Goal: Task Accomplishment & Management: Manage account settings

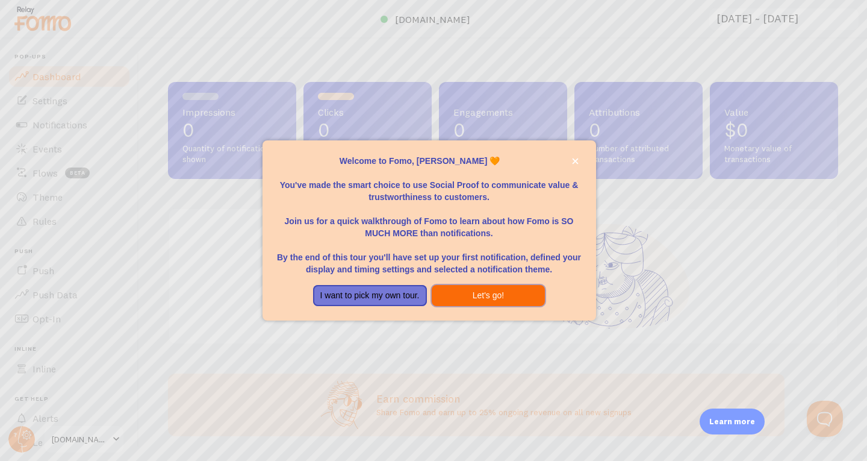
click at [452, 291] on button "Let's go!" at bounding box center [489, 296] width 114 height 22
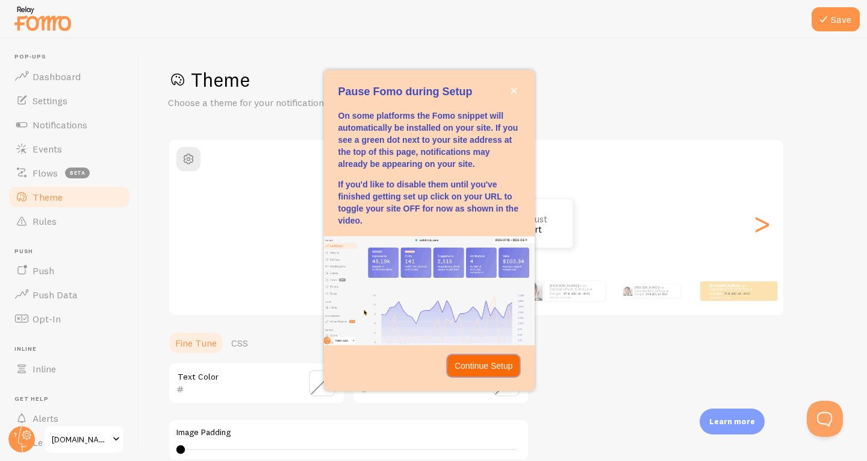
click at [493, 364] on p "Continue Setup" at bounding box center [484, 366] width 58 height 12
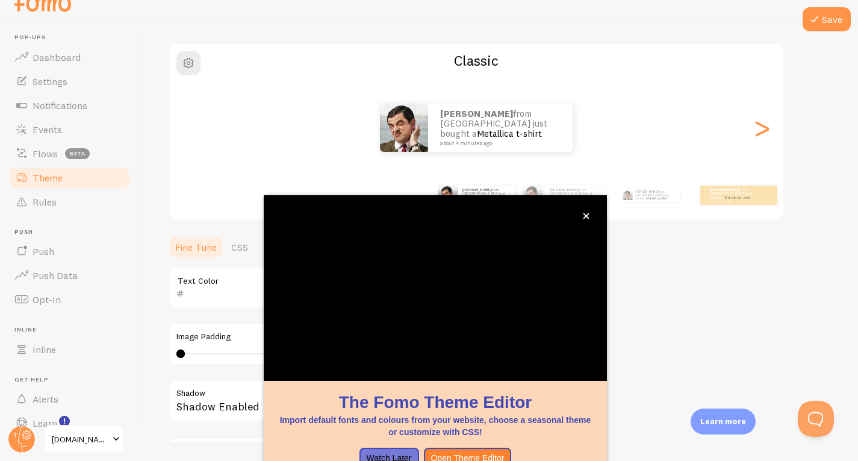
scroll to position [93, 0]
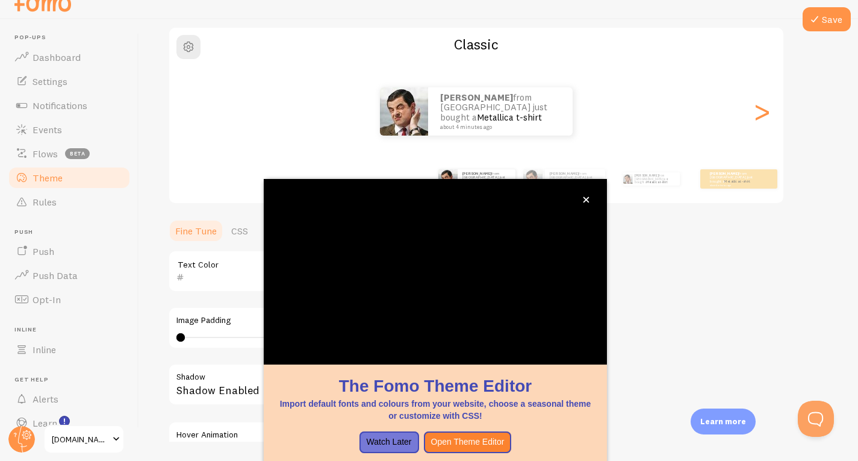
click at [677, 301] on div "Theme Choose a theme for your notifications Classic Johannes from Ecuador just …" at bounding box center [498, 241] width 661 height 572
click at [462, 442] on button "Open Theme Editor" at bounding box center [468, 442] width 88 height 22
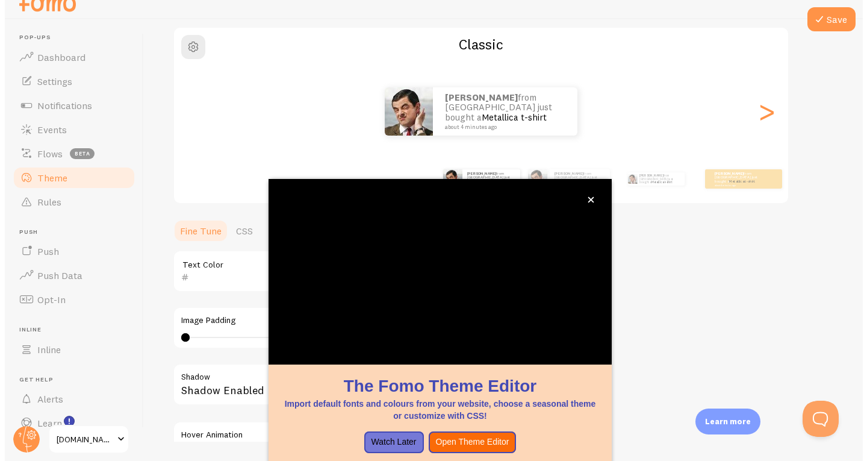
scroll to position [0, 0]
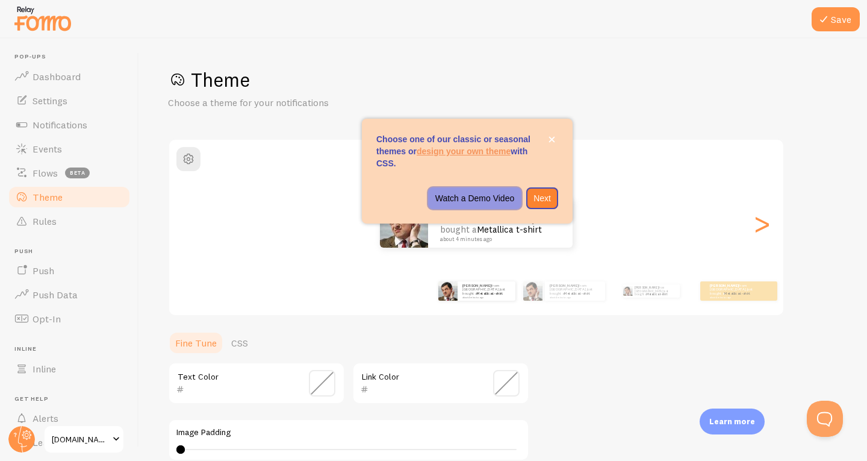
click at [479, 198] on p "Watch a Demo Video" at bounding box center [476, 198] width 80 height 12
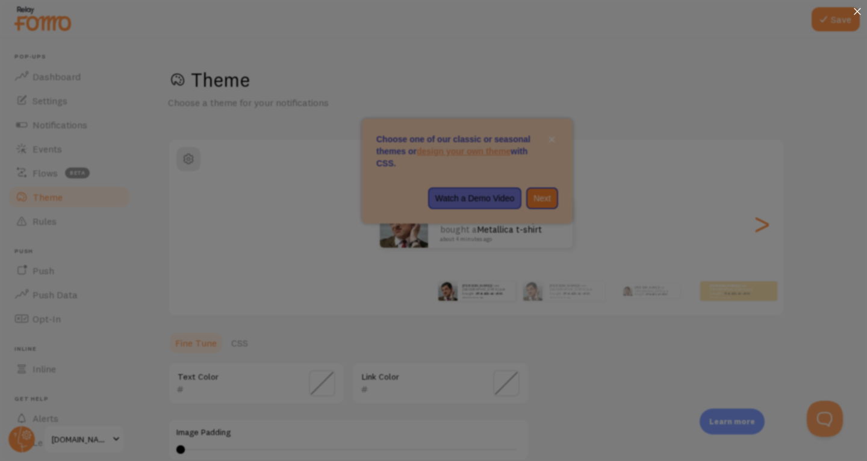
click at [861, 7] on div at bounding box center [857, 12] width 19 height 25
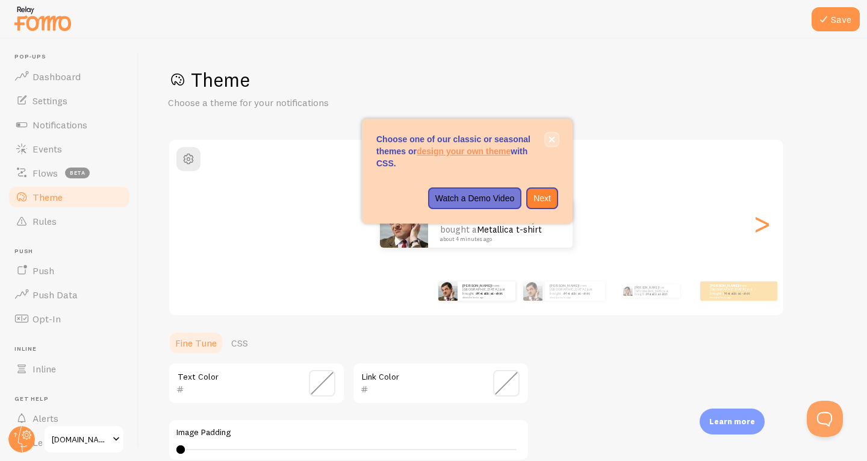
click at [554, 139] on icon "close," at bounding box center [552, 139] width 7 height 7
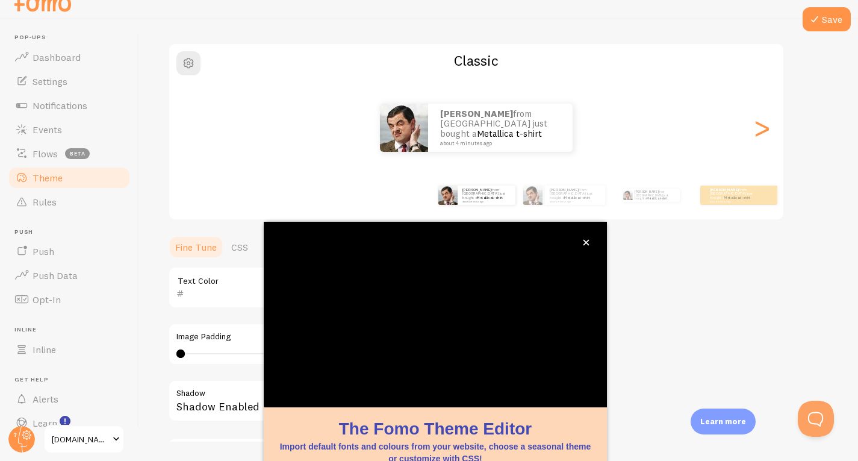
scroll to position [93, 0]
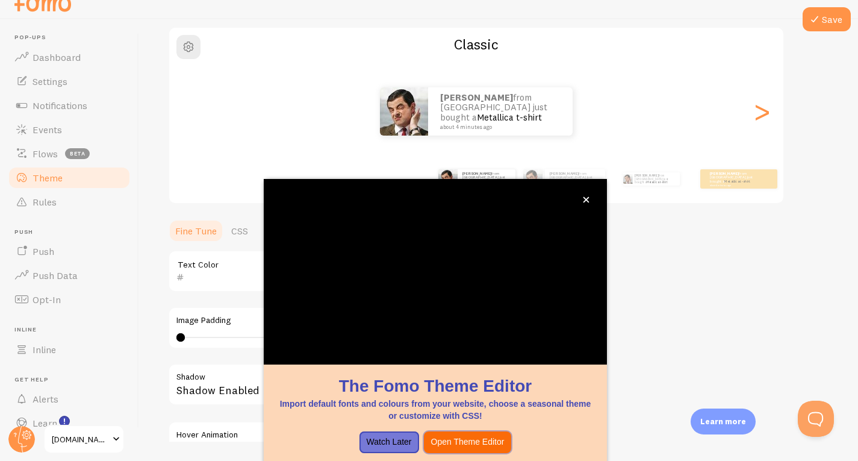
click at [464, 440] on button "Open Theme Editor" at bounding box center [468, 442] width 88 height 22
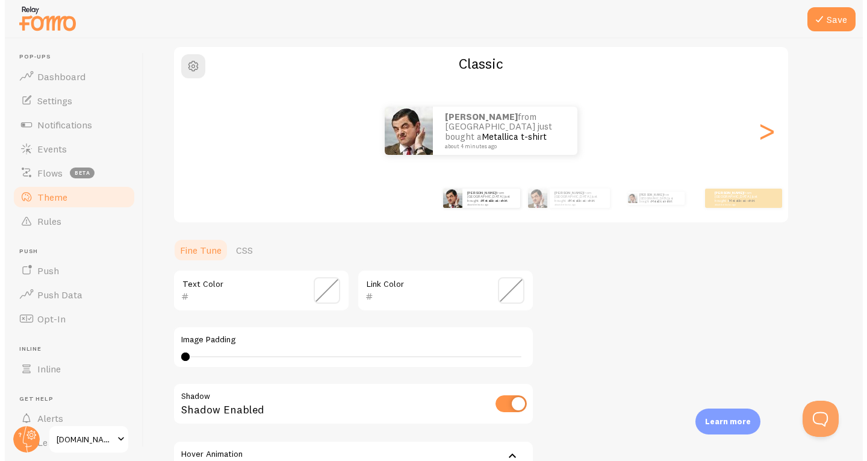
scroll to position [0, 0]
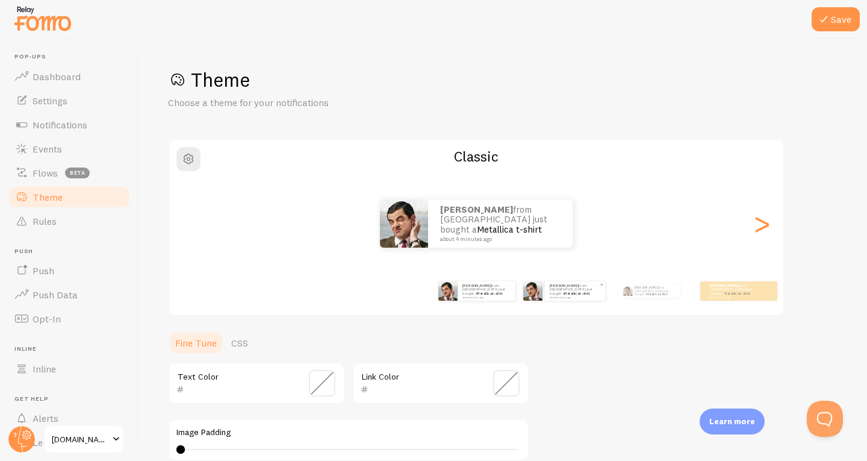
click at [562, 296] on small "about 4 minutes ago" at bounding box center [574, 297] width 49 height 2
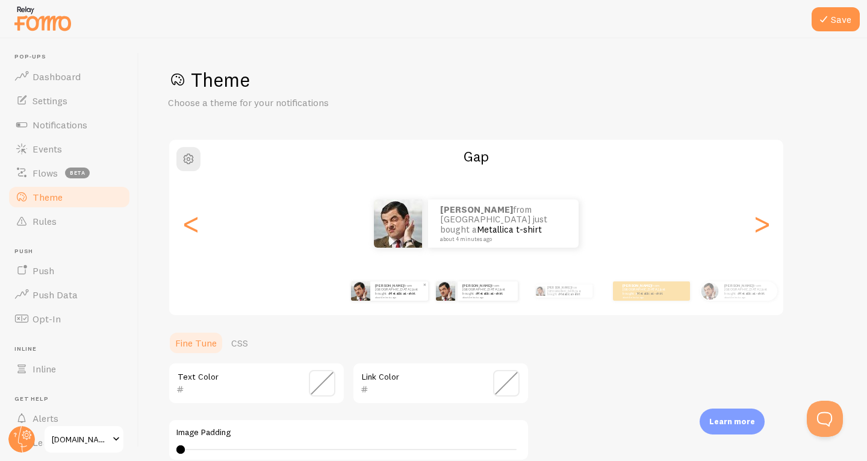
click at [383, 296] on small "about 4 minutes ago" at bounding box center [398, 297] width 47 height 2
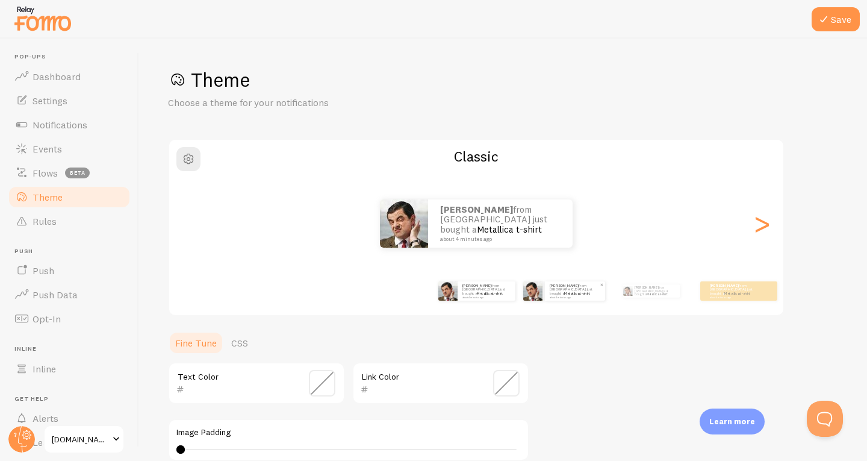
click at [581, 297] on div "Johannes from Ecuador just bought a Metallica t-shirt about 4 minutes ago" at bounding box center [575, 290] width 60 height 19
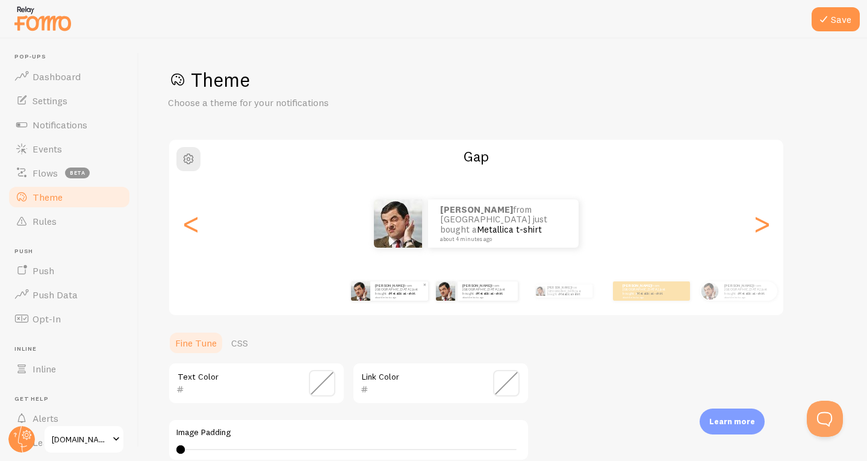
click at [407, 296] on small "about 4 minutes ago" at bounding box center [398, 297] width 47 height 2
click at [404, 291] on link "Metallica t-shirt" at bounding box center [403, 293] width 26 height 5
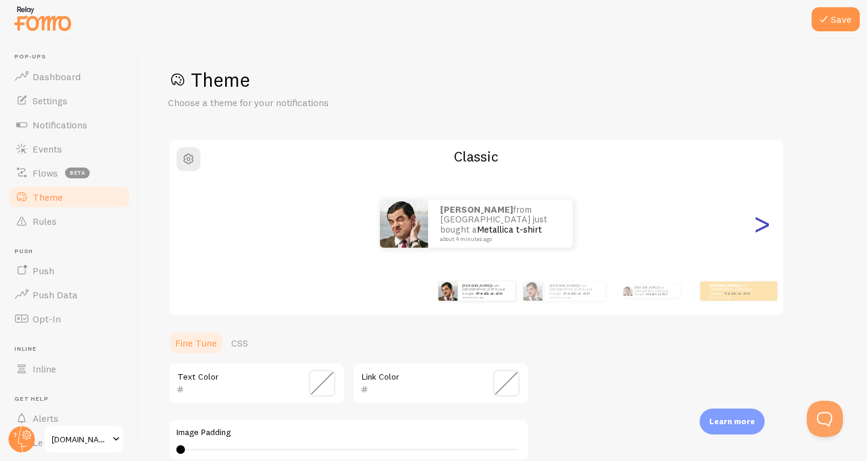
click at [763, 228] on div ">" at bounding box center [762, 223] width 14 height 87
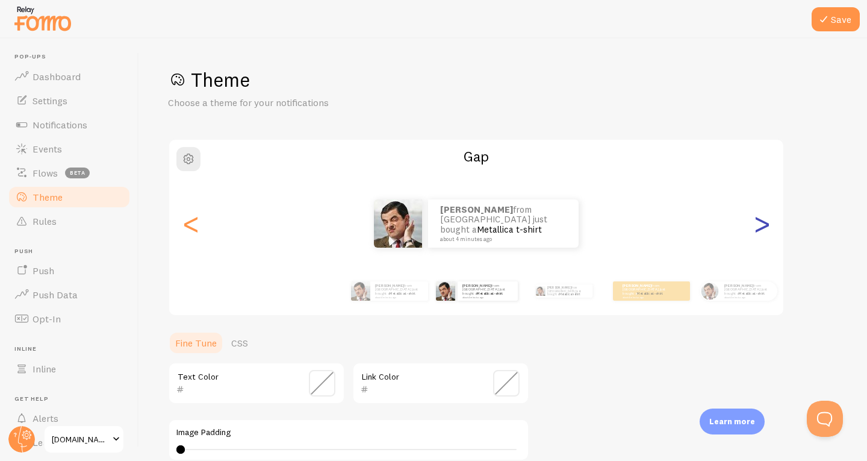
click at [763, 228] on div ">" at bounding box center [762, 223] width 14 height 87
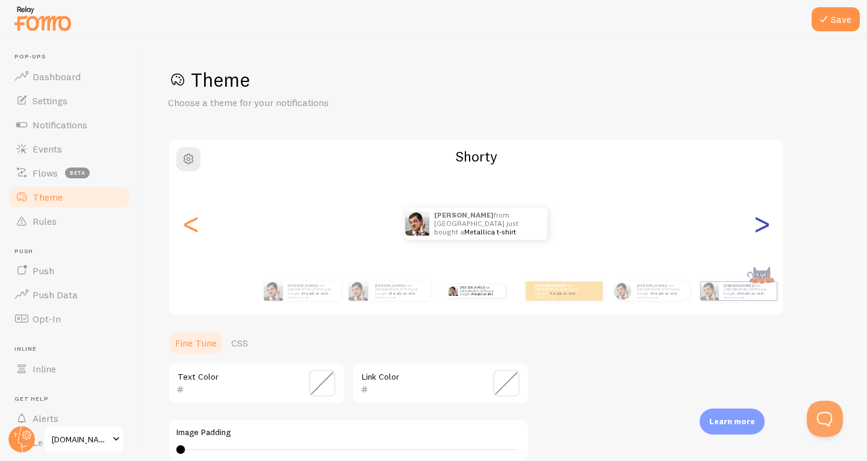
click at [763, 228] on div ">" at bounding box center [762, 223] width 14 height 87
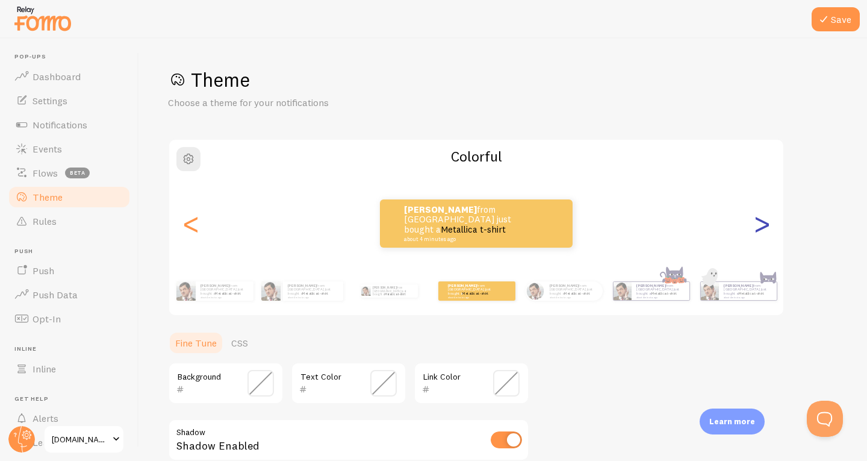
click at [763, 228] on div ">" at bounding box center [762, 223] width 14 height 87
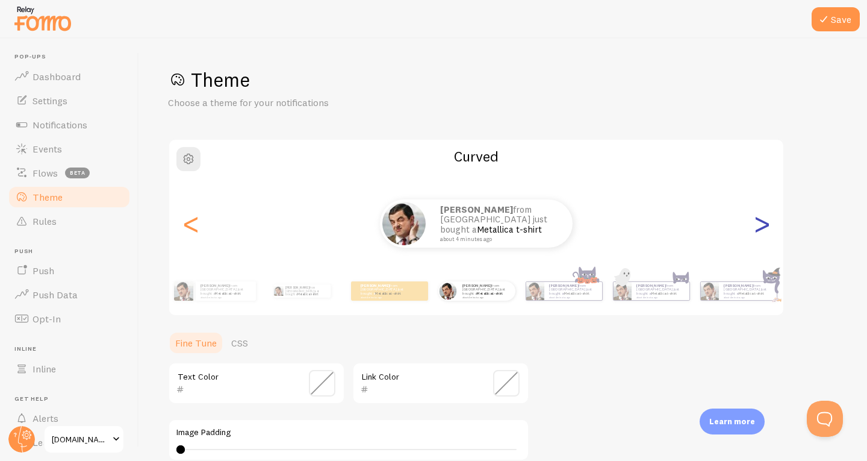
click at [763, 228] on div ">" at bounding box center [762, 223] width 14 height 87
type input "0"
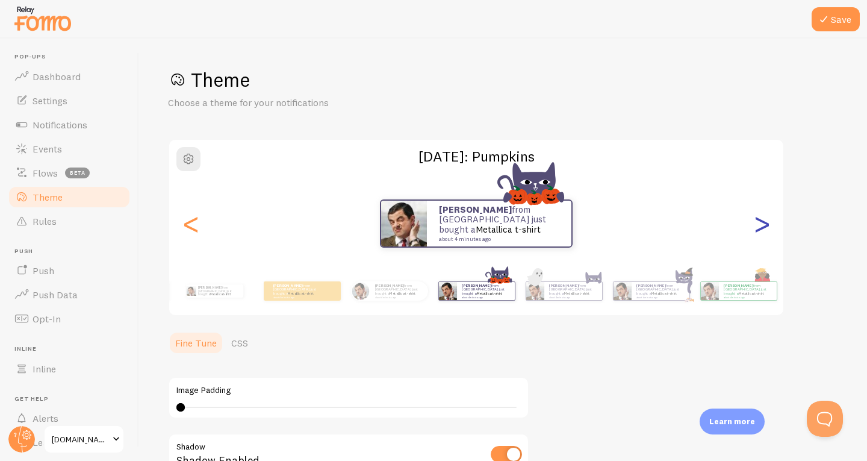
click at [763, 228] on div ">" at bounding box center [762, 223] width 14 height 87
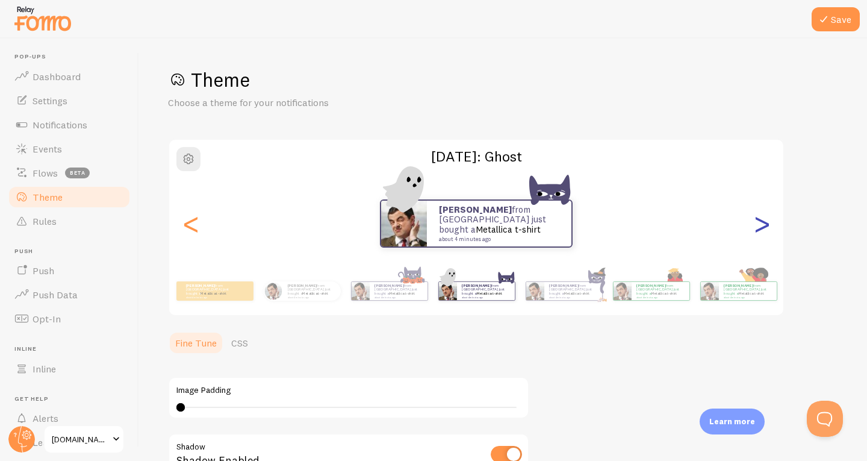
click at [763, 229] on div ">" at bounding box center [762, 223] width 14 height 87
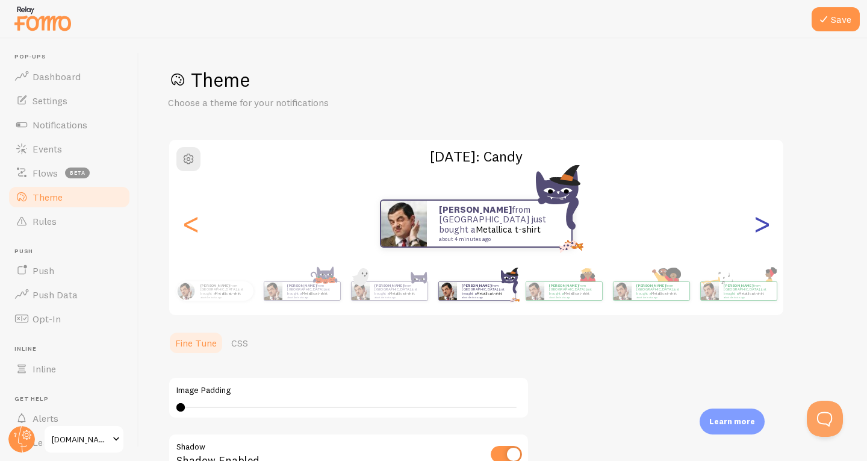
click at [763, 228] on div ">" at bounding box center [762, 223] width 14 height 87
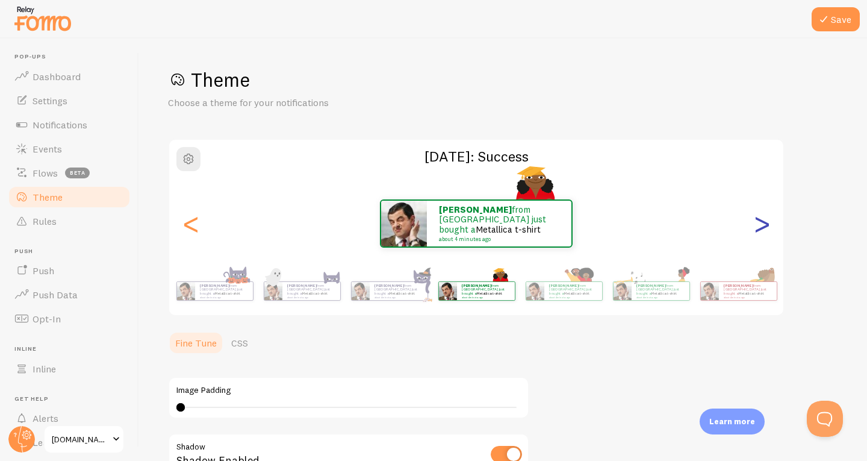
click at [763, 228] on div ">" at bounding box center [762, 223] width 14 height 87
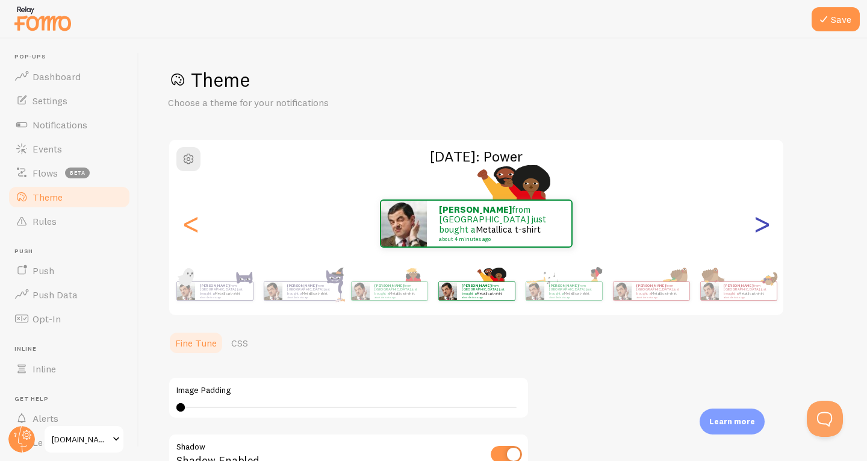
click at [763, 228] on div ">" at bounding box center [762, 223] width 14 height 87
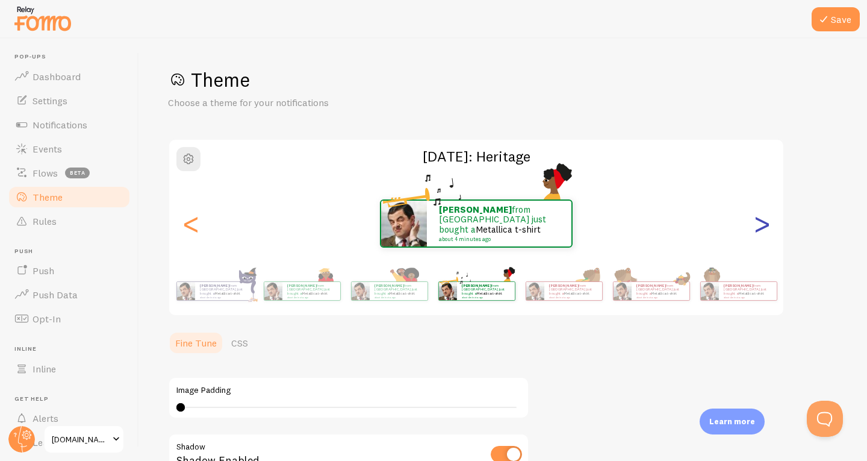
click at [763, 228] on div ">" at bounding box center [762, 223] width 14 height 87
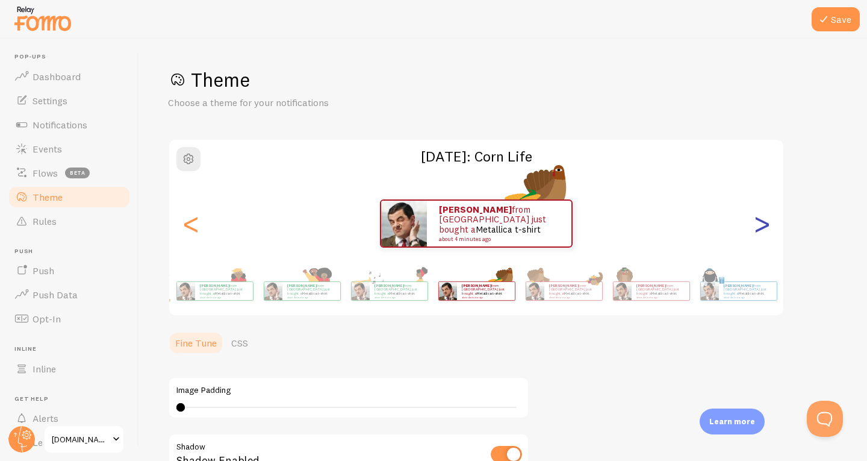
click at [763, 228] on div ">" at bounding box center [762, 223] width 14 height 87
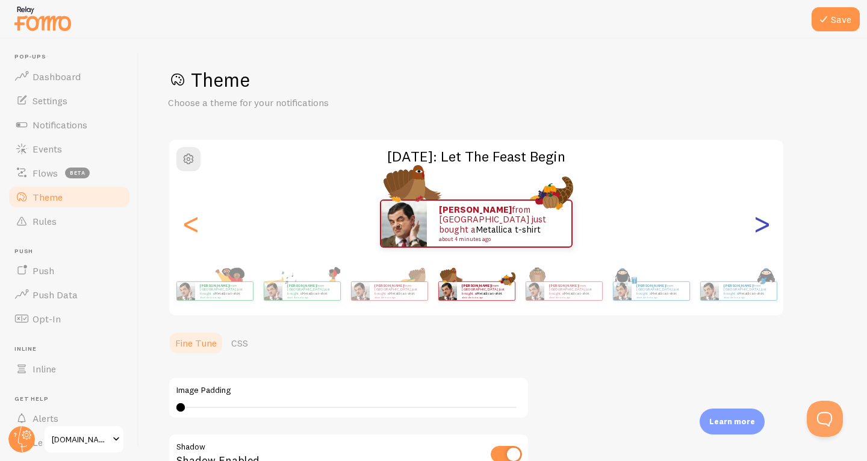
click at [763, 228] on div ">" at bounding box center [762, 223] width 14 height 87
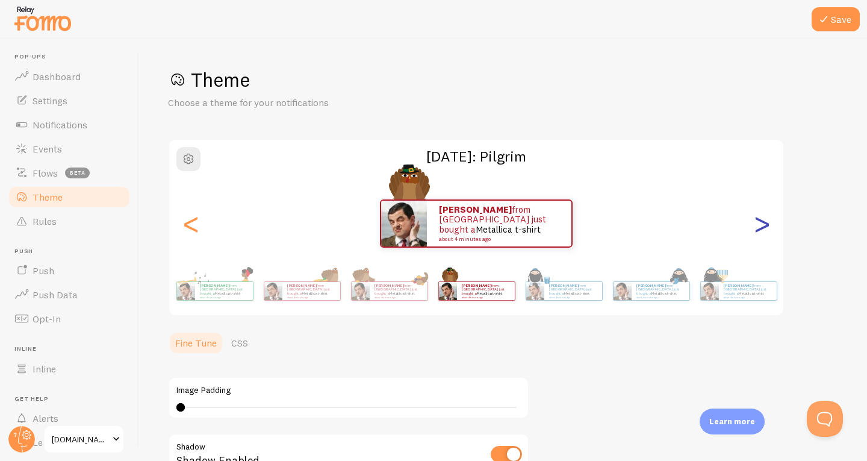
click at [763, 228] on div ">" at bounding box center [762, 223] width 14 height 87
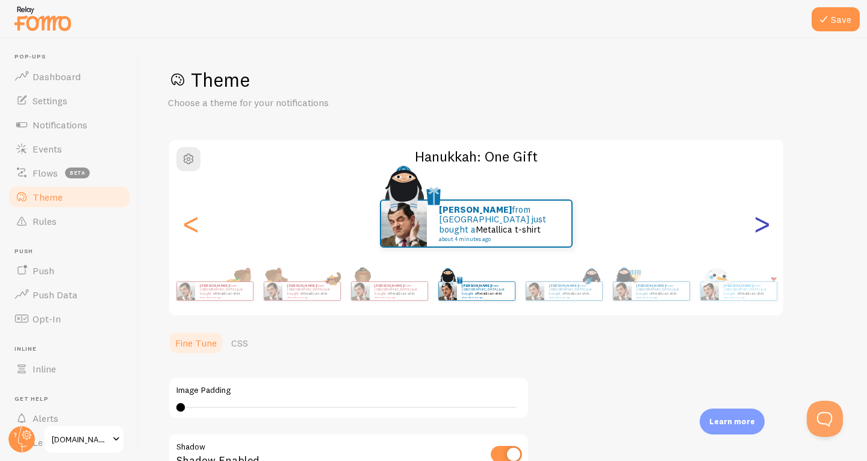
click at [763, 228] on div ">" at bounding box center [762, 223] width 14 height 87
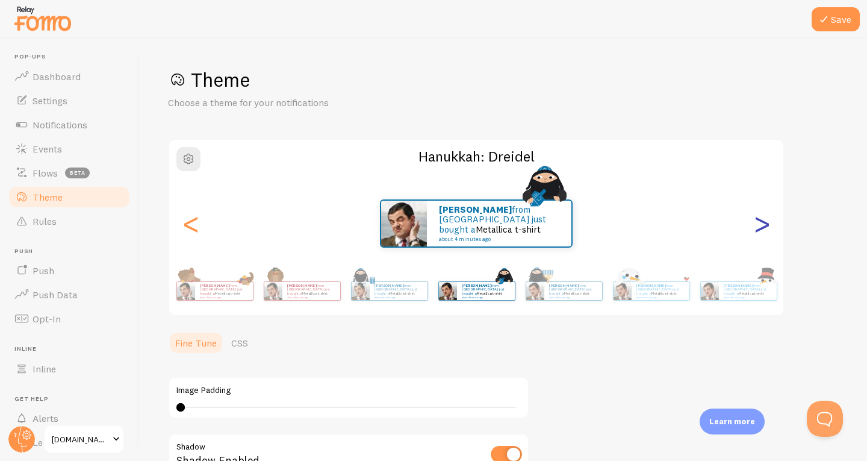
click at [763, 228] on div ">" at bounding box center [762, 223] width 14 height 87
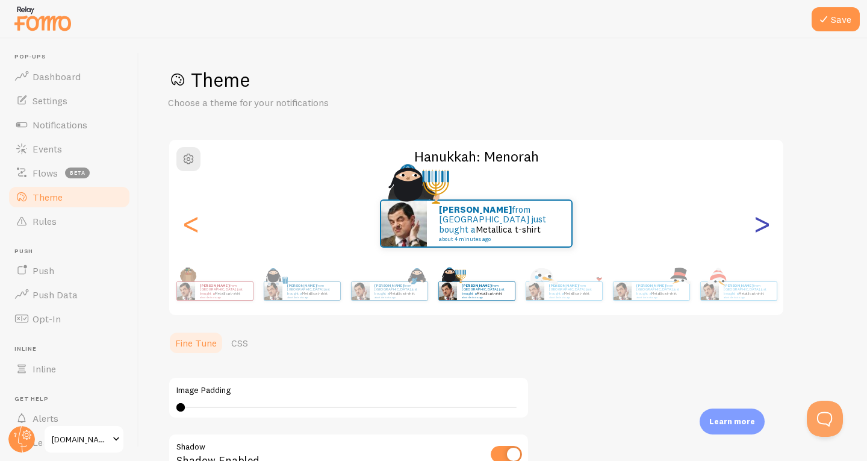
click at [763, 228] on div ">" at bounding box center [762, 223] width 14 height 87
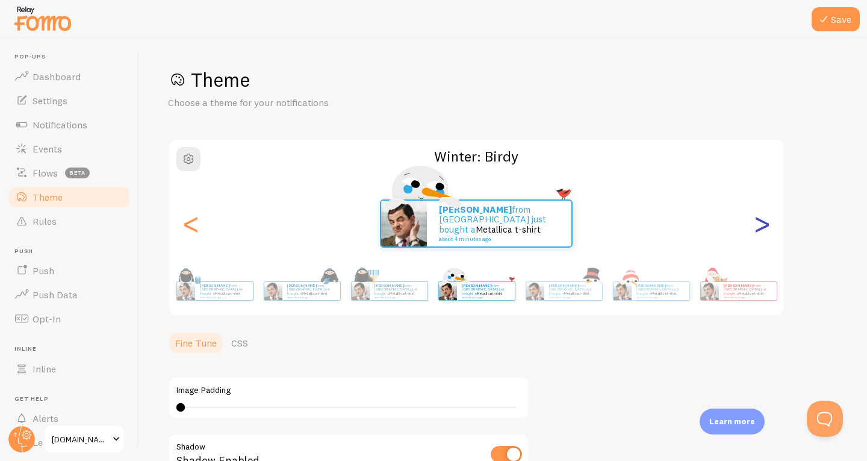
click at [763, 228] on div ">" at bounding box center [762, 223] width 14 height 87
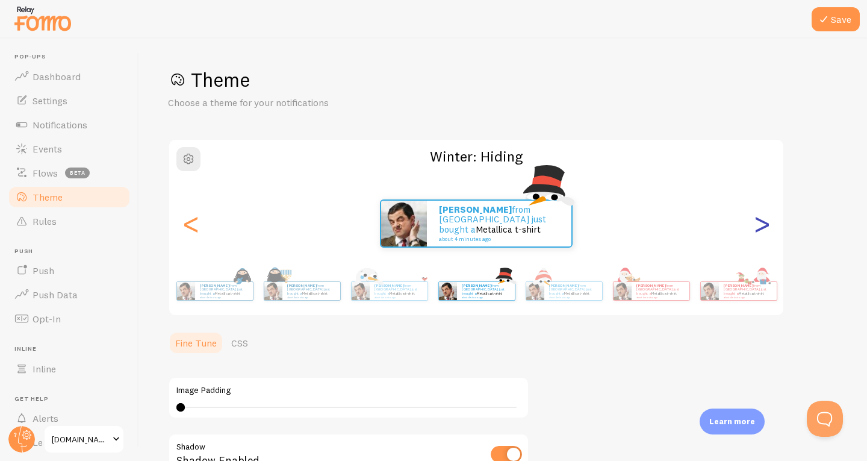
click at [763, 228] on div ">" at bounding box center [762, 223] width 14 height 87
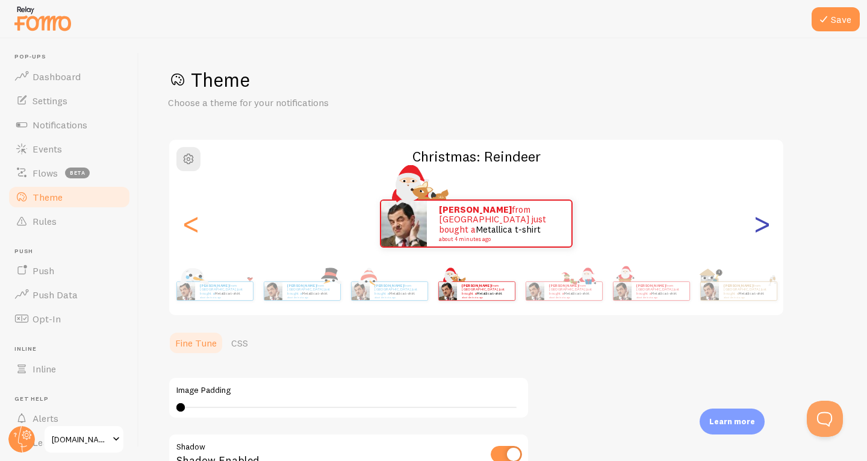
click at [763, 228] on div ">" at bounding box center [762, 223] width 14 height 87
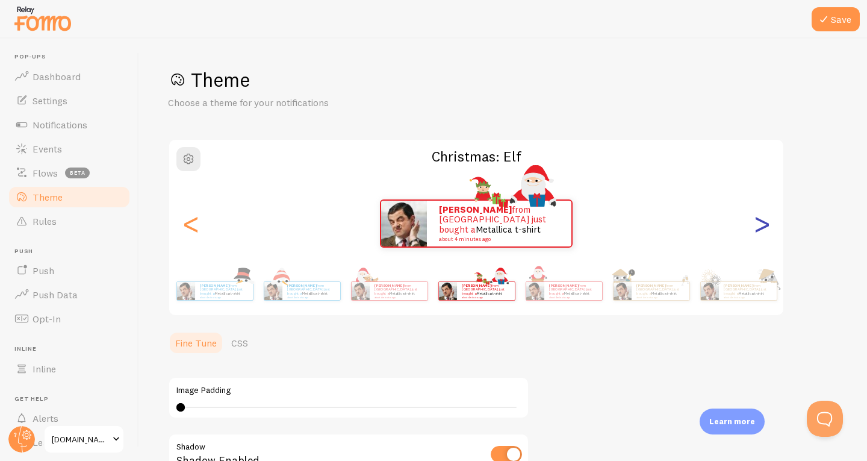
click at [763, 228] on div ">" at bounding box center [762, 223] width 14 height 87
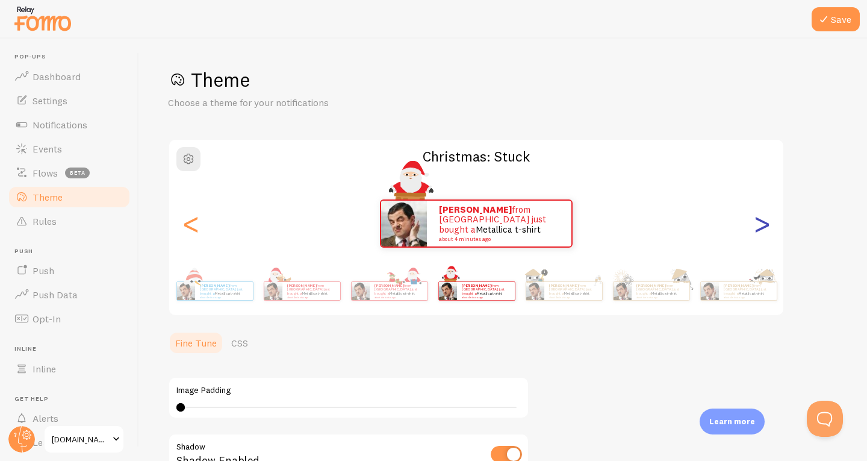
click at [763, 228] on div ">" at bounding box center [762, 223] width 14 height 87
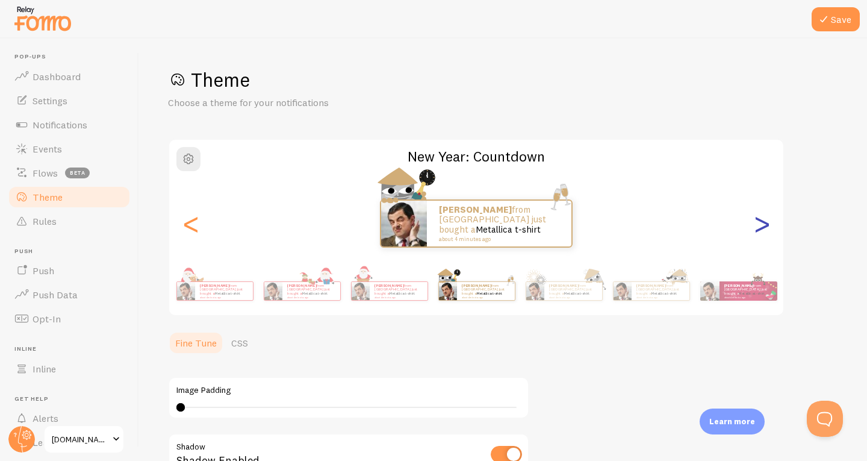
click at [763, 228] on div ">" at bounding box center [762, 223] width 14 height 87
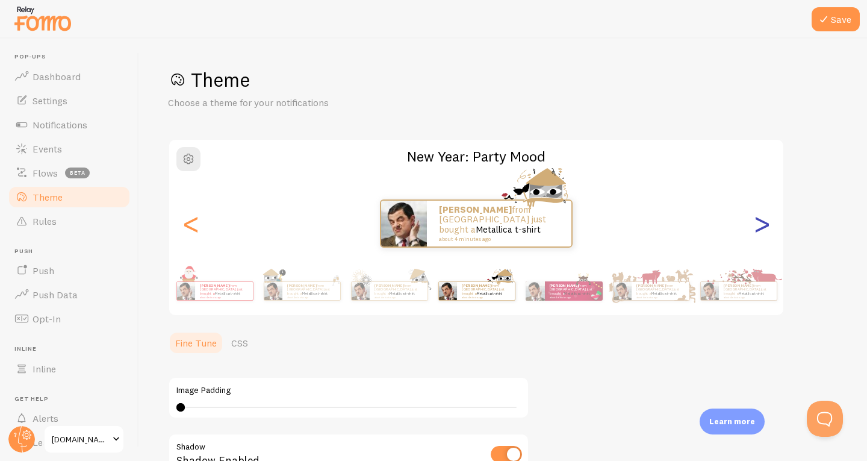
click at [763, 228] on div ">" at bounding box center [762, 223] width 14 height 87
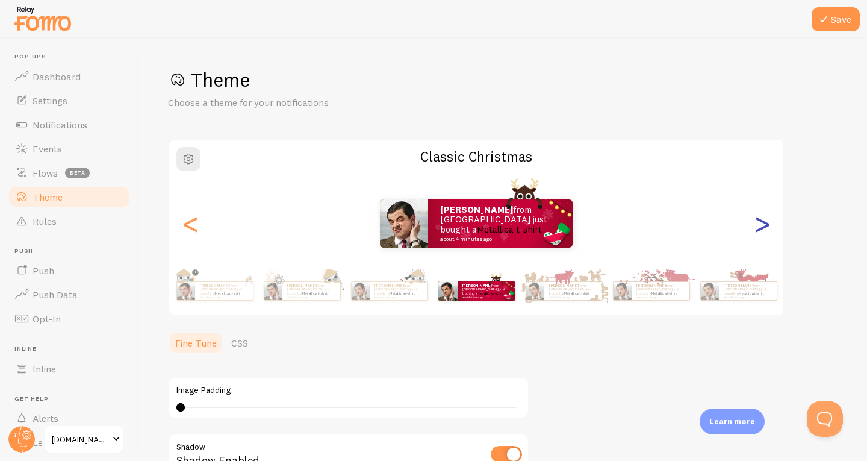
click at [763, 228] on div ">" at bounding box center [762, 223] width 14 height 87
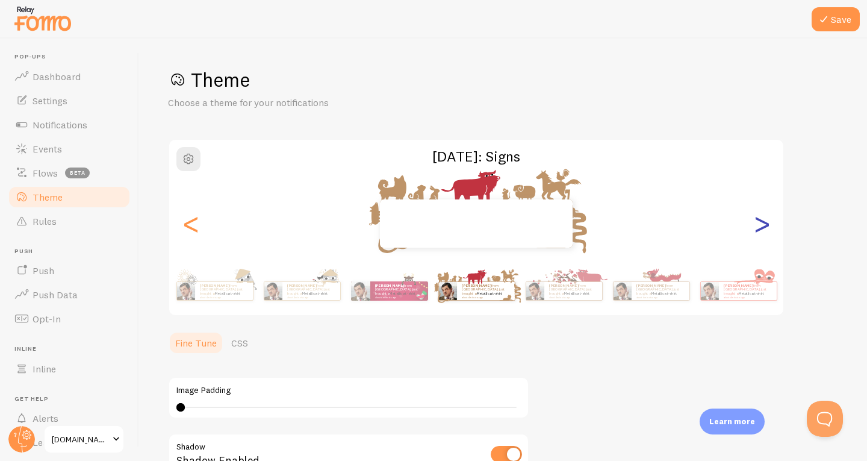
click at [763, 228] on div ">" at bounding box center [762, 223] width 14 height 87
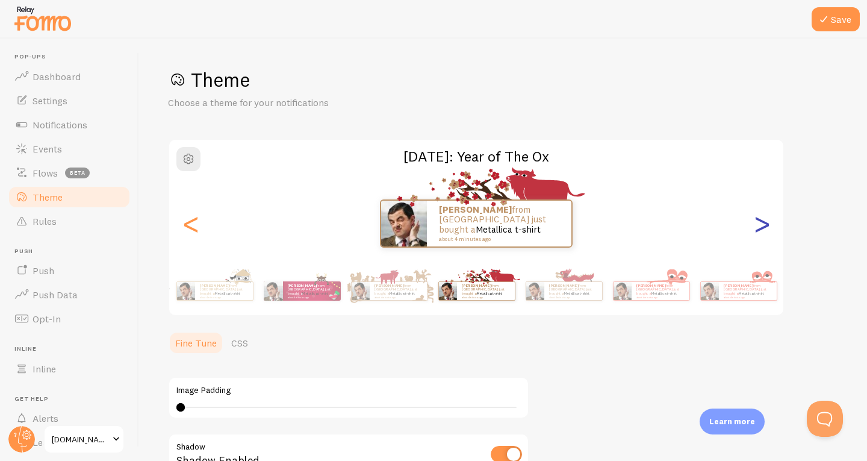
click at [763, 228] on div ">" at bounding box center [762, 223] width 14 height 87
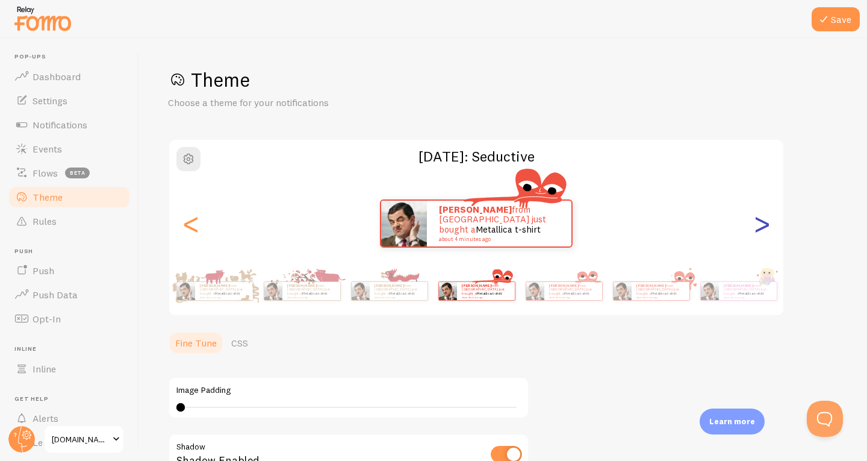
click at [763, 228] on div ">" at bounding box center [762, 223] width 14 height 87
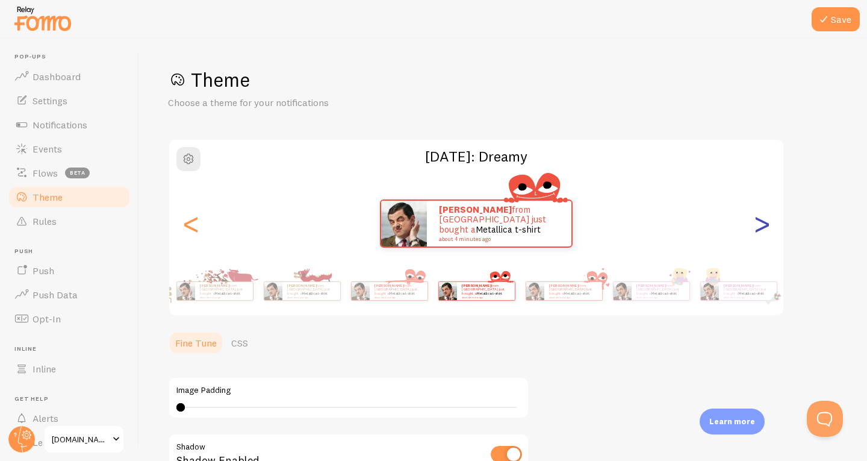
click at [763, 228] on div ">" at bounding box center [762, 223] width 14 height 87
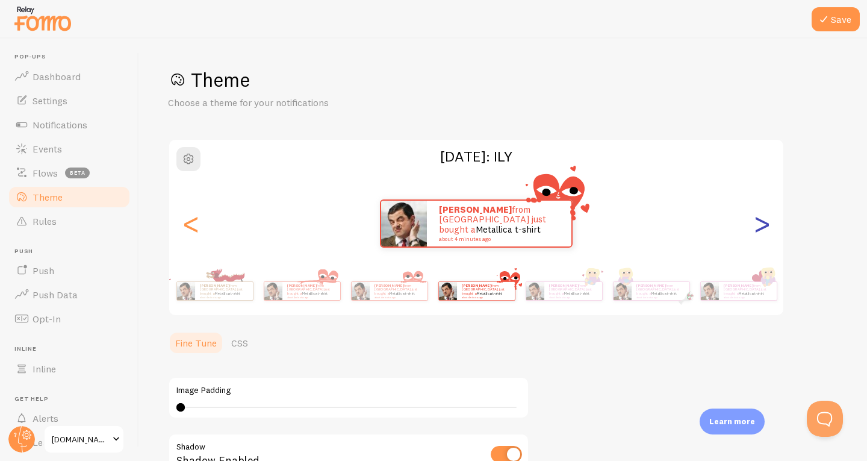
click at [763, 228] on div ">" at bounding box center [762, 223] width 14 height 87
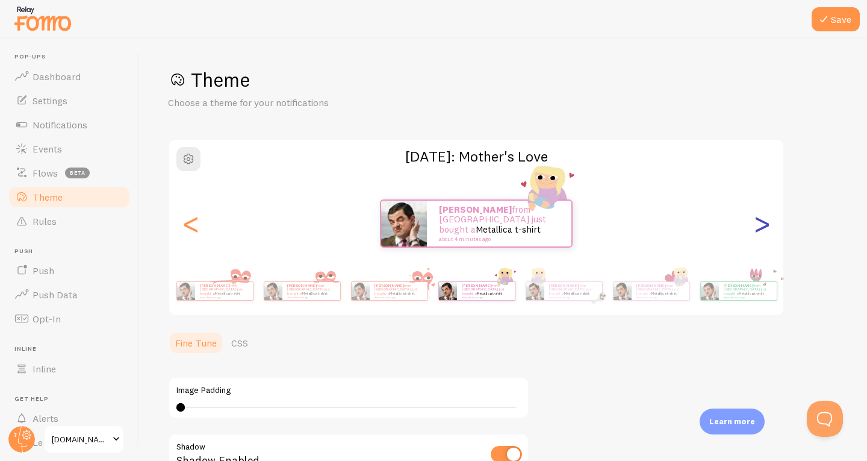
click at [763, 228] on div ">" at bounding box center [762, 223] width 14 height 87
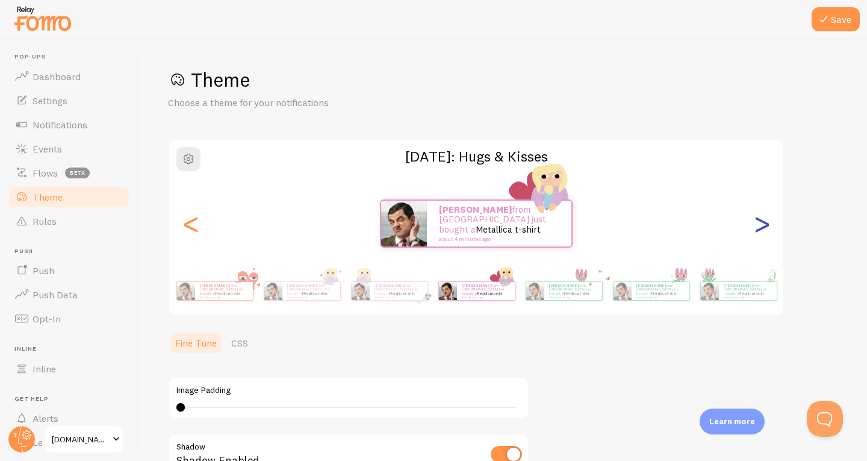
click at [763, 228] on div ">" at bounding box center [762, 223] width 14 height 87
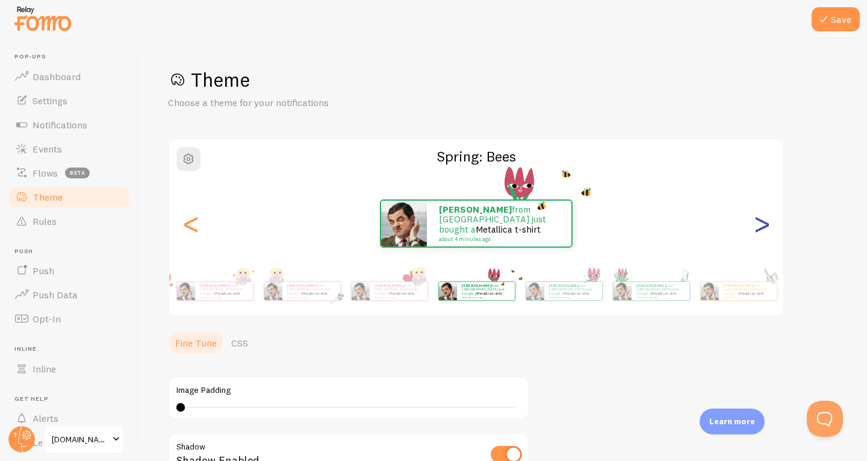
click at [763, 228] on div ">" at bounding box center [762, 223] width 14 height 87
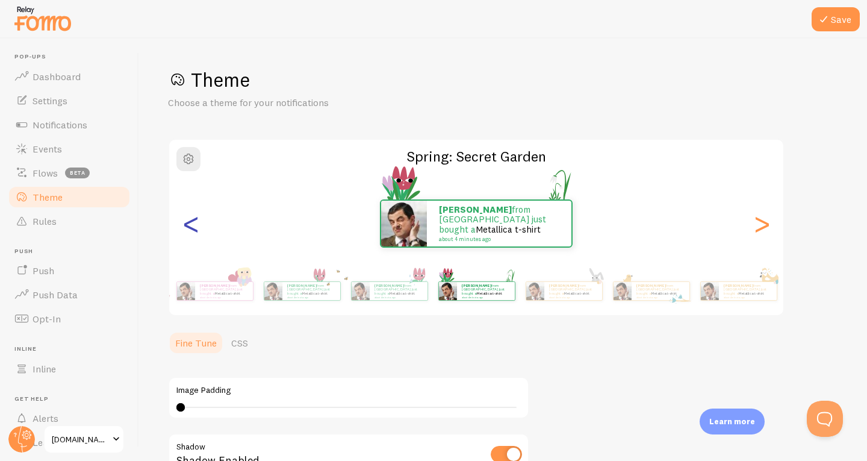
click at [196, 223] on div "<" at bounding box center [191, 223] width 14 height 87
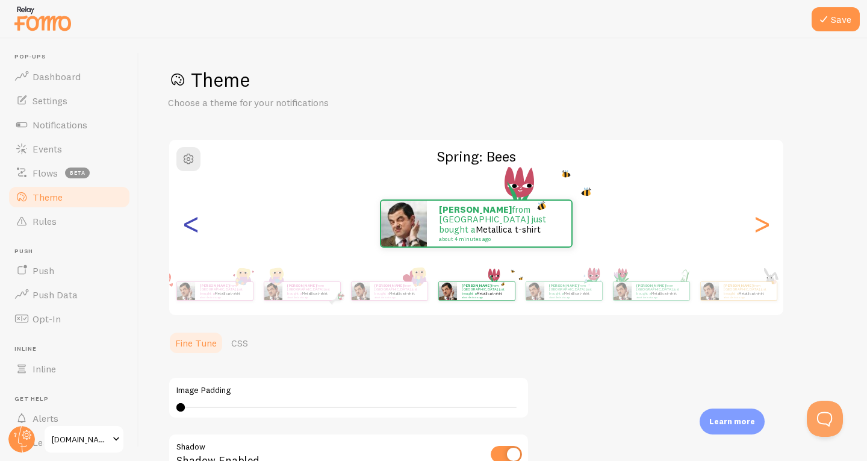
click at [196, 223] on div "<" at bounding box center [191, 223] width 14 height 87
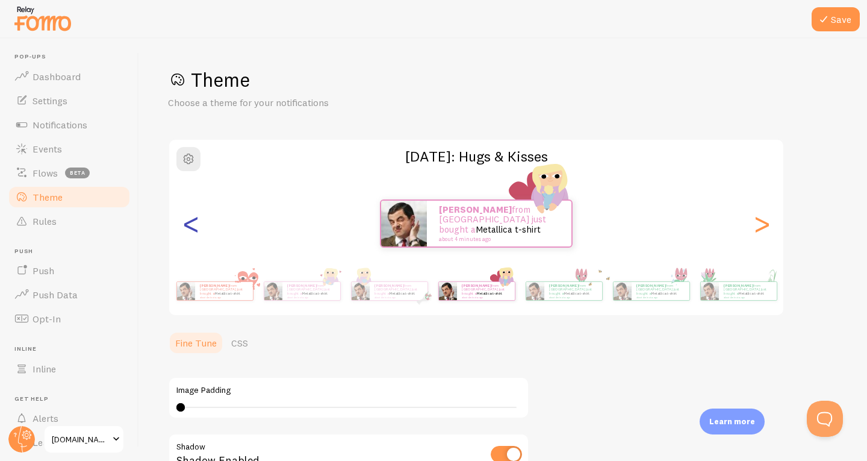
click at [196, 223] on div "<" at bounding box center [191, 223] width 14 height 87
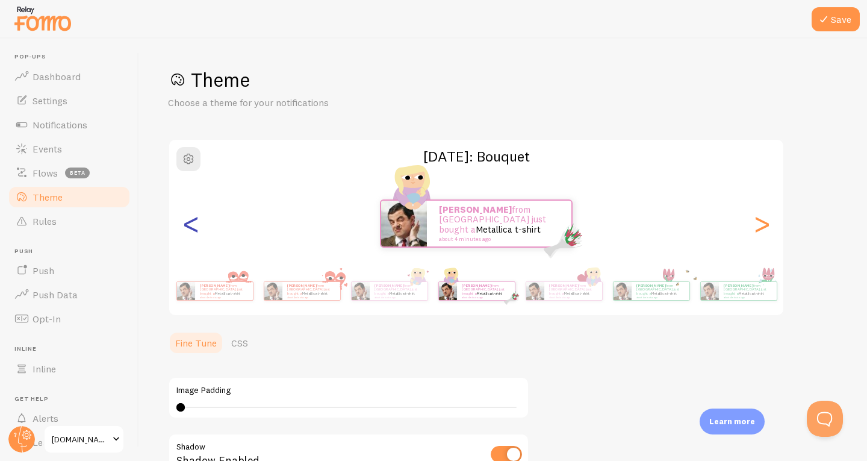
click at [196, 223] on div "<" at bounding box center [191, 223] width 14 height 87
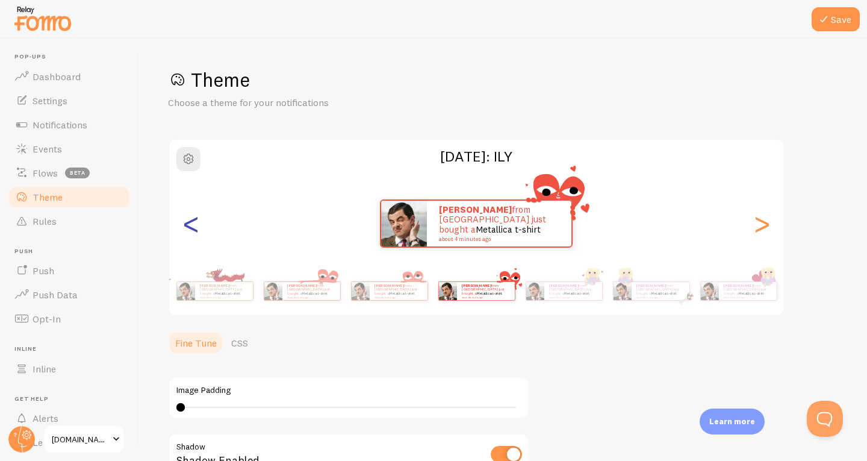
click at [196, 223] on div "<" at bounding box center [191, 223] width 14 height 87
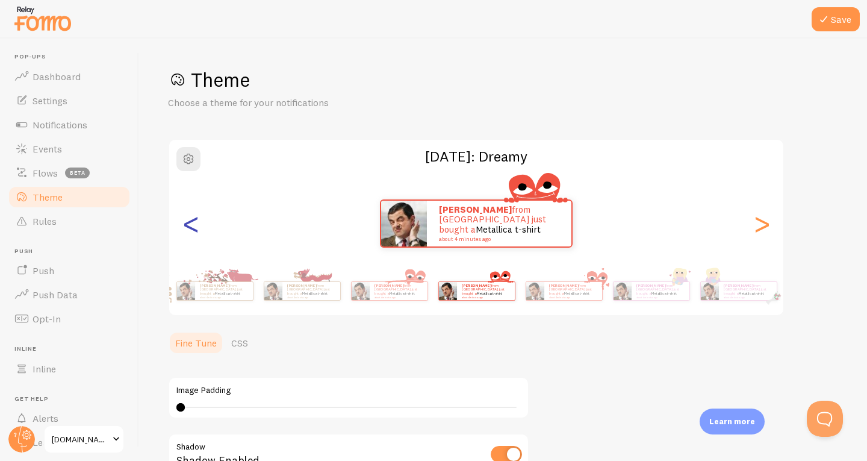
click at [196, 223] on div "<" at bounding box center [191, 223] width 14 height 87
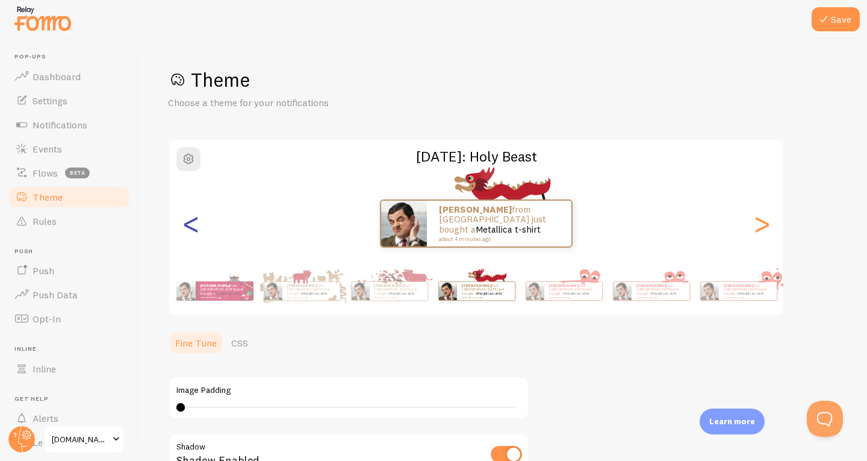
click at [196, 223] on div "<" at bounding box center [191, 223] width 14 height 87
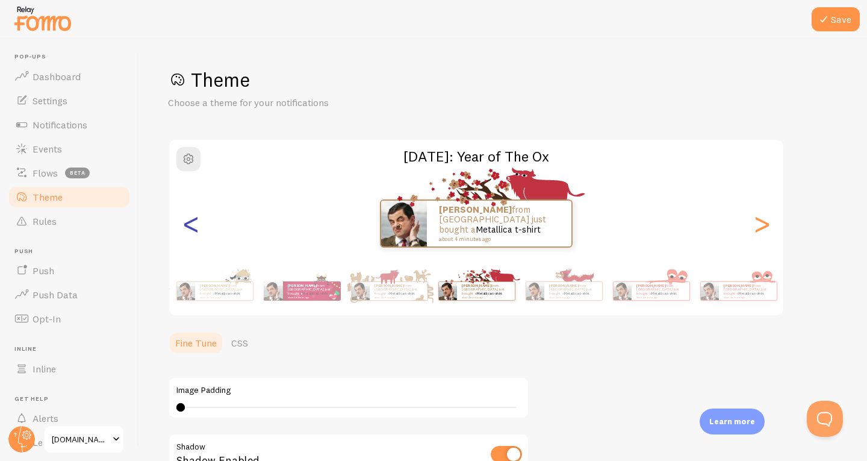
click at [196, 223] on div "<" at bounding box center [191, 223] width 14 height 87
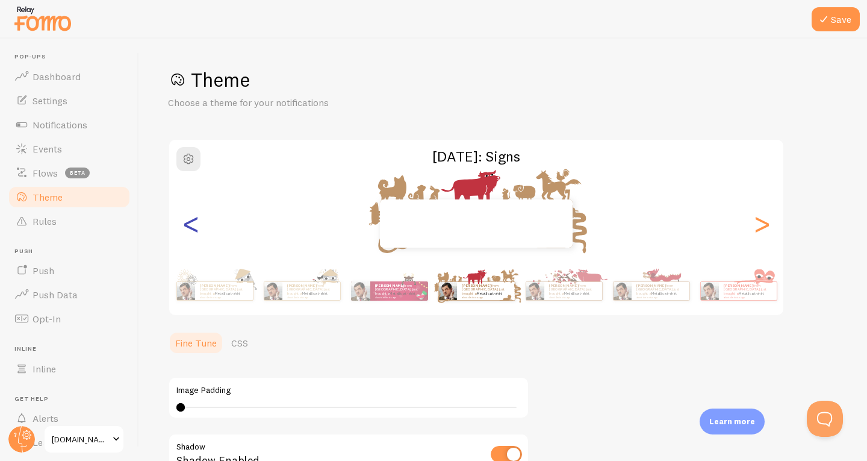
click at [196, 223] on div "<" at bounding box center [191, 223] width 14 height 87
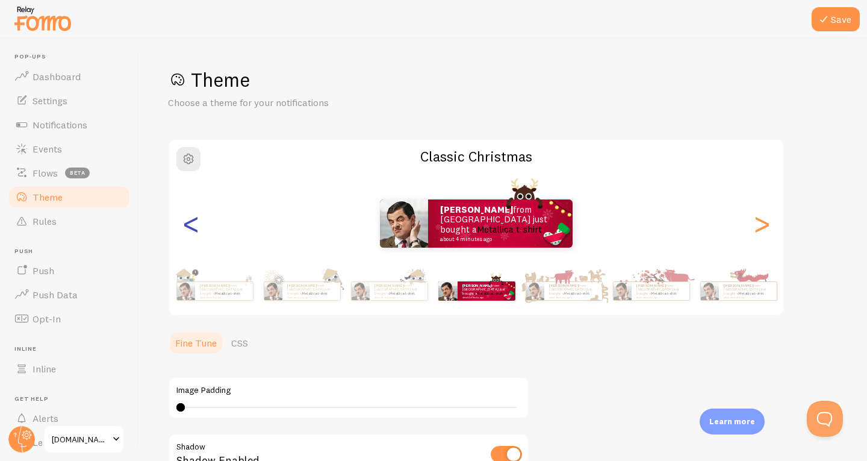
click at [196, 223] on div "<" at bounding box center [191, 223] width 14 height 87
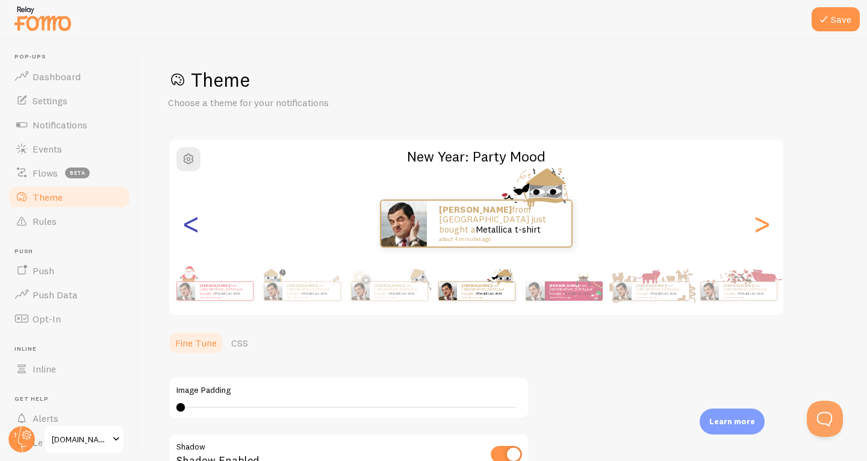
click at [196, 223] on div "<" at bounding box center [191, 223] width 14 height 87
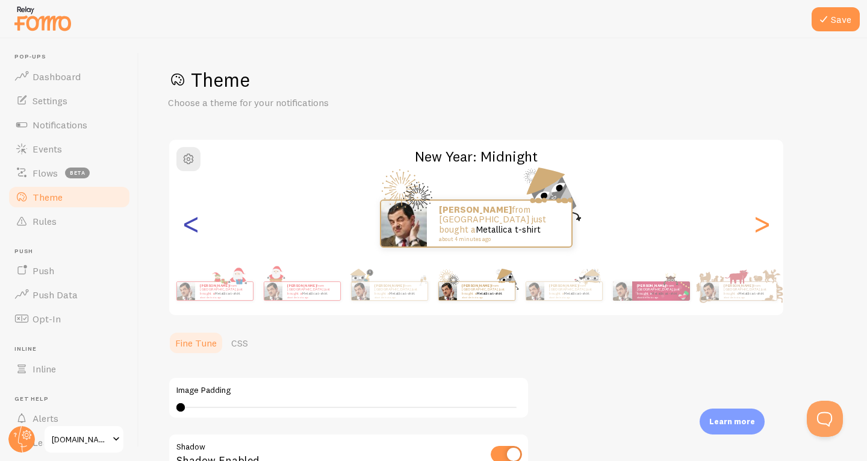
click at [196, 223] on div "<" at bounding box center [191, 223] width 14 height 87
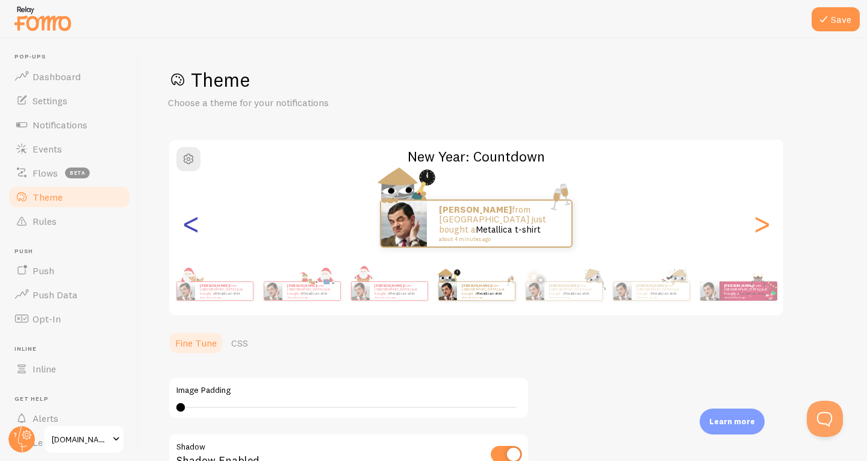
click at [196, 223] on div "<" at bounding box center [191, 223] width 14 height 87
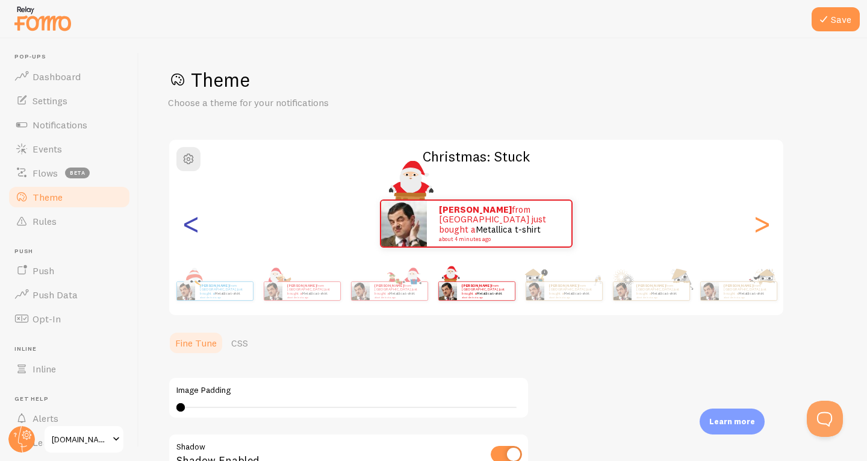
click at [196, 223] on div "<" at bounding box center [191, 223] width 14 height 87
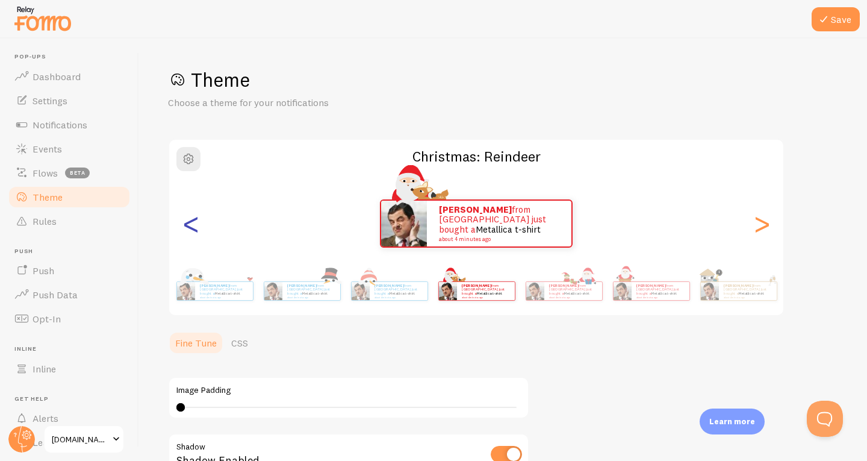
click at [196, 223] on div "<" at bounding box center [191, 223] width 14 height 87
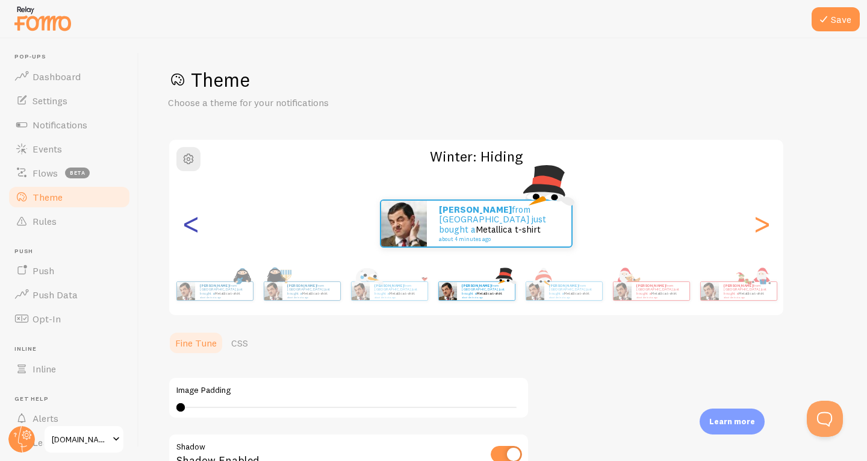
click at [196, 223] on div "<" at bounding box center [191, 223] width 14 height 87
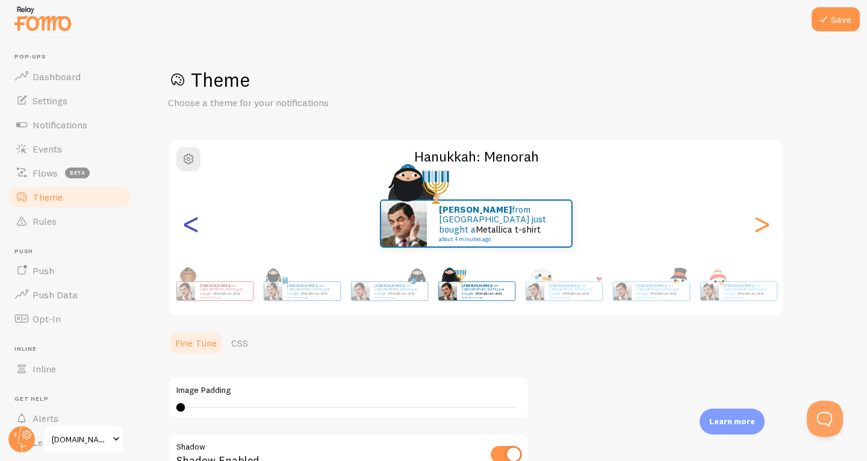
click at [196, 223] on div "<" at bounding box center [191, 223] width 14 height 87
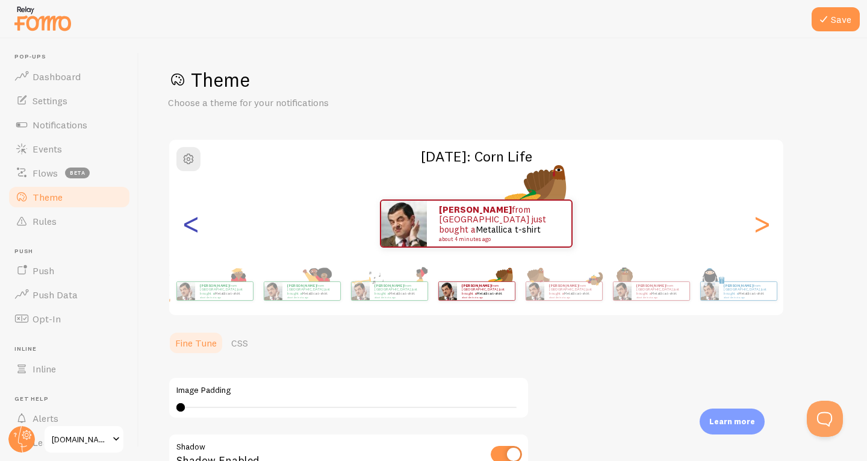
click at [196, 223] on div "<" at bounding box center [191, 223] width 14 height 87
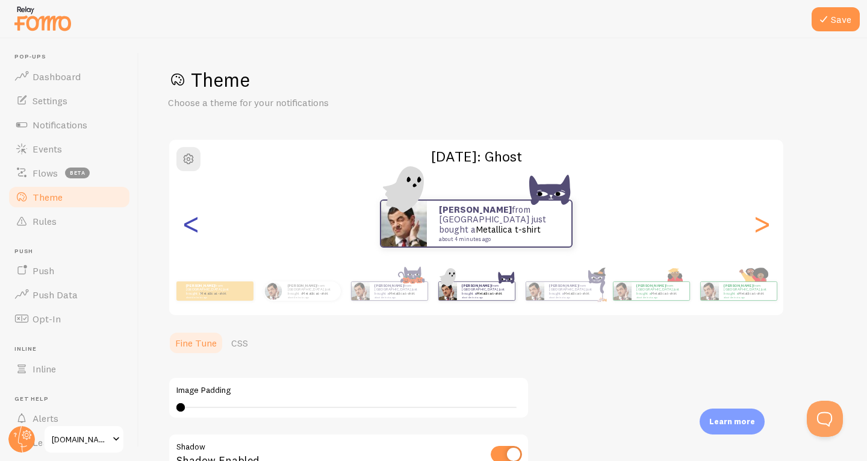
click at [196, 223] on div "<" at bounding box center [191, 223] width 14 height 87
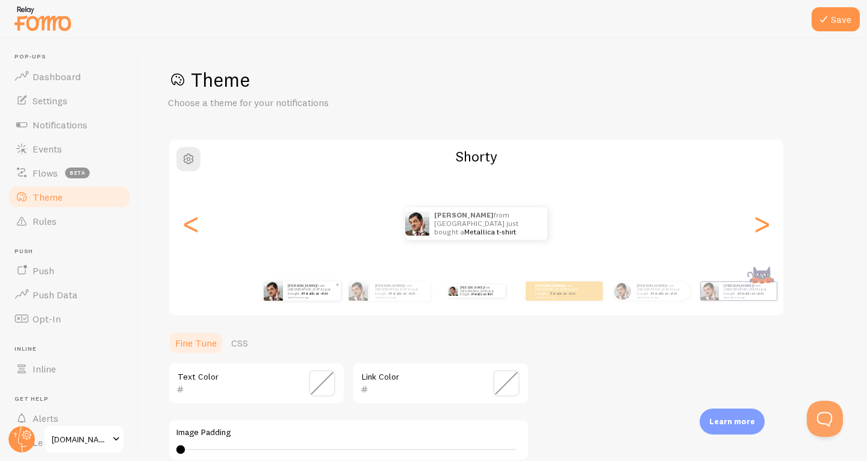
click at [321, 293] on link "Metallica t-shirt" at bounding box center [315, 293] width 26 height 5
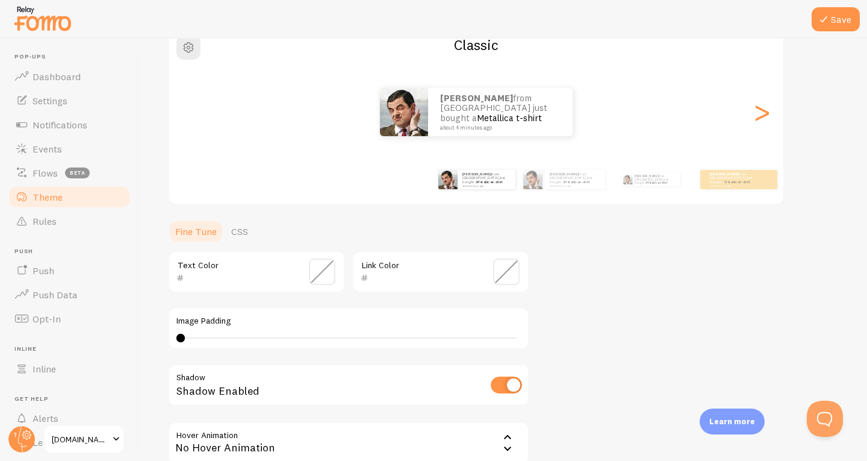
scroll to position [120, 0]
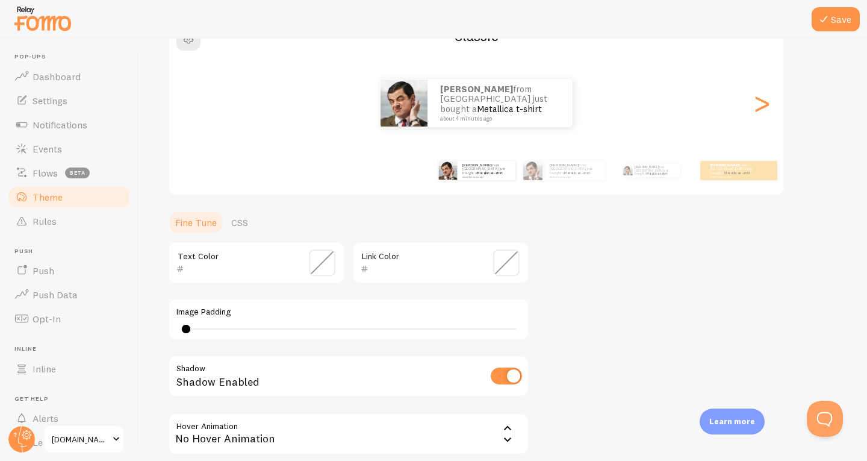
type input "0"
drag, startPoint x: 180, startPoint y: 327, endPoint x: 155, endPoint y: 329, distance: 24.2
click at [155, 329] on div "Save Theme Choose a theme for your notifications Classic Johannes from Ecuador …" at bounding box center [503, 250] width 728 height 422
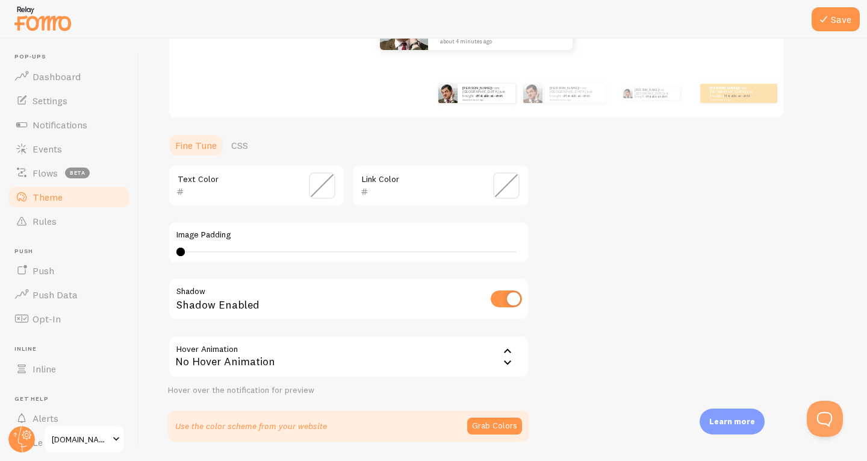
scroll to position [116, 0]
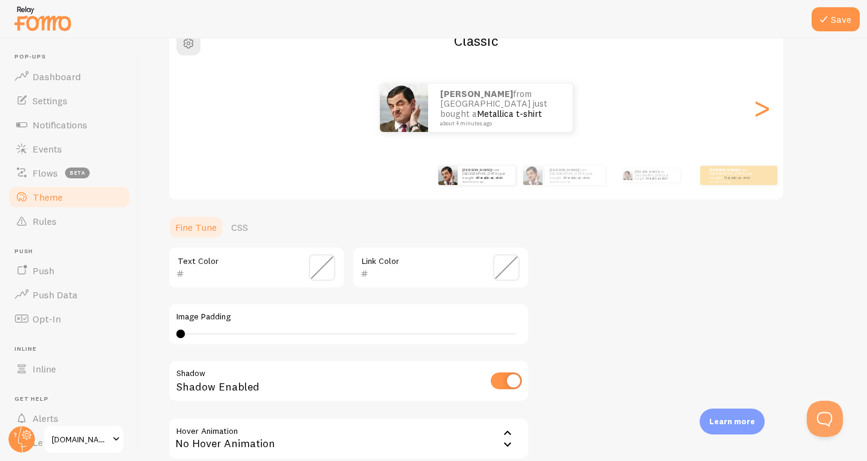
click at [513, 377] on input "checkbox" at bounding box center [506, 380] width 31 height 17
checkbox input "true"
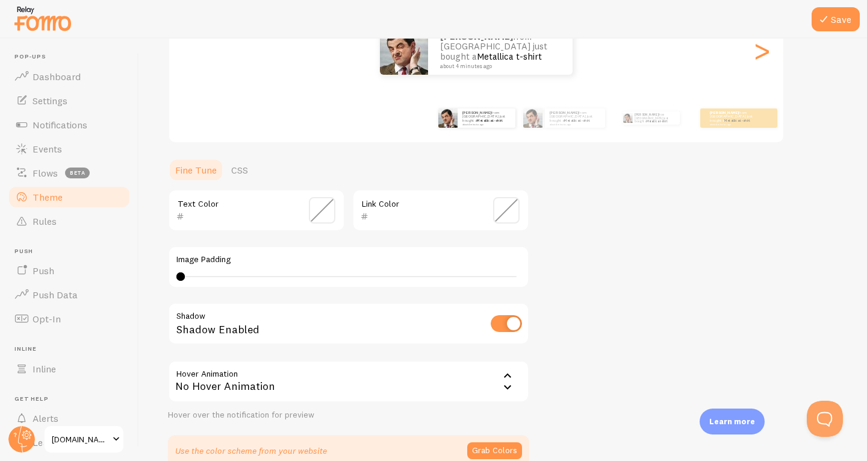
scroll to position [176, 0]
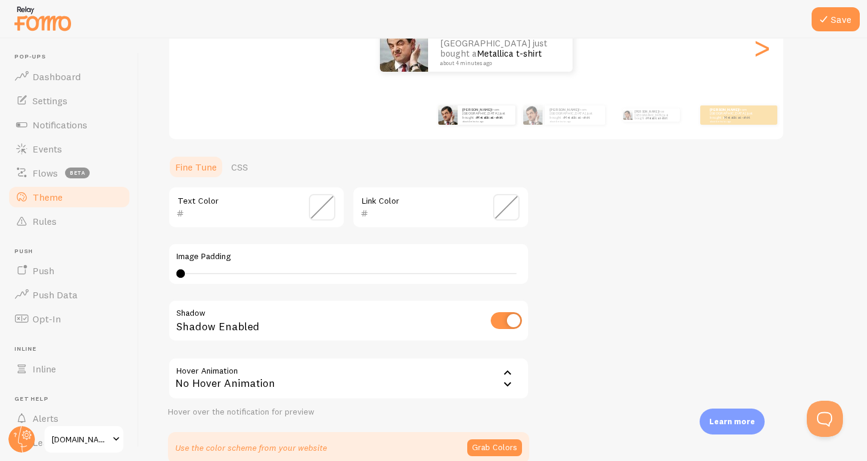
click at [507, 370] on icon at bounding box center [508, 373] width 14 height 14
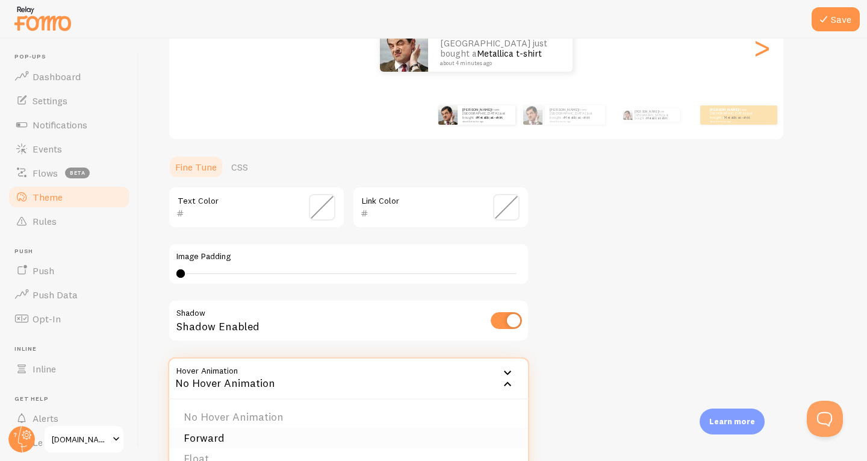
click at [210, 439] on li "Forward" at bounding box center [348, 438] width 359 height 21
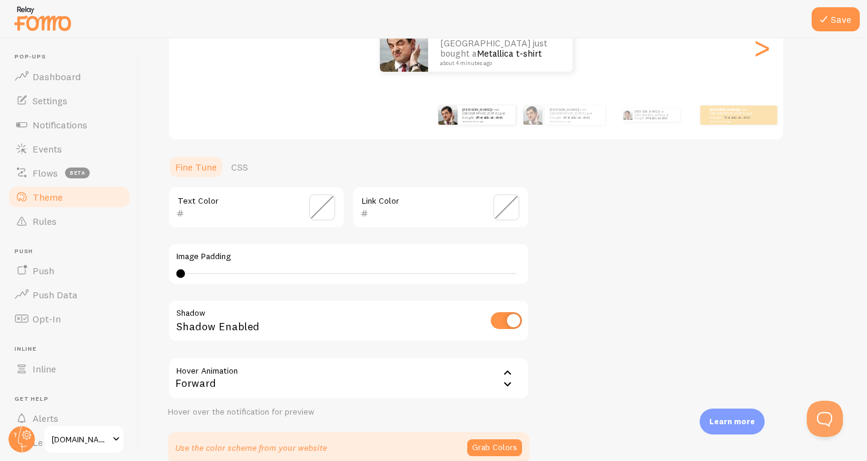
click at [510, 389] on icon at bounding box center [508, 384] width 14 height 14
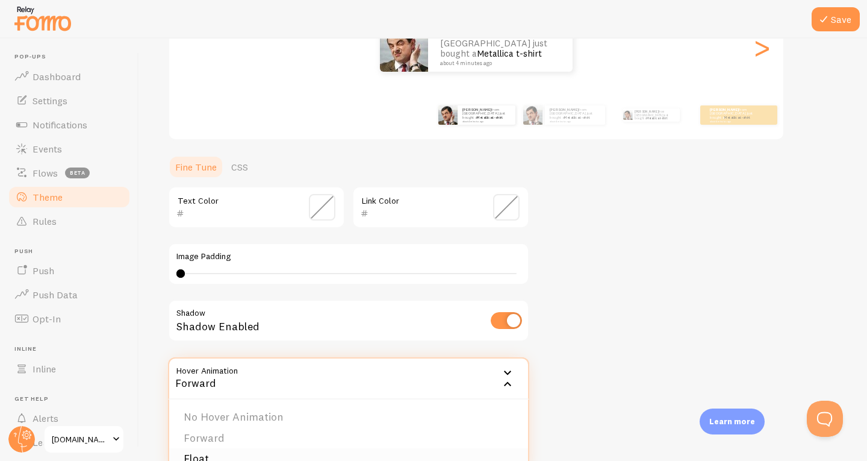
scroll to position [236, 0]
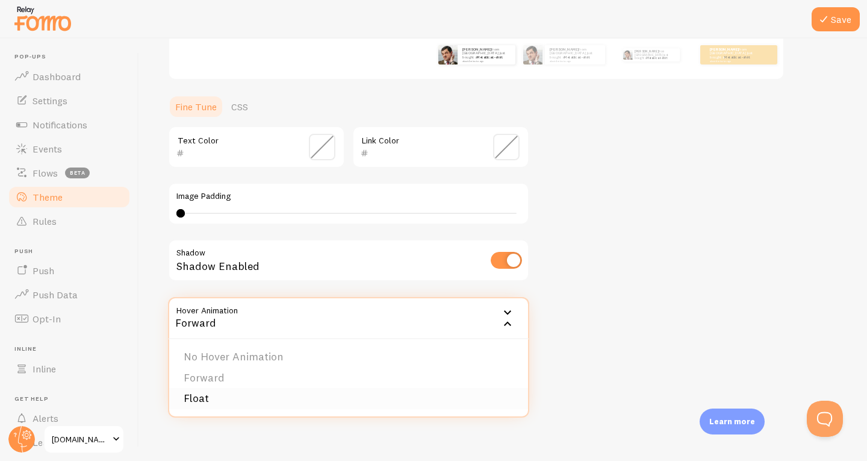
click at [253, 397] on li "Float" at bounding box center [348, 398] width 359 height 21
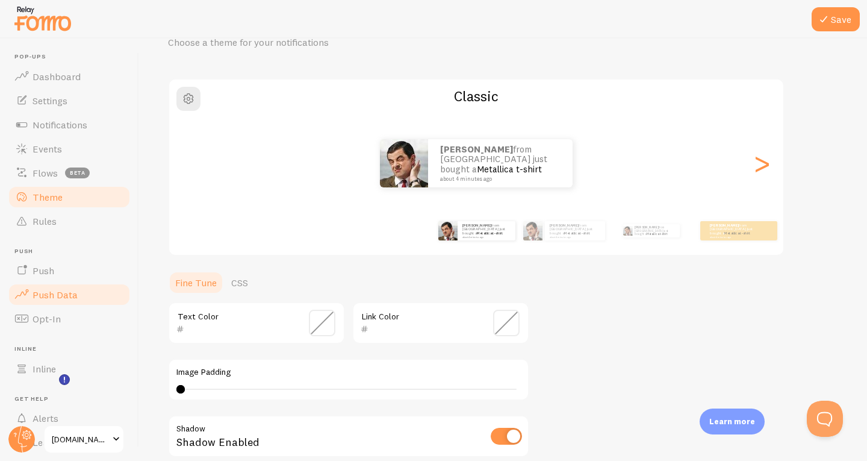
scroll to position [0, 0]
click at [829, 16] on icon at bounding box center [824, 19] width 14 height 14
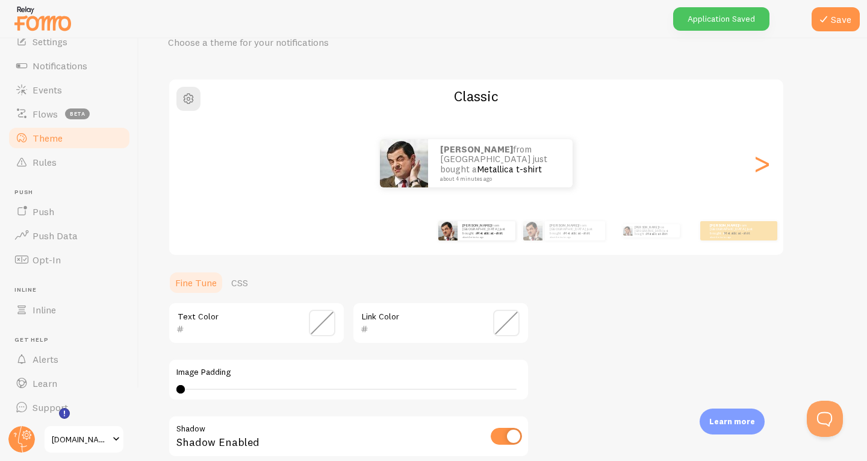
scroll to position [61, 0]
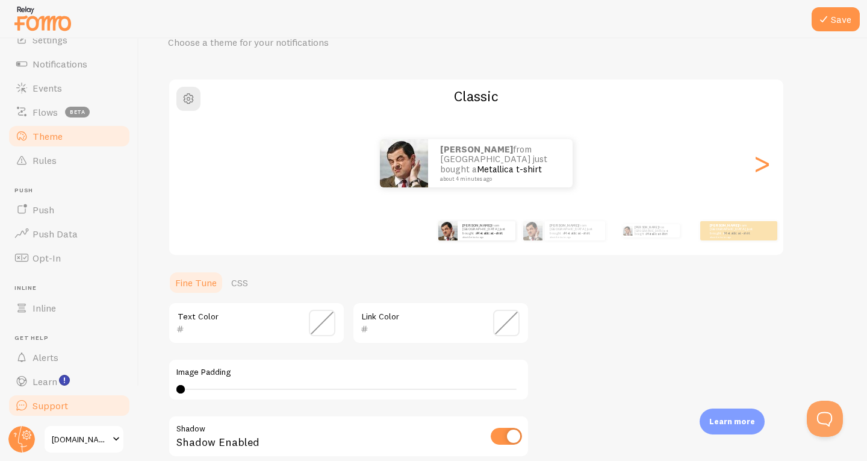
click at [49, 398] on link "Support" at bounding box center [69, 405] width 124 height 24
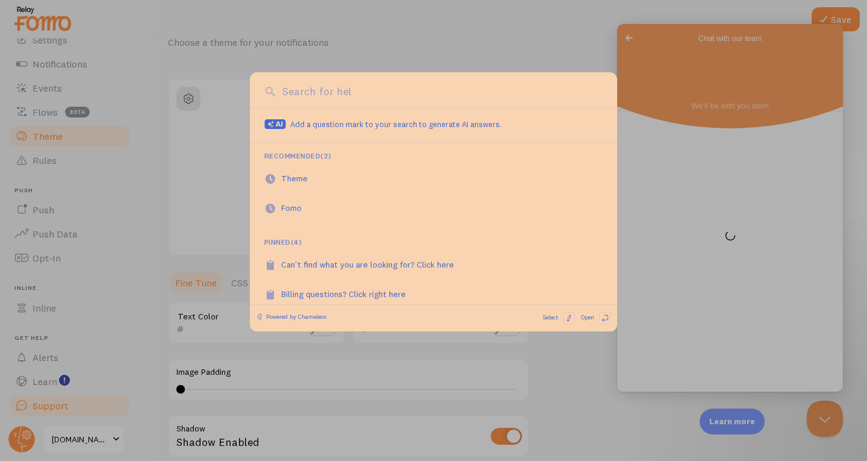
scroll to position [0, 0]
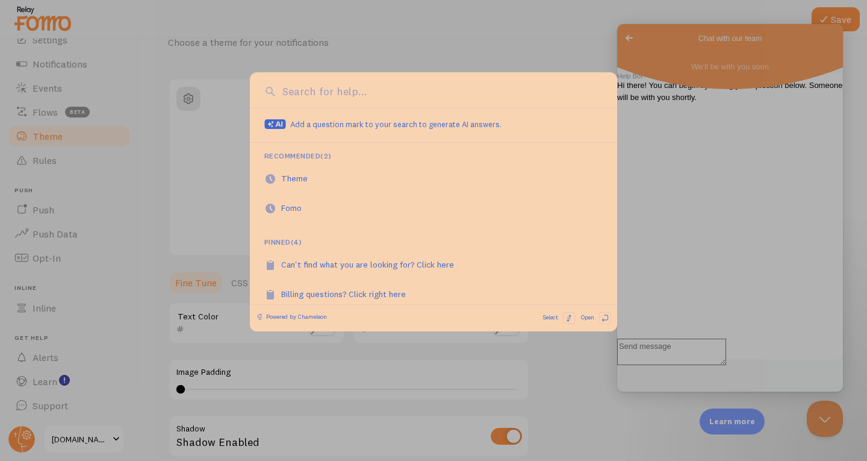
click at [437, 40] on div at bounding box center [433, 230] width 867 height 461
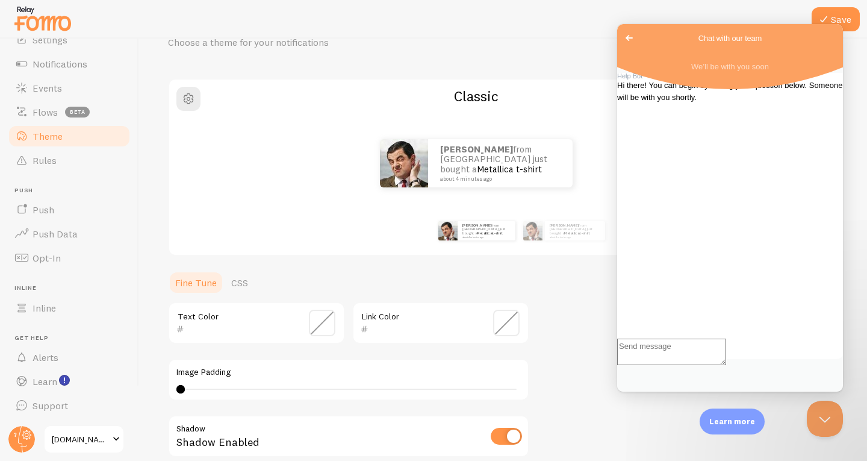
click at [696, 365] on textarea "Write chat message" at bounding box center [671, 352] width 109 height 27
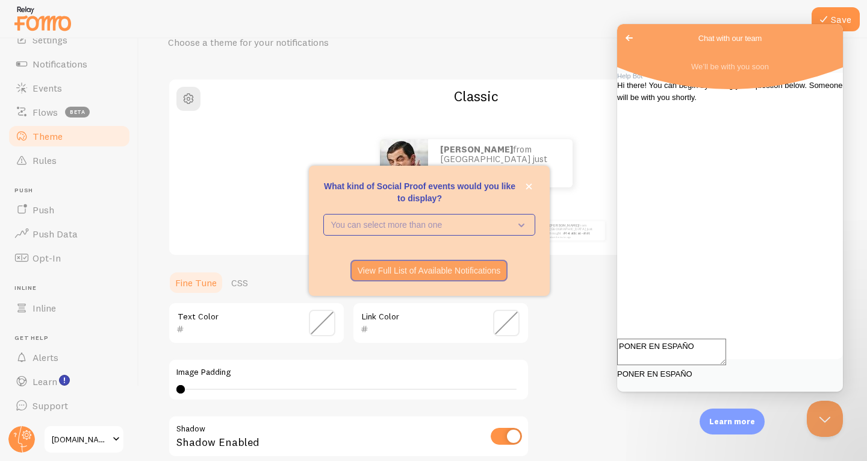
type textarea "PONER EN ESPAÑOL"
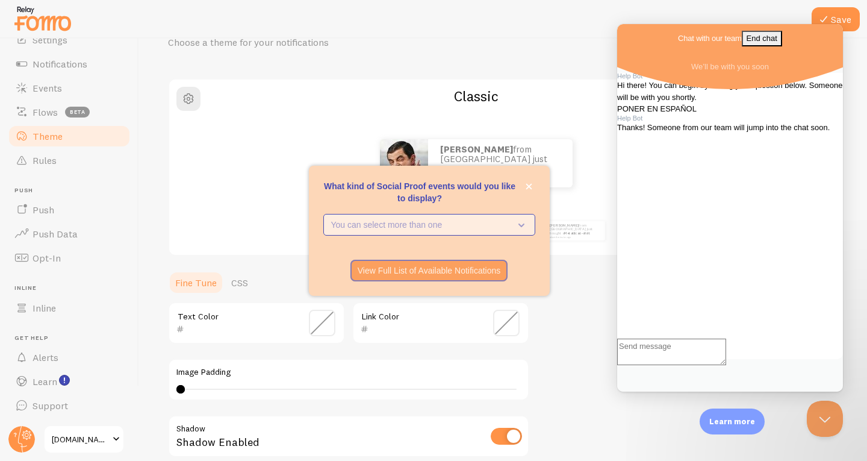
click at [500, 221] on p "You can select more than one" at bounding box center [421, 225] width 180 height 12
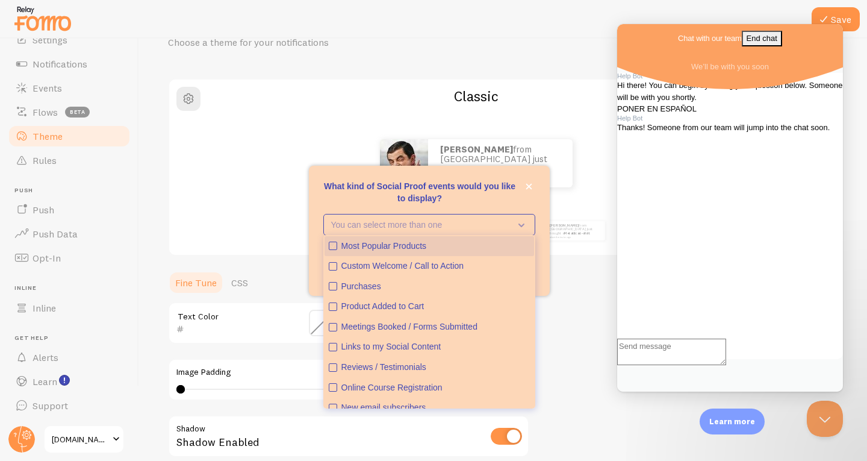
click at [484, 238] on button "Most Popular Products" at bounding box center [430, 246] width 210 height 20
click at [528, 183] on icon "close," at bounding box center [529, 186] width 7 height 7
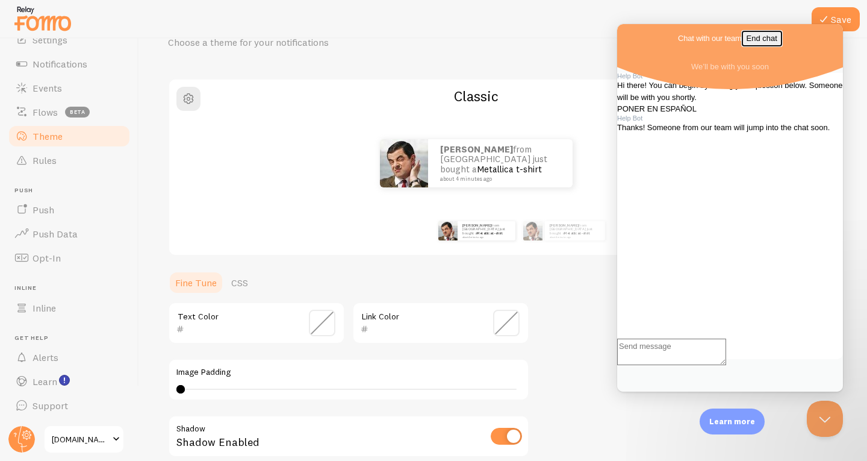
click at [782, 40] on button "End chat" at bounding box center [762, 39] width 40 height 16
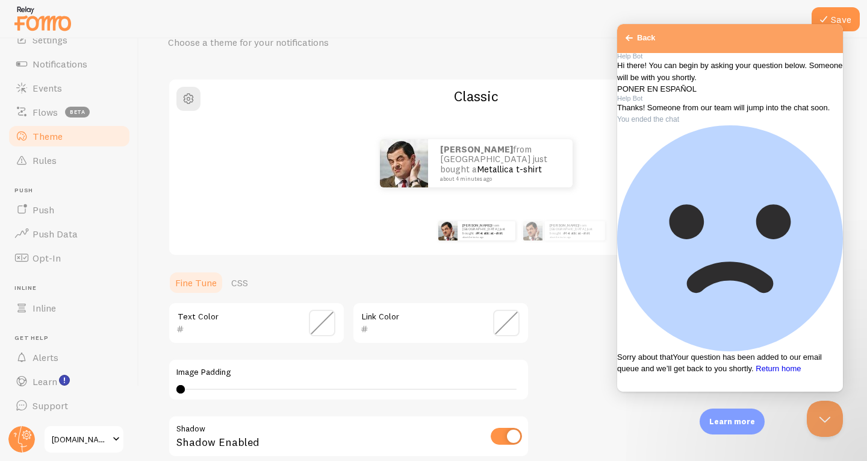
scroll to position [52, 0]
drag, startPoint x: 1234, startPoint y: 58, endPoint x: 626, endPoint y: 35, distance: 608.2
click at [626, 35] on span "Go back" at bounding box center [629, 38] width 14 height 14
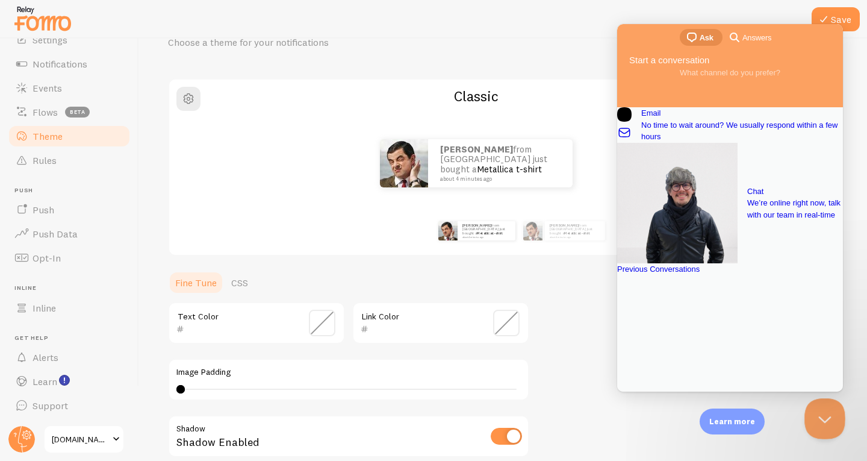
click at [825, 422] on button "Close Beacon popover" at bounding box center [823, 416] width 36 height 36
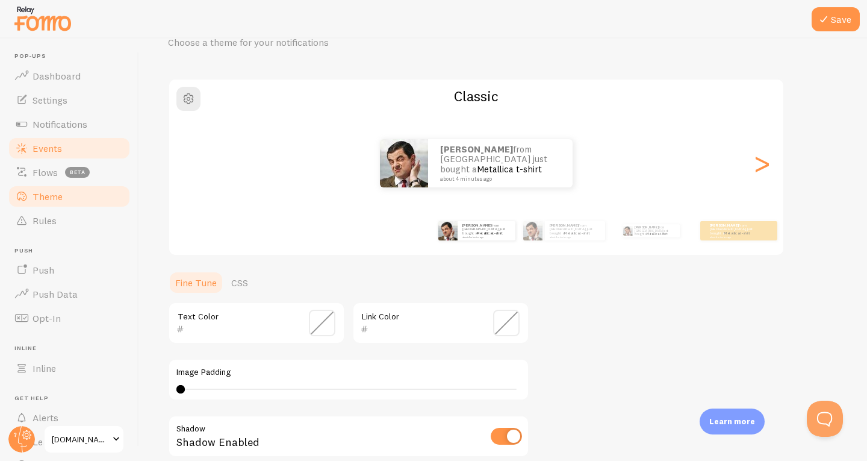
scroll to position [0, 0]
click at [52, 111] on link "Settings" at bounding box center [69, 101] width 124 height 24
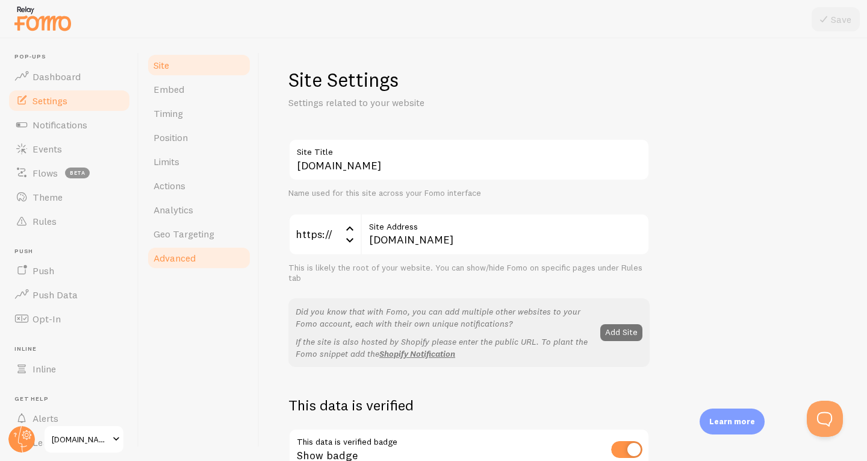
click at [193, 251] on link "Advanced" at bounding box center [198, 258] width 105 height 24
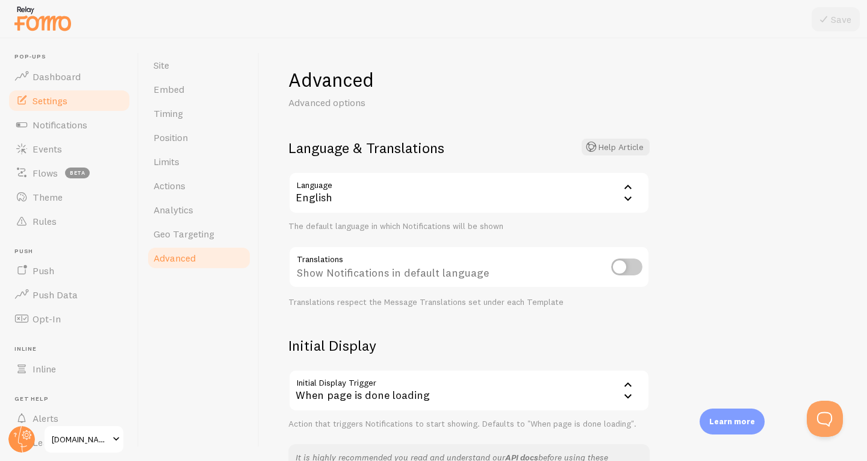
click at [404, 198] on div "English" at bounding box center [469, 193] width 361 height 42
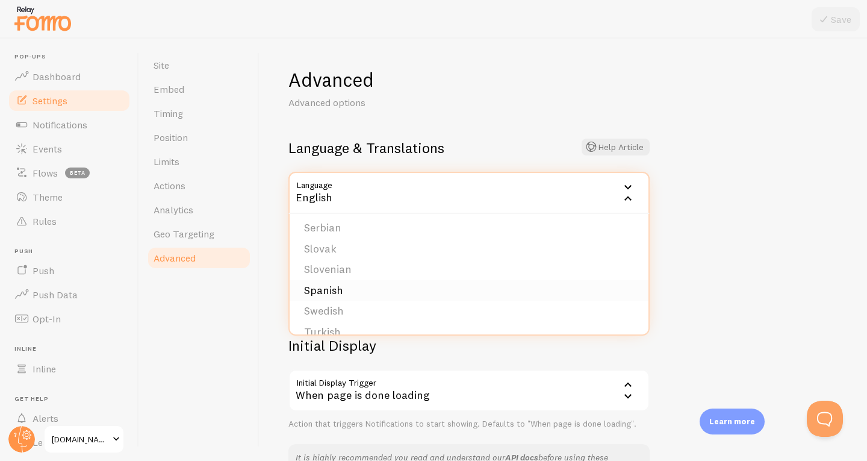
scroll to position [482, 0]
click at [334, 289] on li "Spanish" at bounding box center [469, 289] width 359 height 21
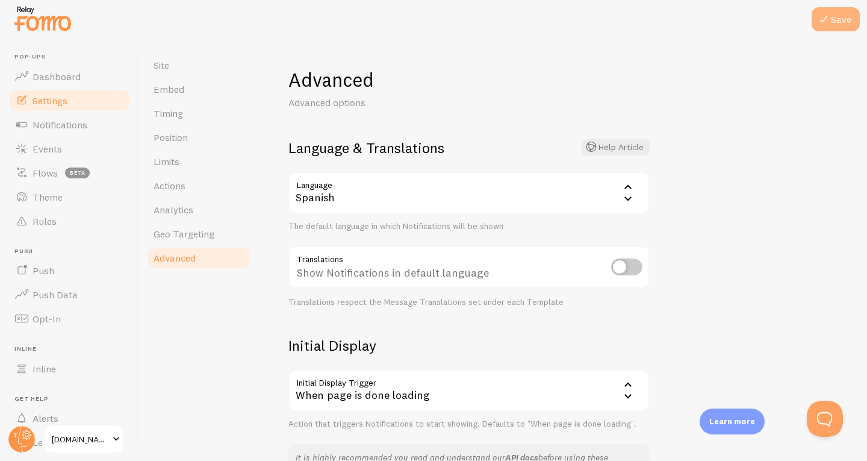
click at [817, 23] on icon at bounding box center [824, 19] width 14 height 14
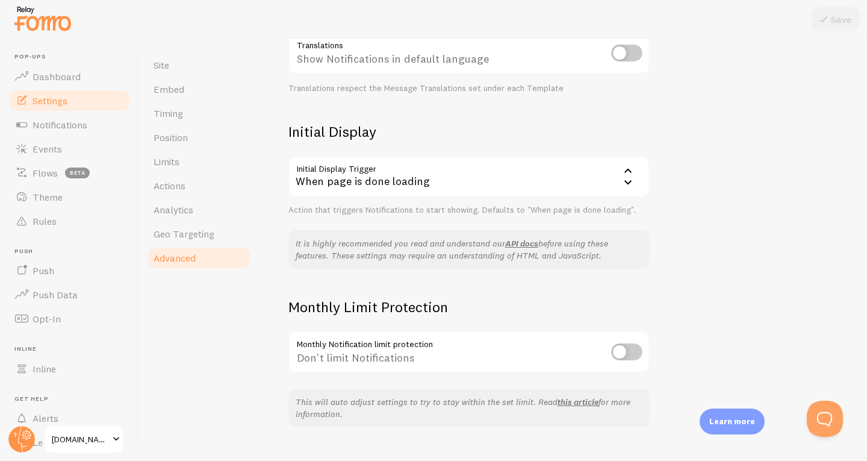
scroll to position [238, 0]
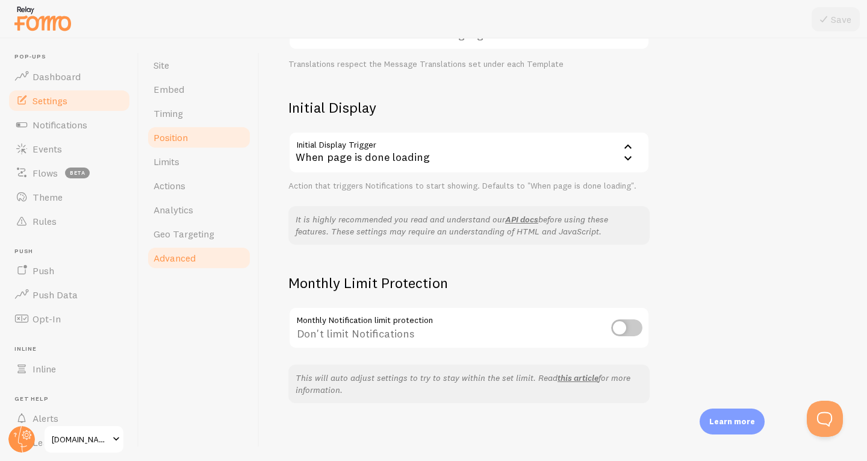
click at [187, 134] on span "Position" at bounding box center [171, 137] width 34 height 12
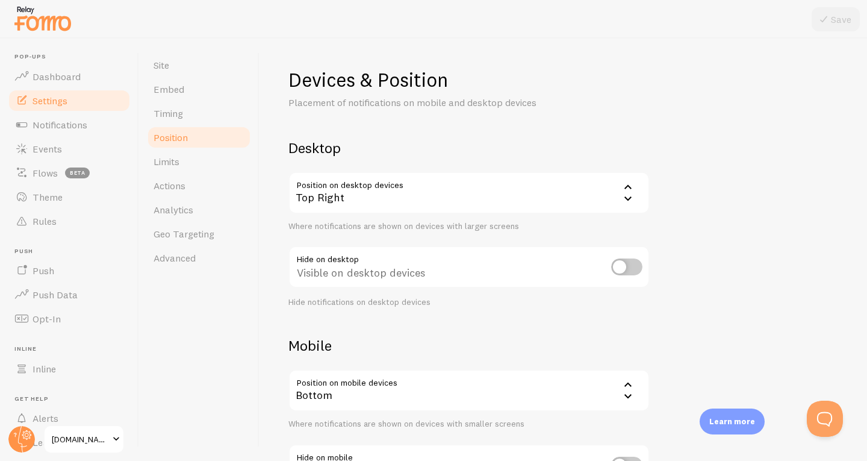
click at [365, 197] on div "Top Right" at bounding box center [469, 193] width 361 height 42
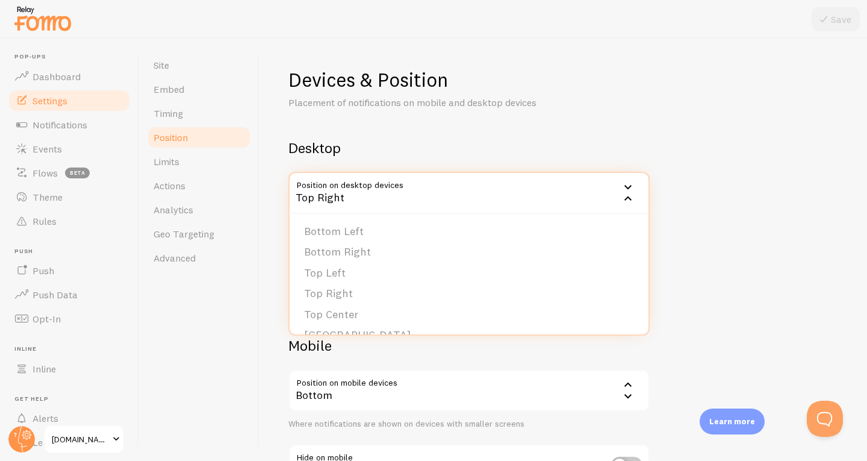
click at [365, 198] on div "Top Right" at bounding box center [469, 193] width 361 height 42
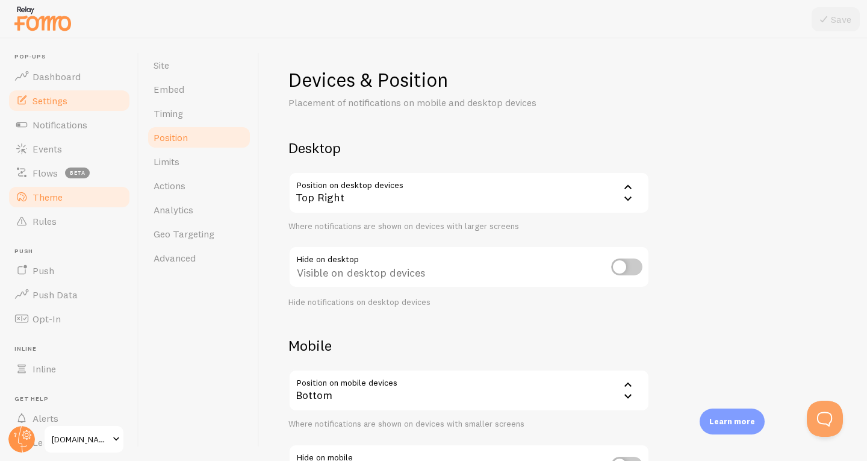
click at [33, 193] on span "Theme" at bounding box center [48, 197] width 30 height 12
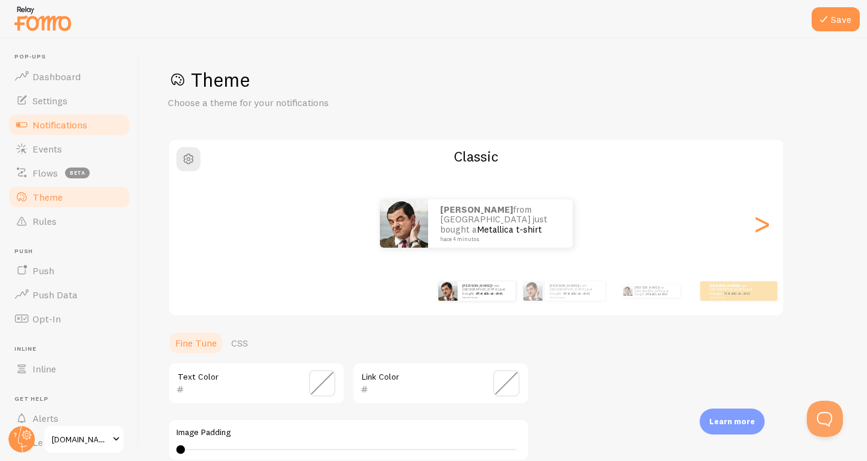
click at [46, 124] on span "Notifications" at bounding box center [60, 125] width 55 height 12
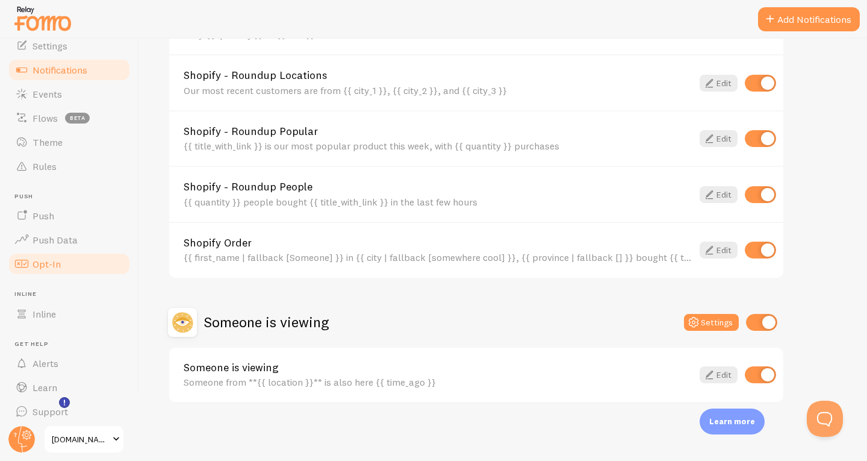
scroll to position [61, 0]
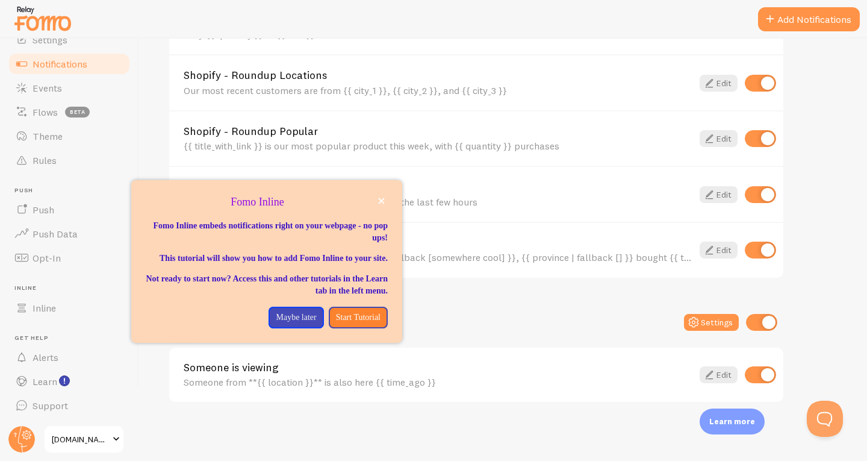
click at [447, 313] on div "Someone is viewing Settings" at bounding box center [476, 322] width 617 height 29
click at [381, 201] on icon "close," at bounding box center [382, 201] width 6 height 6
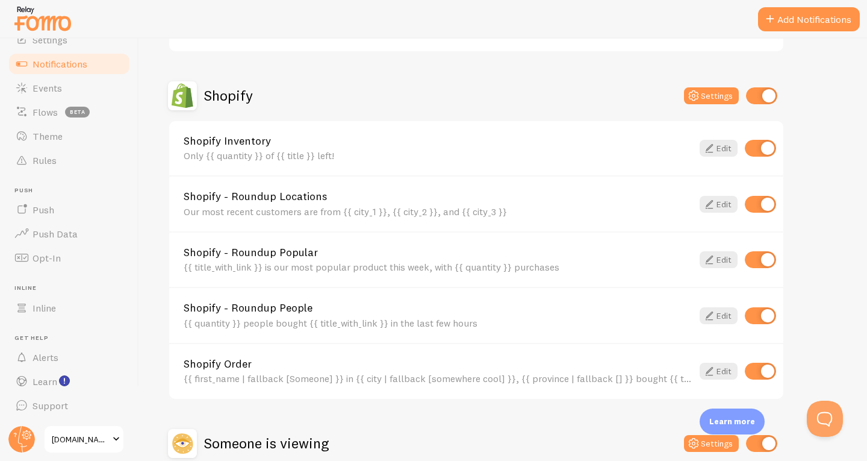
scroll to position [389, 0]
click at [763, 207] on input "checkbox" at bounding box center [760, 203] width 31 height 17
checkbox input "false"
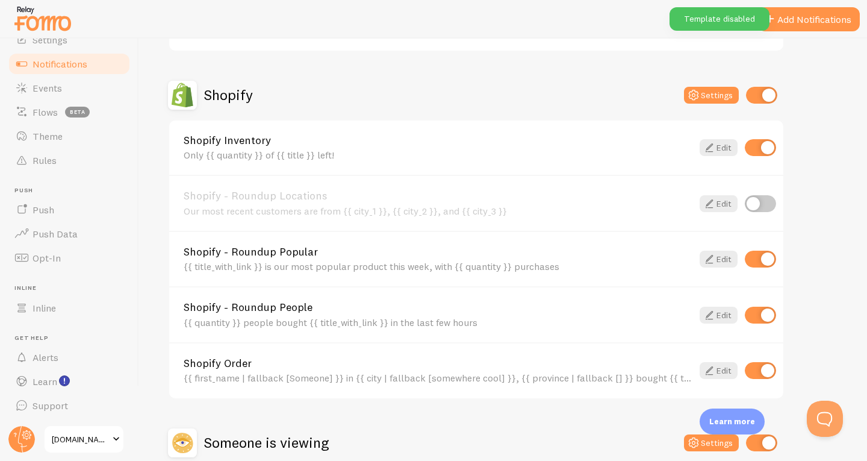
click at [757, 148] on input "checkbox" at bounding box center [760, 147] width 31 height 17
checkbox input "false"
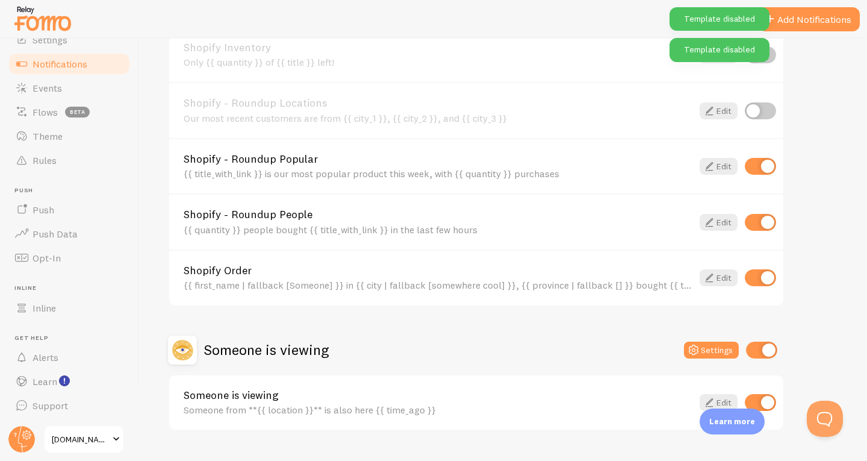
scroll to position [510, 0]
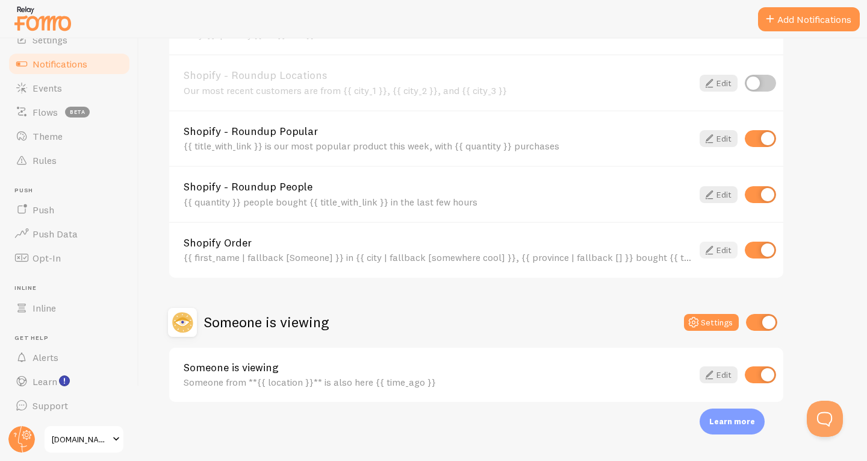
click at [723, 253] on link "Edit" at bounding box center [719, 250] width 38 height 17
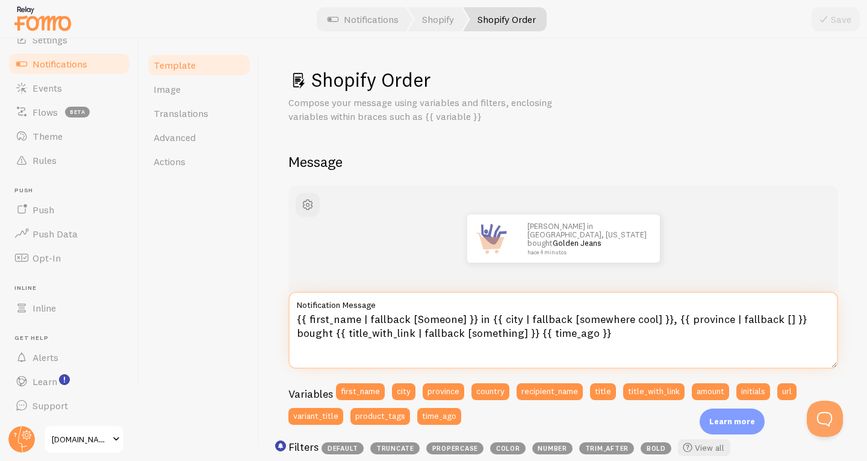
drag, startPoint x: 482, startPoint y: 319, endPoint x: 475, endPoint y: 320, distance: 7.9
click at [475, 320] on textarea "{{ first_name | fallback [Someone] }} in {{ city | fallback [somewhere cool] }}…" at bounding box center [564, 330] width 550 height 77
drag, startPoint x: 332, startPoint y: 333, endPoint x: 299, endPoint y: 334, distance: 33.2
click at [299, 334] on textarea "{{ first_name | fallback [Someone] }} de {{ city | fallback [somewhere cool] }}…" at bounding box center [564, 330] width 550 height 77
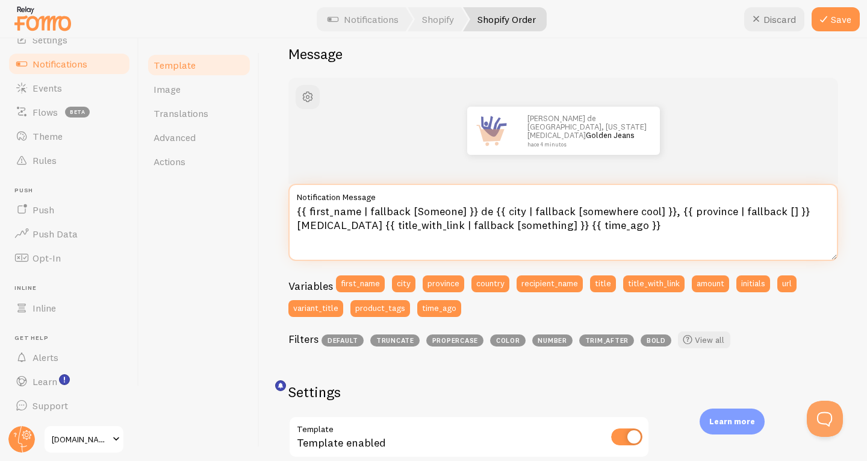
scroll to position [60, 0]
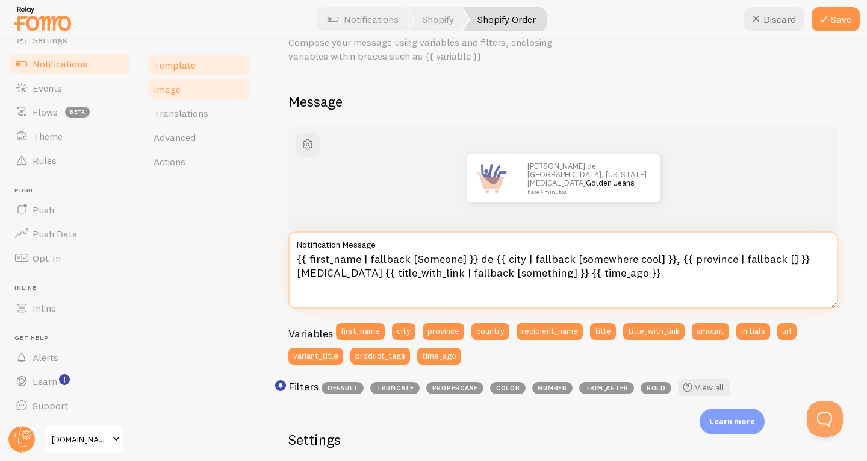
type textarea "{{ first_name | fallback [Someone] }} de {{ city | fallback [somewhere cool] }}…"
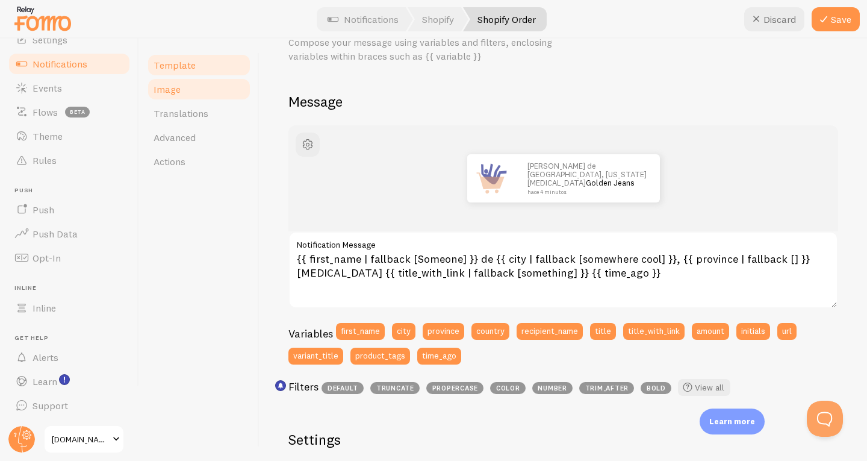
click at [172, 87] on span "Image" at bounding box center [167, 89] width 27 height 12
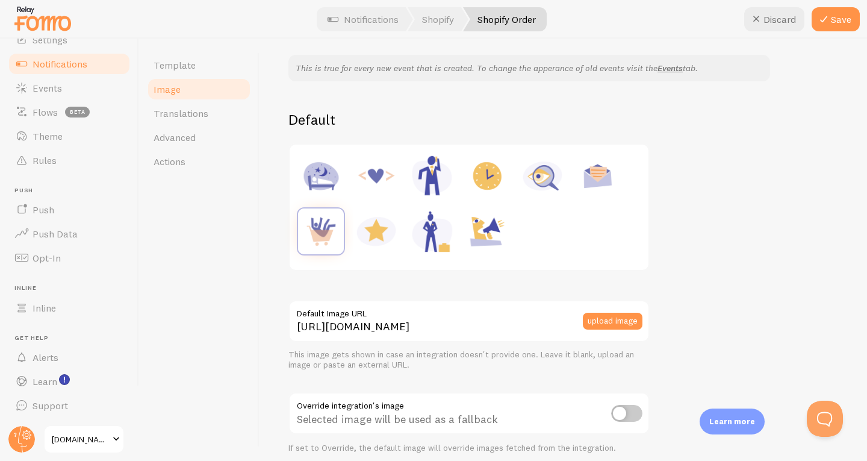
scroll to position [120, 0]
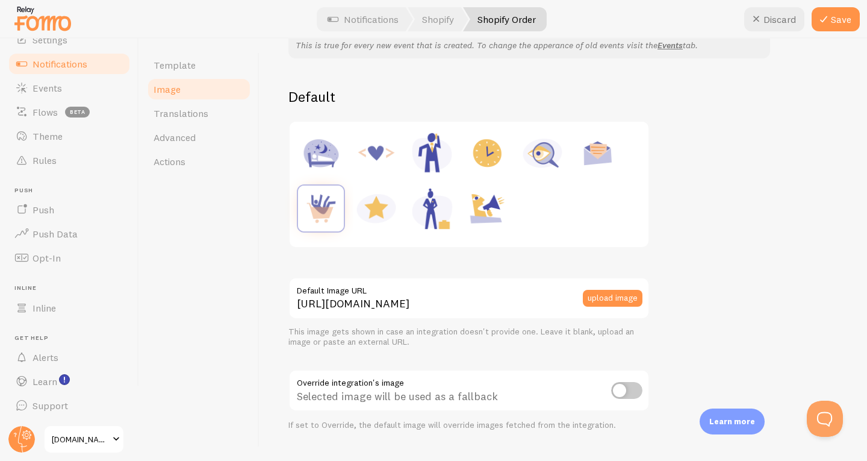
click at [615, 391] on input "checkbox" at bounding box center [626, 390] width 31 height 17
click at [624, 391] on input "checkbox" at bounding box center [626, 390] width 31 height 17
checkbox input "false"
click at [493, 206] on img at bounding box center [487, 209] width 46 height 46
type input "https://fomo.com/images/widget/template_defaults/shoutout.jpg"
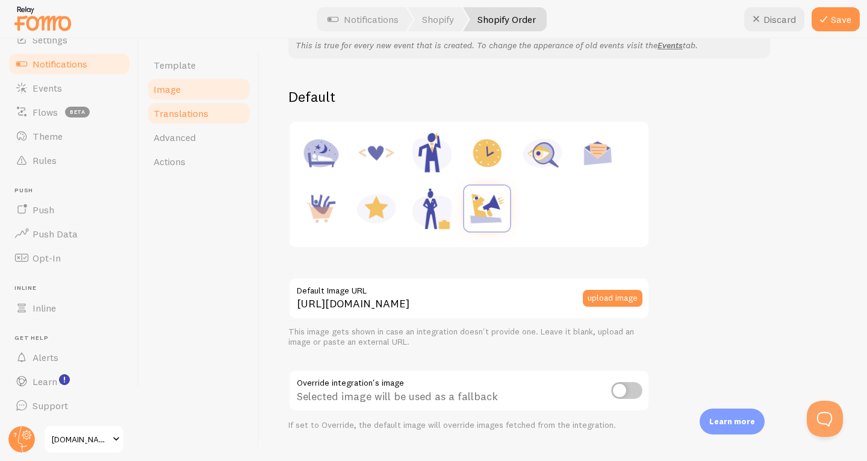
click at [198, 121] on link "Translations" at bounding box center [198, 113] width 105 height 24
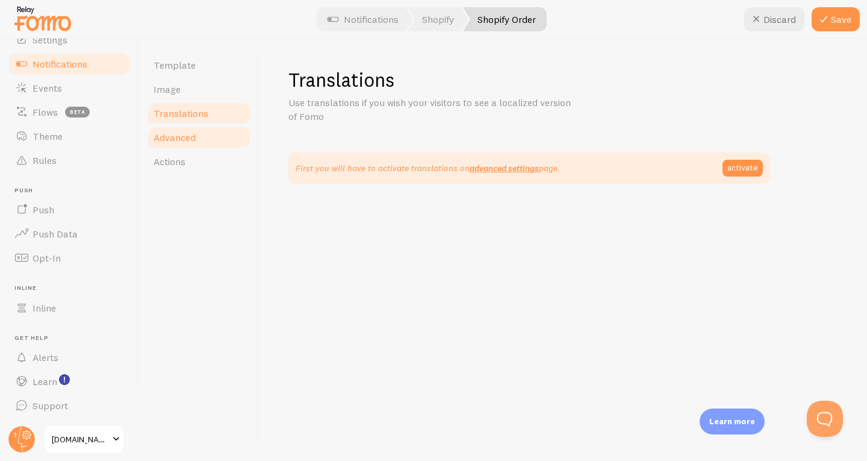
click at [184, 140] on span "Advanced" at bounding box center [175, 137] width 42 height 12
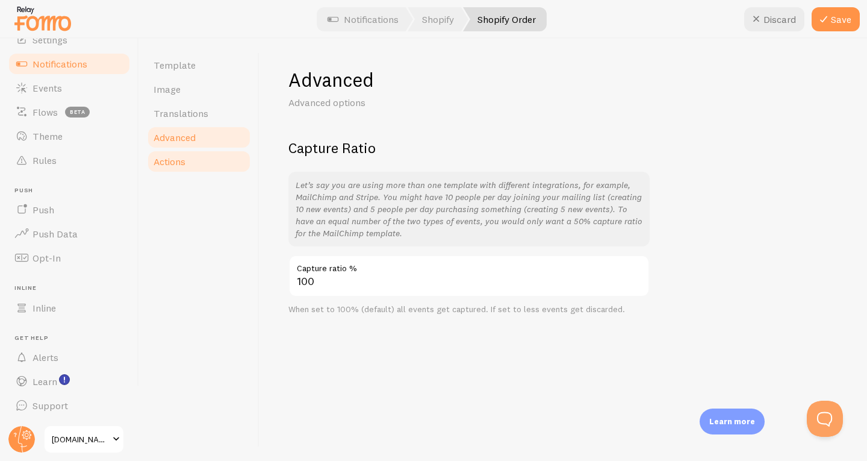
click at [178, 165] on span "Actions" at bounding box center [170, 161] width 32 height 12
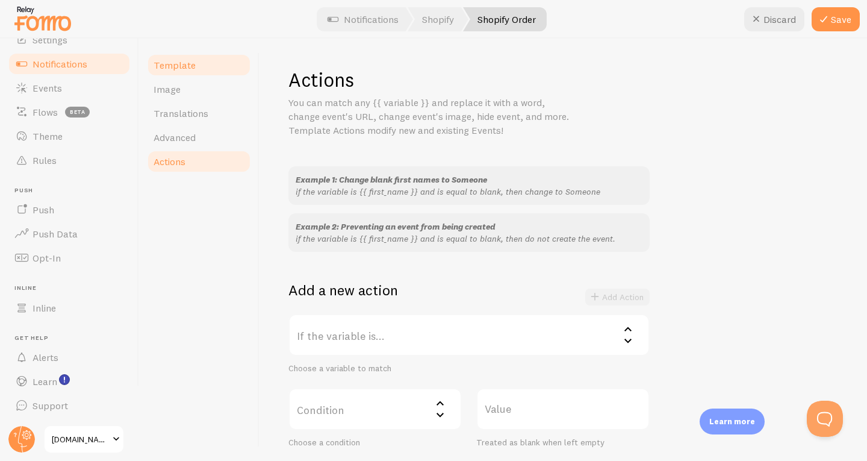
click at [175, 66] on span "Template" at bounding box center [175, 65] width 42 height 12
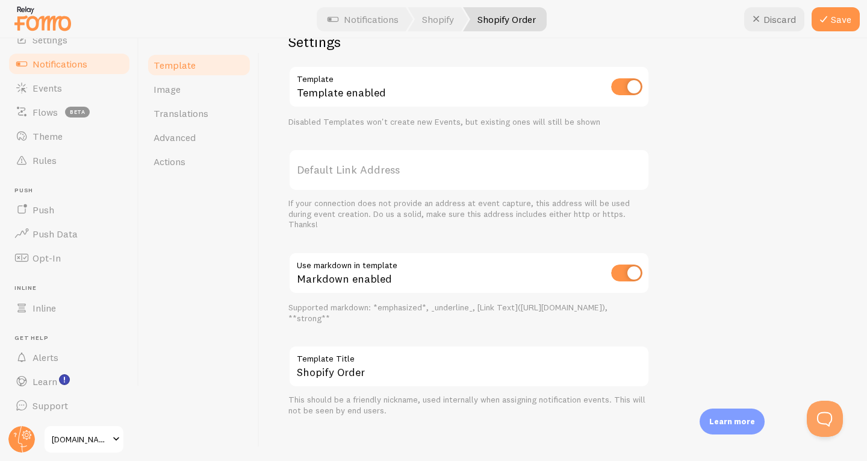
scroll to position [463, 0]
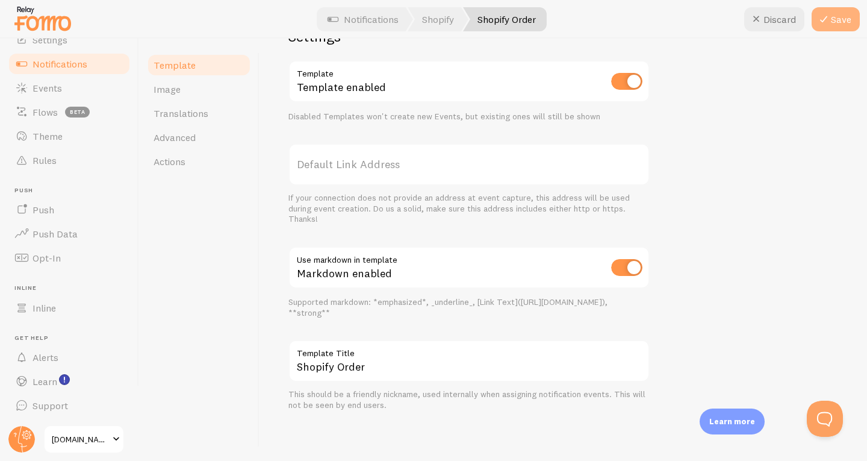
click at [848, 22] on button "Save" at bounding box center [836, 19] width 48 height 24
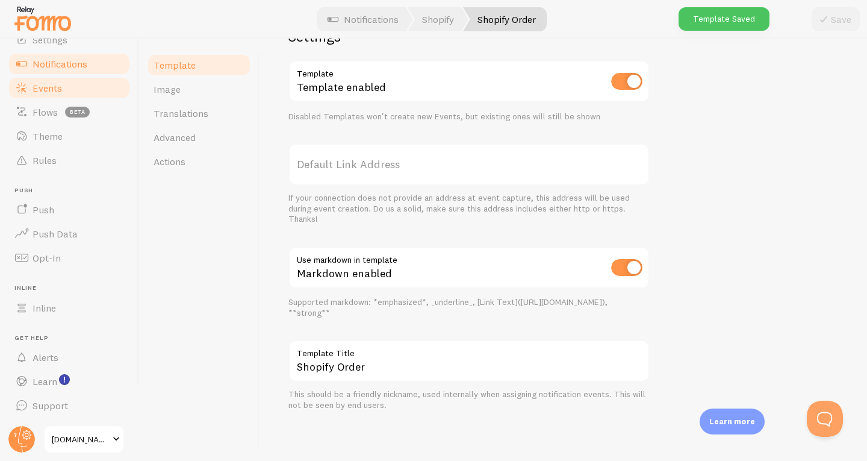
click at [45, 90] on span "Events" at bounding box center [48, 88] width 30 height 12
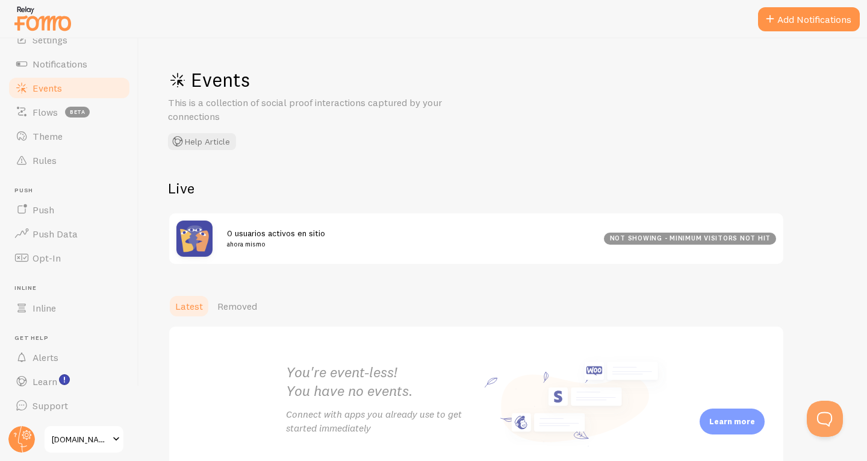
click at [695, 237] on div "not showing - minimum visitors not hit" at bounding box center [690, 239] width 172 height 12
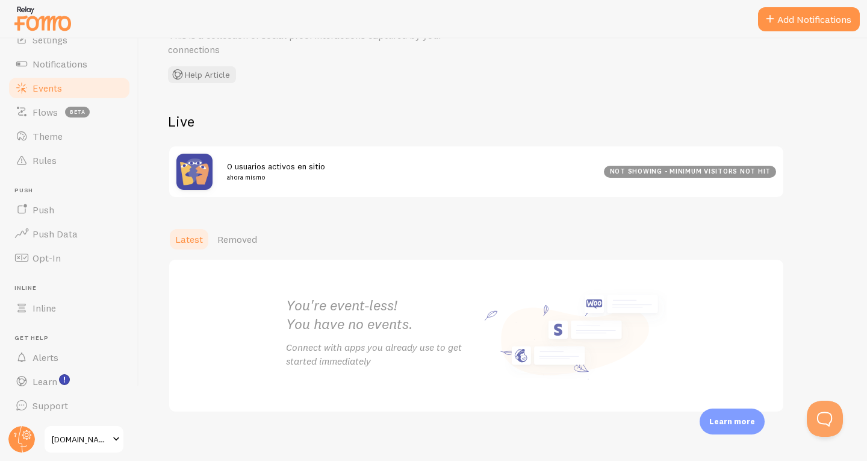
scroll to position [76, 0]
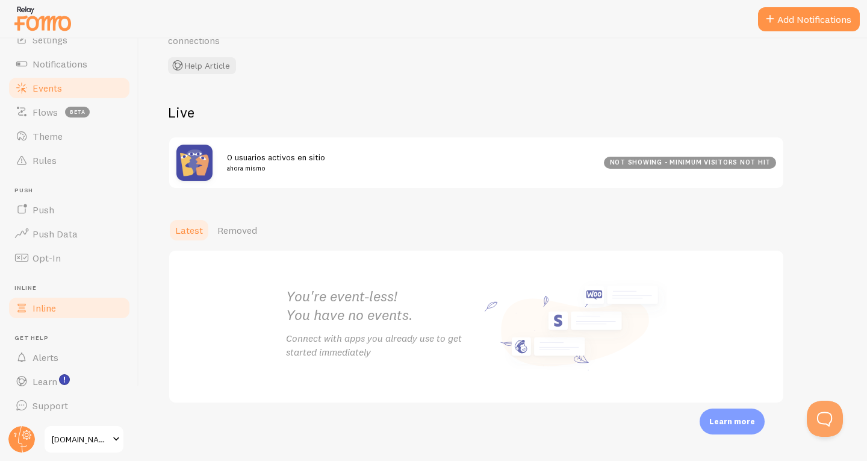
click at [43, 312] on span "Inline" at bounding box center [44, 308] width 23 height 12
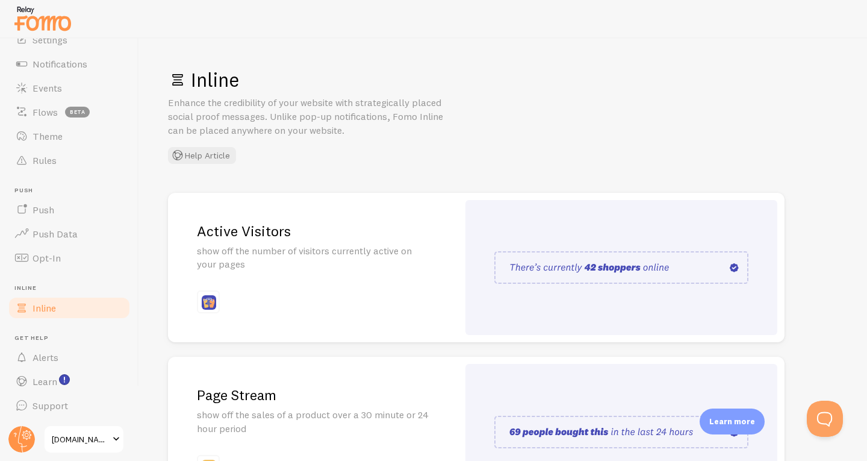
click at [555, 267] on img at bounding box center [622, 267] width 254 height 33
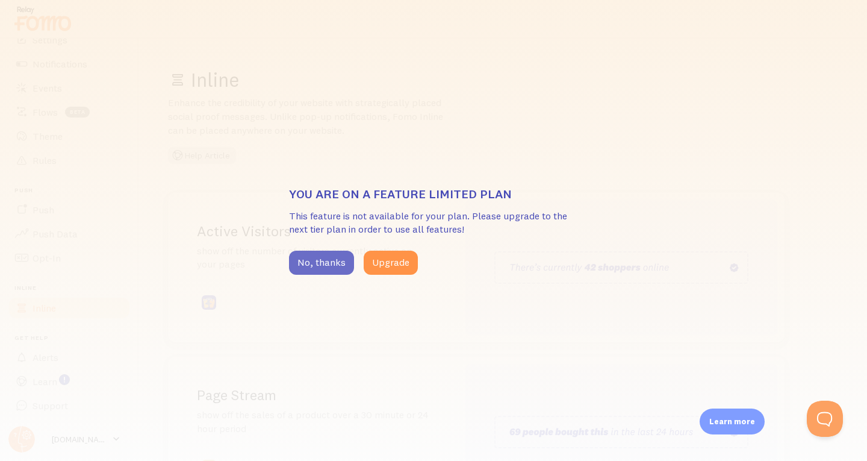
click at [323, 267] on button "No, thanks" at bounding box center [321, 263] width 65 height 24
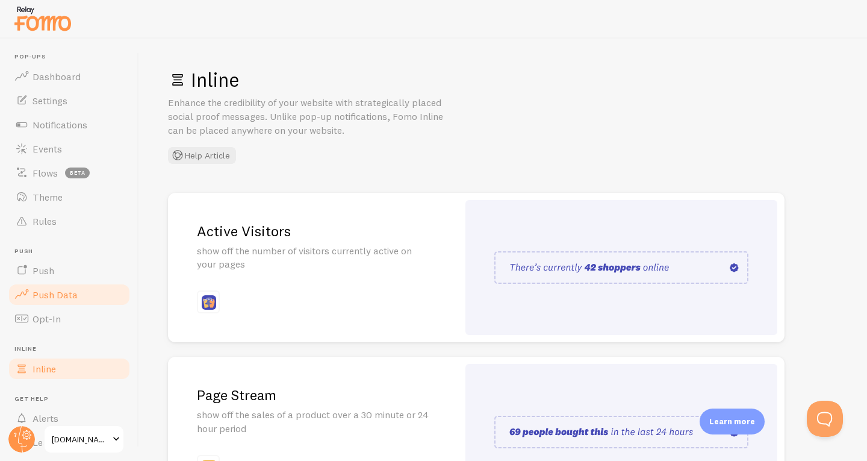
click at [40, 285] on link "Push Data" at bounding box center [69, 295] width 124 height 24
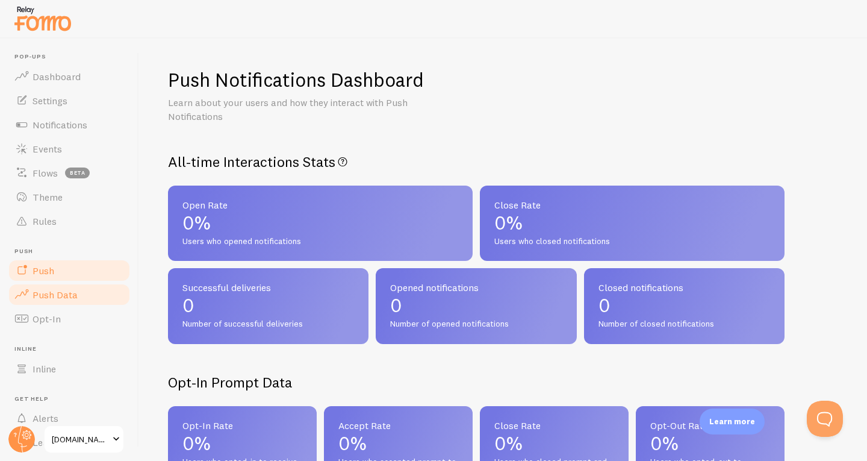
click at [45, 269] on span "Push" at bounding box center [44, 270] width 22 height 12
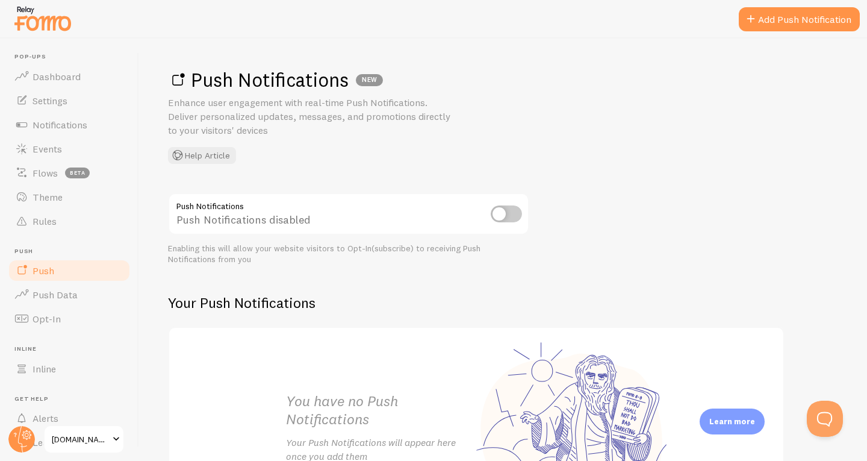
click at [507, 208] on input "checkbox" at bounding box center [506, 213] width 31 height 17
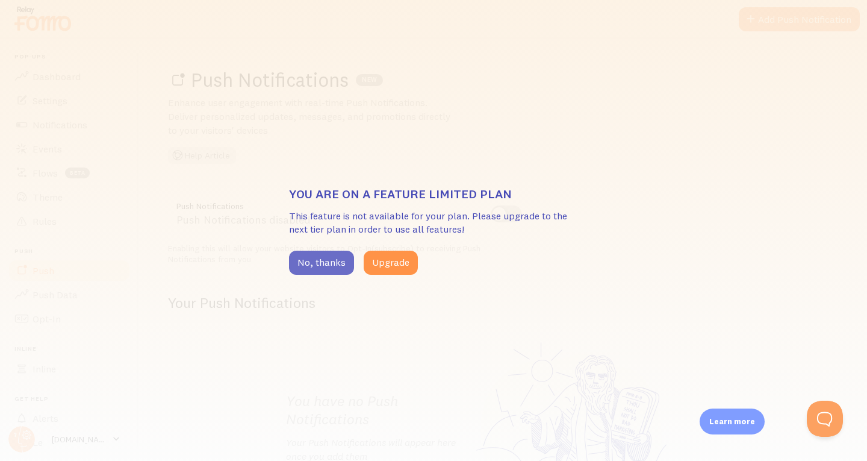
click at [312, 261] on button "No, thanks" at bounding box center [321, 263] width 65 height 24
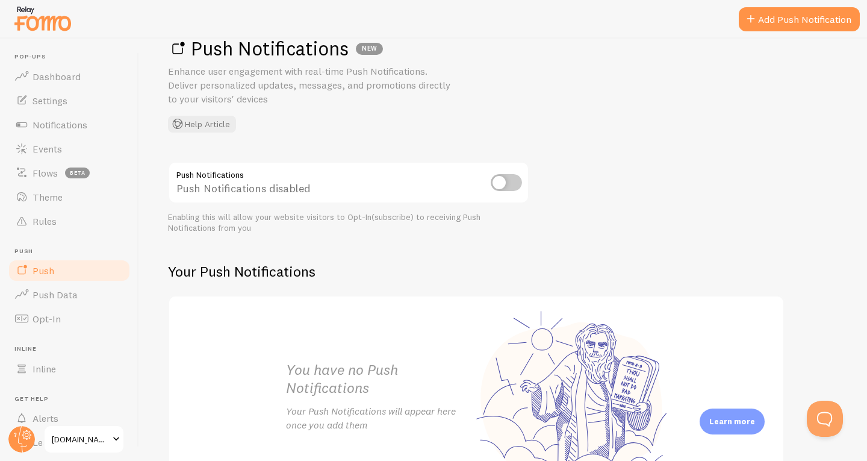
scroll to position [132, 0]
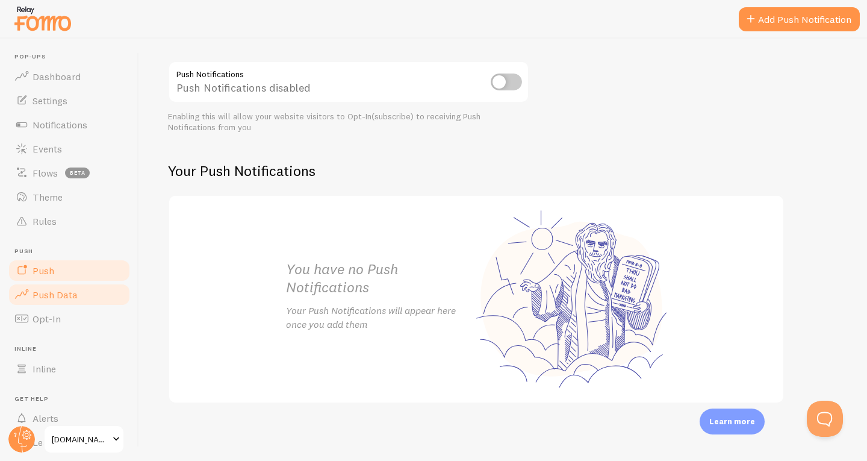
click at [54, 298] on span "Push Data" at bounding box center [55, 295] width 45 height 12
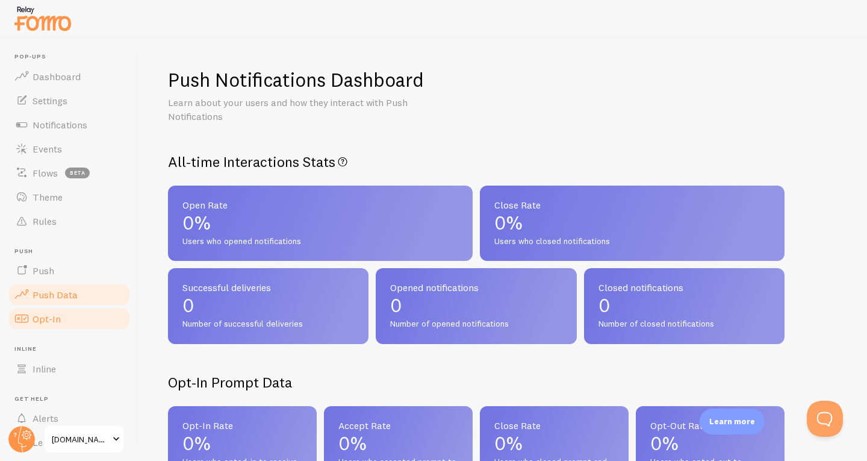
click at [46, 314] on span "Opt-In" at bounding box center [47, 319] width 28 height 12
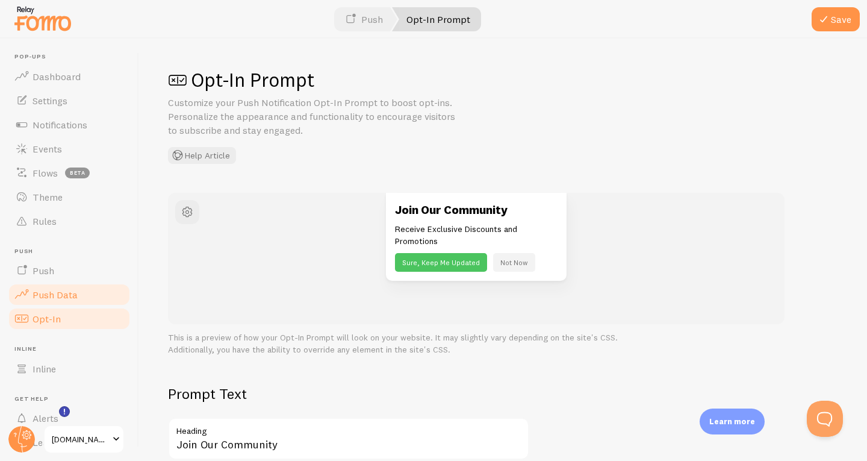
scroll to position [60, 0]
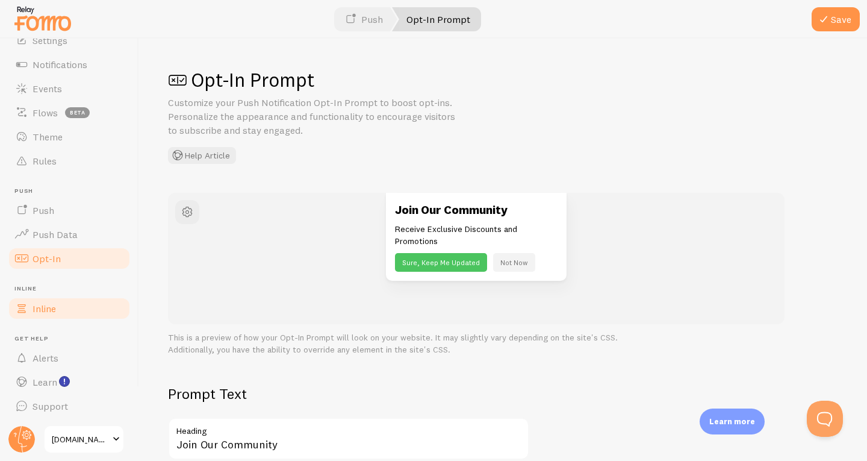
click at [54, 307] on span "Inline" at bounding box center [44, 308] width 23 height 12
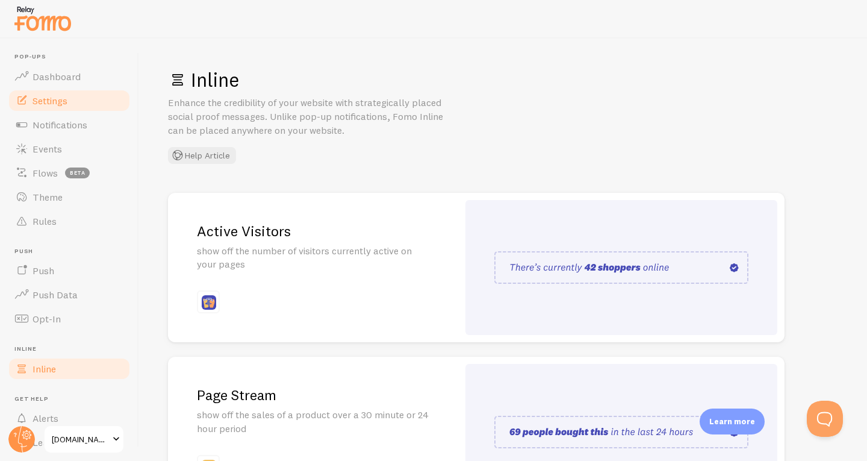
click at [61, 101] on span "Settings" at bounding box center [50, 101] width 35 height 12
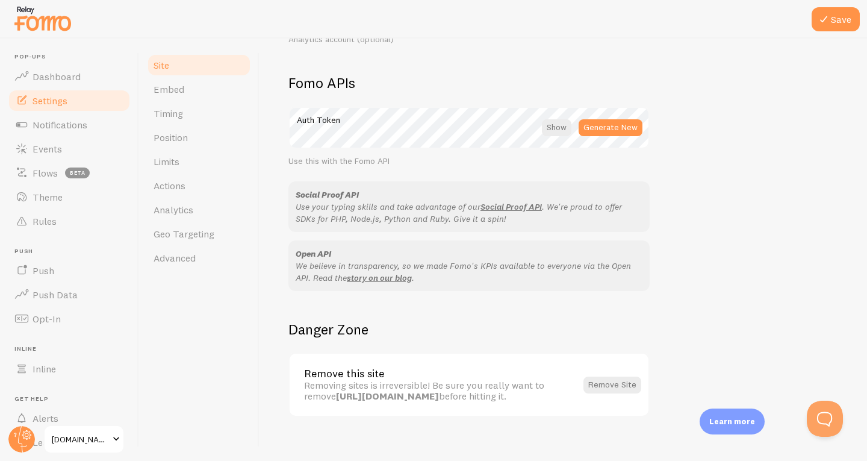
scroll to position [676, 0]
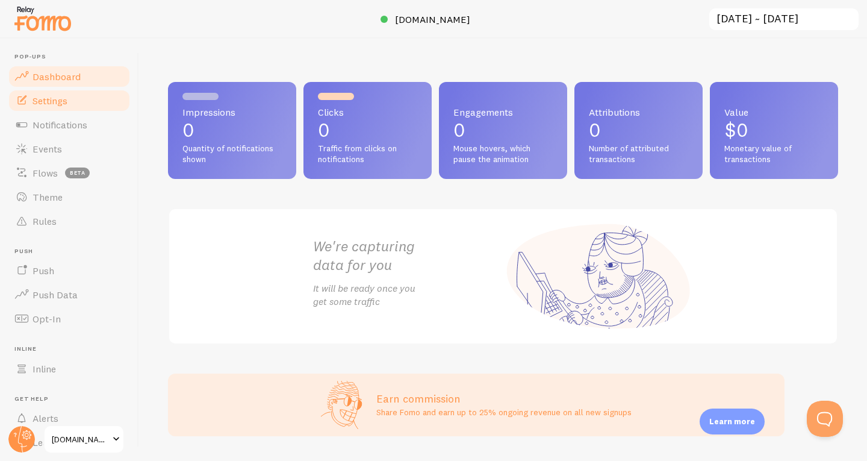
click at [42, 99] on span "Settings" at bounding box center [50, 101] width 35 height 12
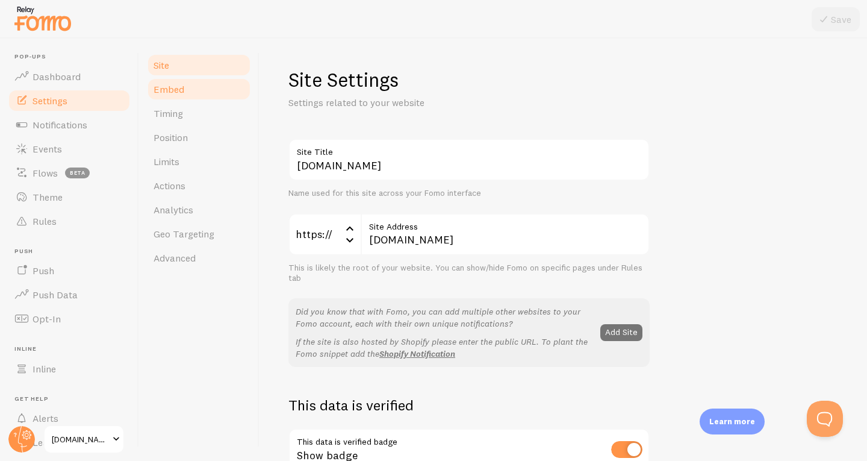
click at [167, 95] on span "Embed" at bounding box center [169, 89] width 31 height 12
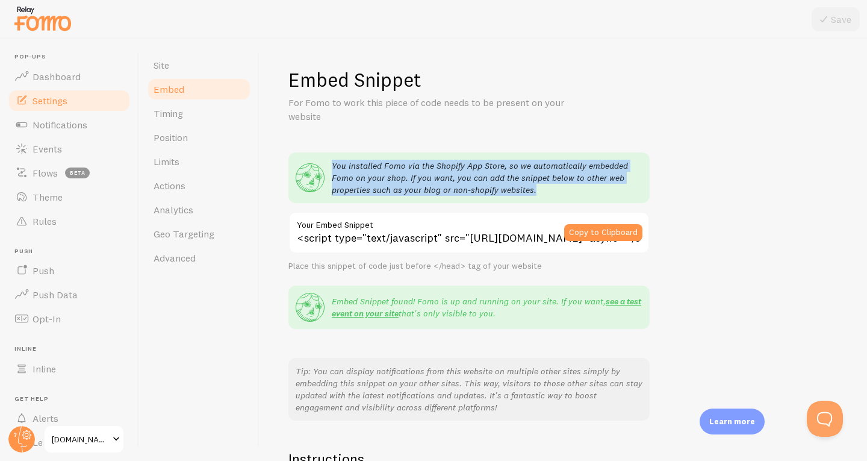
drag, startPoint x: 333, startPoint y: 162, endPoint x: 581, endPoint y: 191, distance: 249.3
click at [581, 191] on p "You installed Fomo via the Shopify App Store, so we automatically embedded Fomo…" at bounding box center [487, 178] width 311 height 36
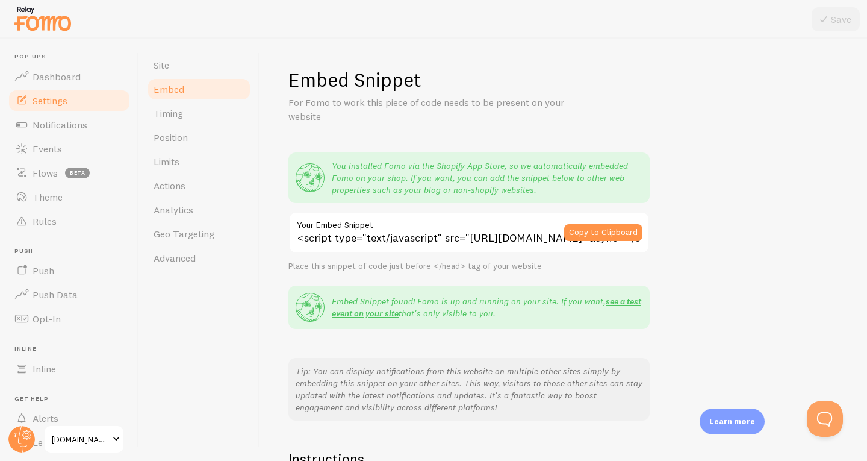
click at [685, 77] on h1 "Embed Snippet" at bounding box center [564, 79] width 550 height 25
click at [169, 110] on span "Timing" at bounding box center [169, 113] width 30 height 12
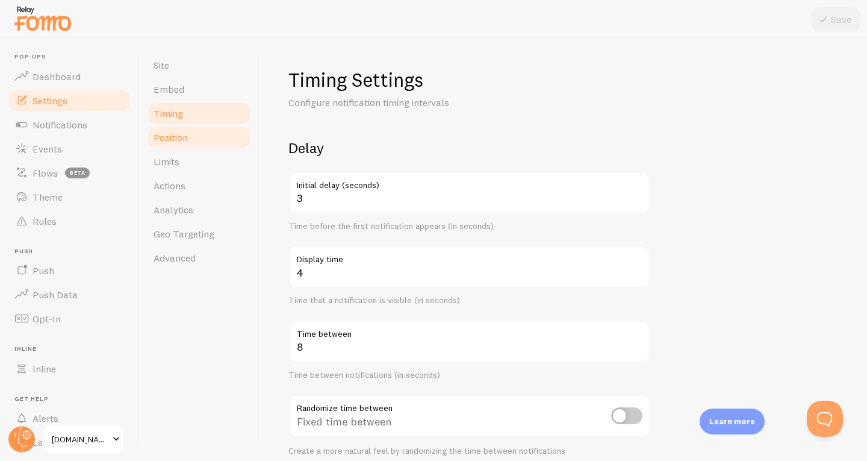
click at [191, 137] on link "Position" at bounding box center [198, 137] width 105 height 24
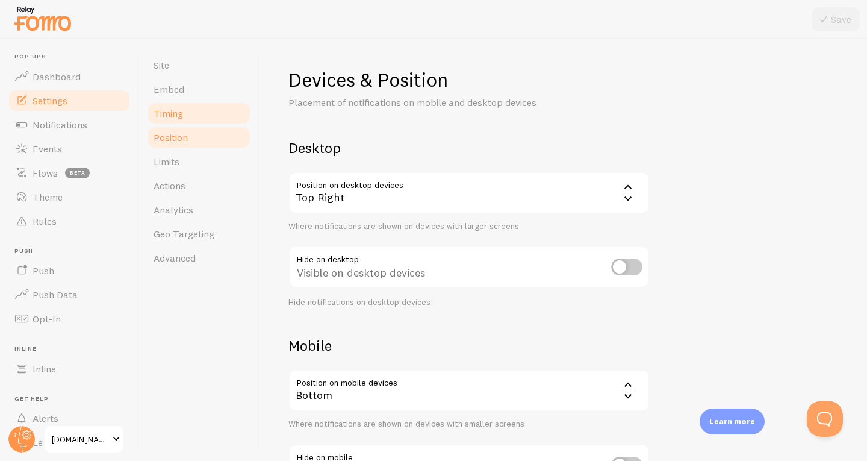
click at [181, 103] on link "Timing" at bounding box center [198, 113] width 105 height 24
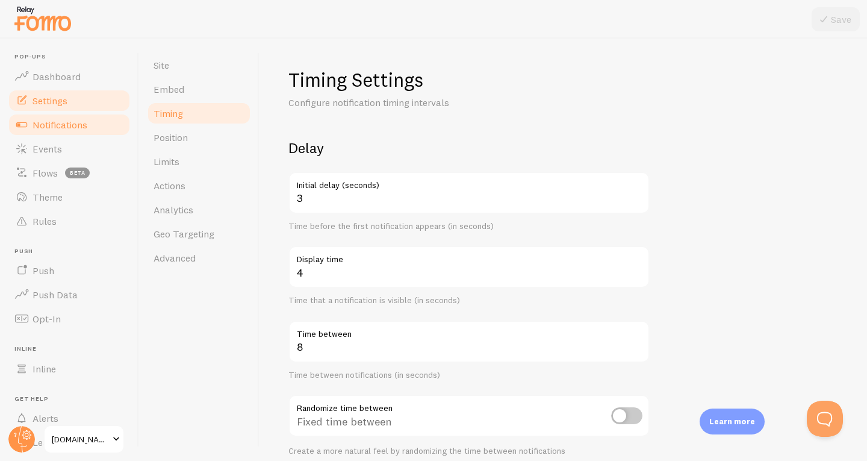
click at [64, 125] on span "Notifications" at bounding box center [60, 125] width 55 height 12
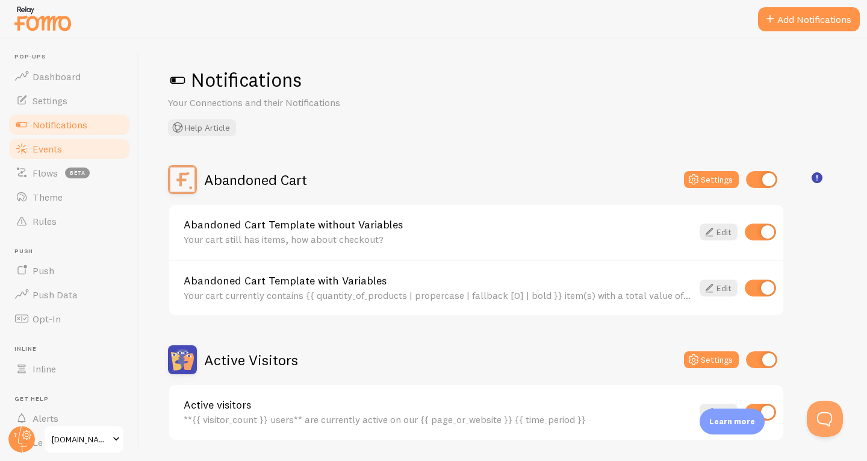
click at [63, 146] on link "Events" at bounding box center [69, 149] width 124 height 24
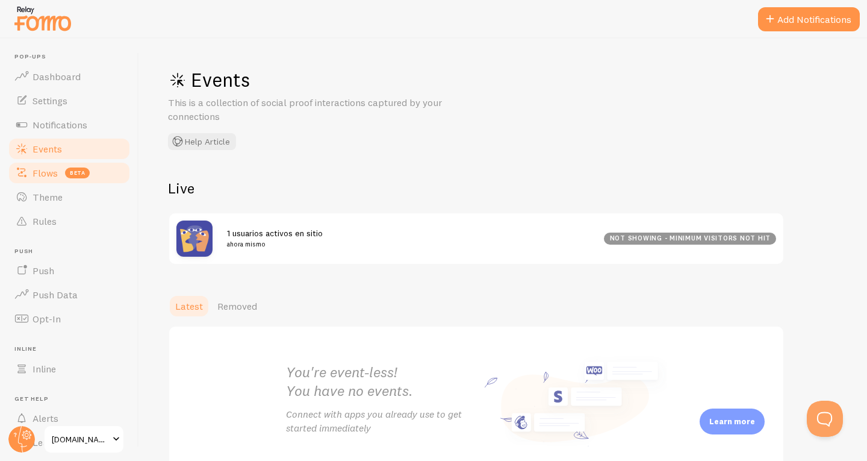
click at [46, 173] on span "Flows" at bounding box center [45, 173] width 25 height 12
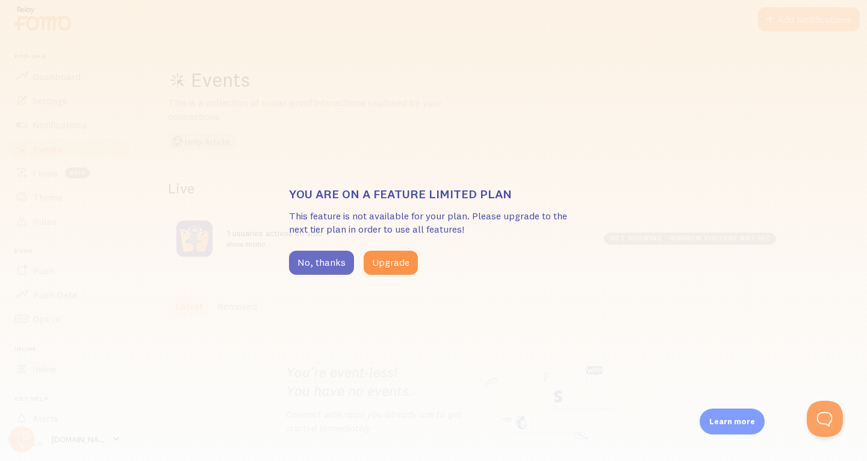
click at [316, 270] on button "No, thanks" at bounding box center [321, 263] width 65 height 24
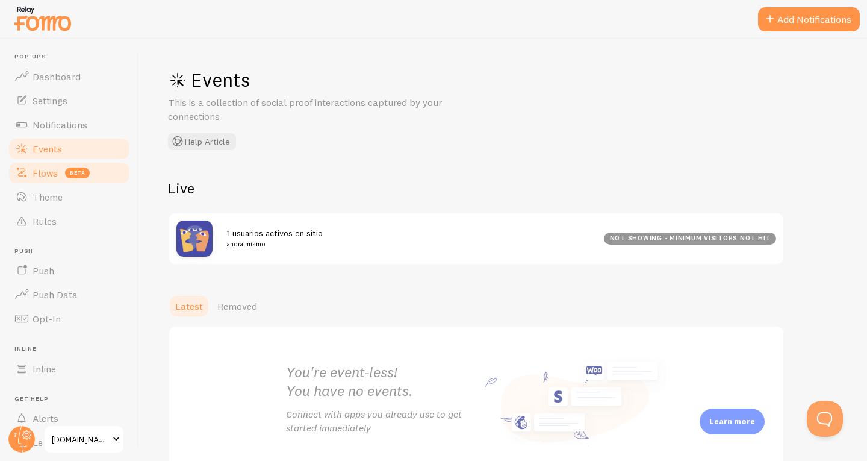
click at [51, 176] on span "Flows" at bounding box center [45, 173] width 25 height 12
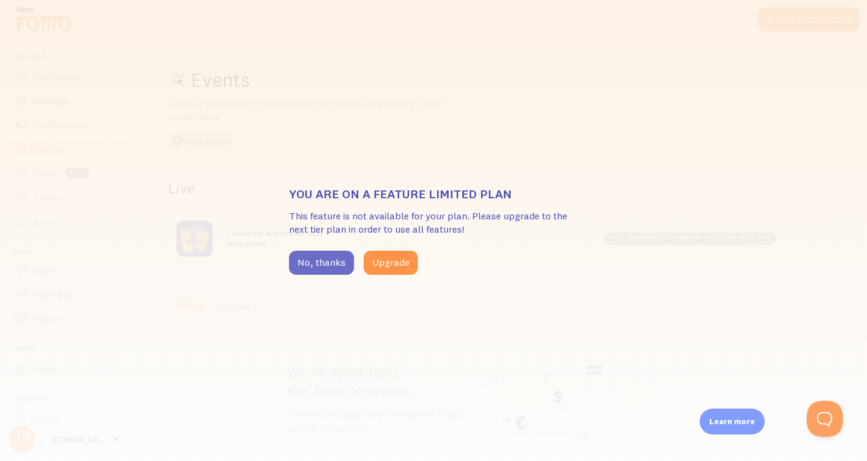
click at [314, 261] on button "No, thanks" at bounding box center [321, 263] width 65 height 24
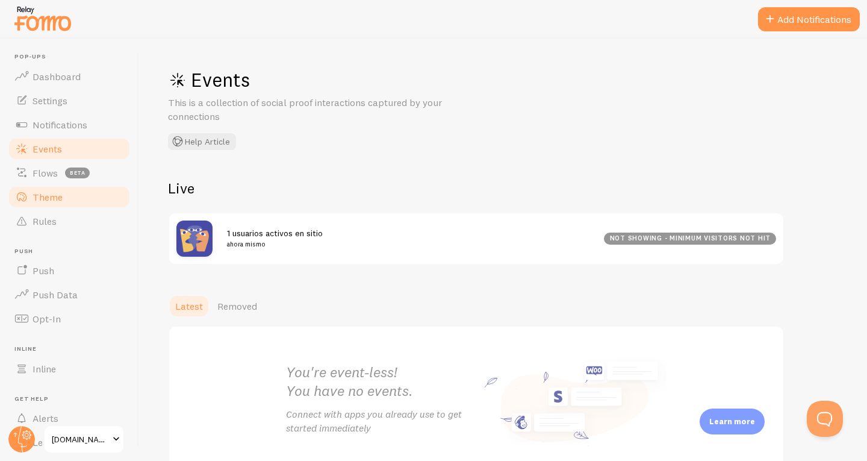
click at [48, 196] on span "Theme" at bounding box center [48, 197] width 30 height 12
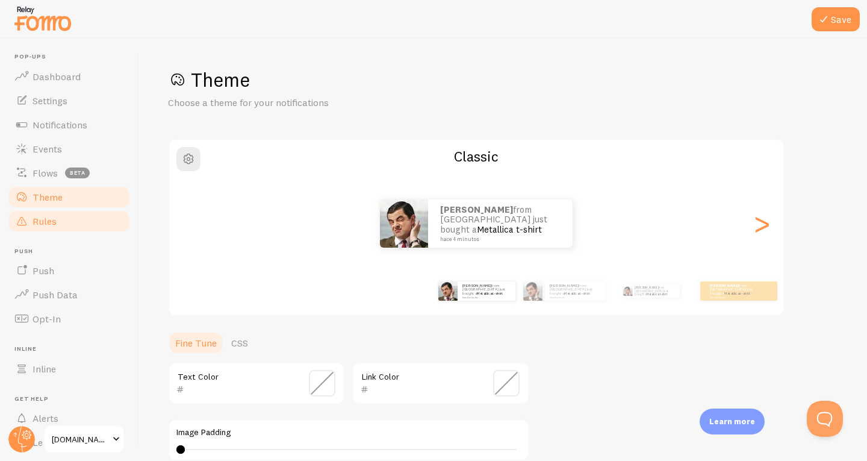
click at [46, 217] on span "Rules" at bounding box center [45, 221] width 24 height 12
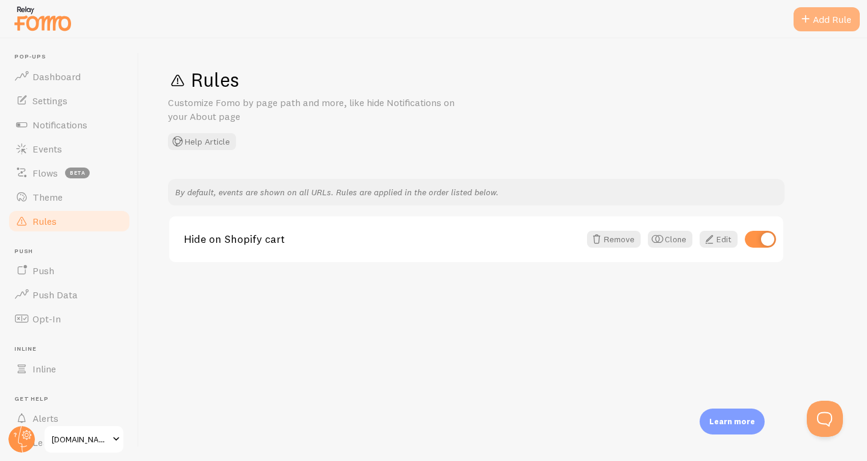
click at [820, 25] on div "Add Rule" at bounding box center [827, 19] width 66 height 24
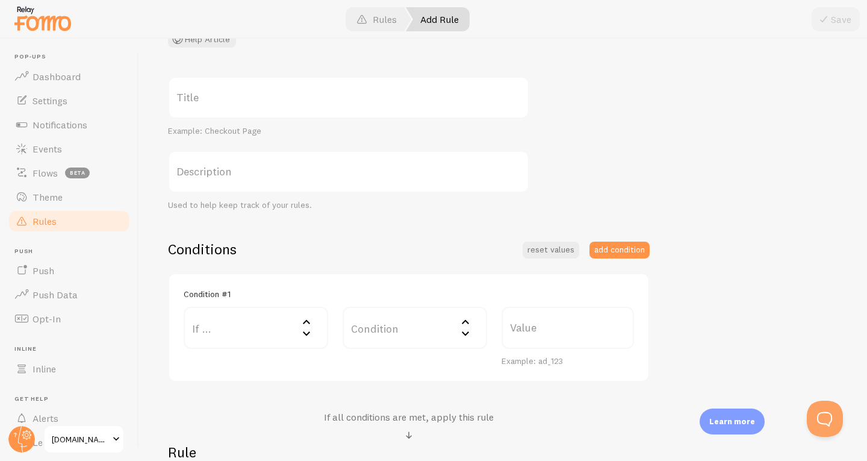
scroll to position [120, 0]
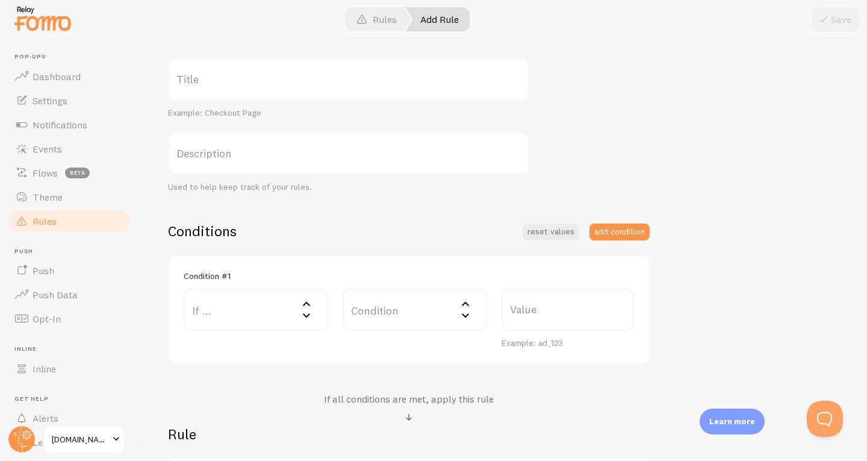
click at [249, 313] on label "If ..." at bounding box center [256, 310] width 145 height 42
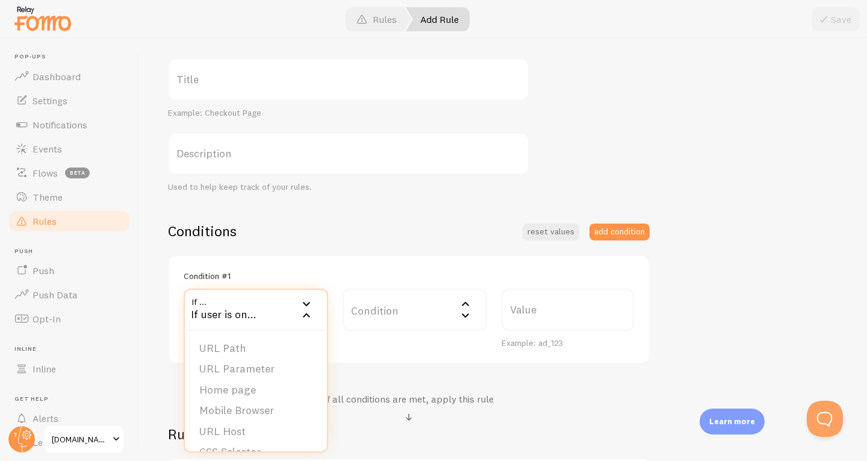
scroll to position [19, 0]
click at [378, 352] on div "Condition #1 If ... If user is on... URL Path URL Parameter Home page Mobile Br…" at bounding box center [409, 310] width 482 height 110
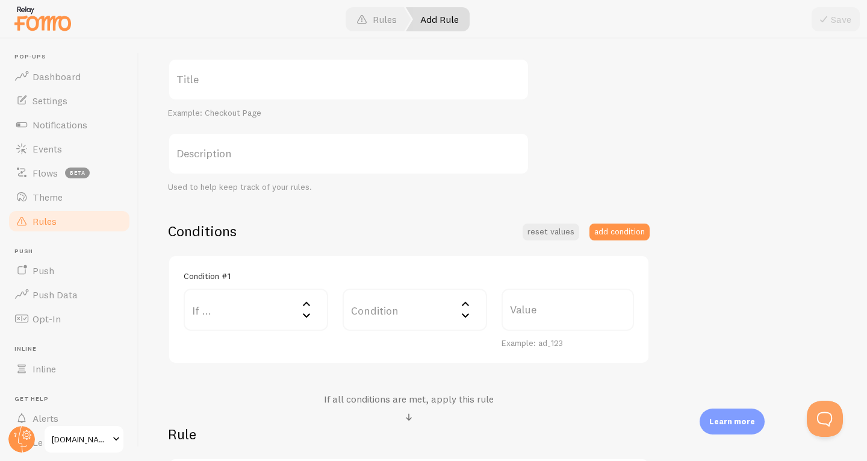
click at [407, 314] on label "Condition" at bounding box center [415, 310] width 145 height 42
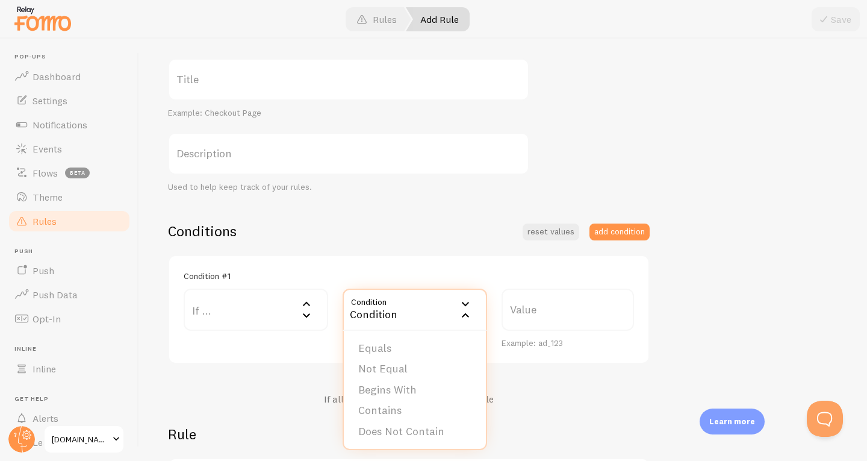
click at [416, 310] on div "Condition" at bounding box center [415, 310] width 145 height 42
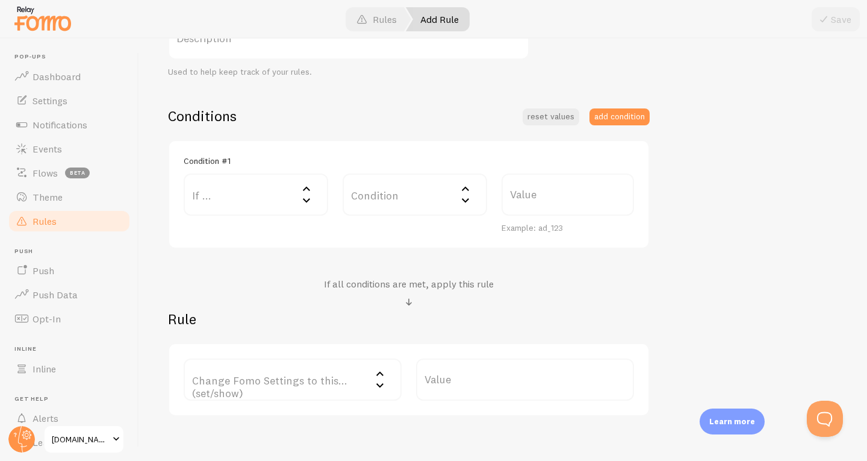
scroll to position [296, 0]
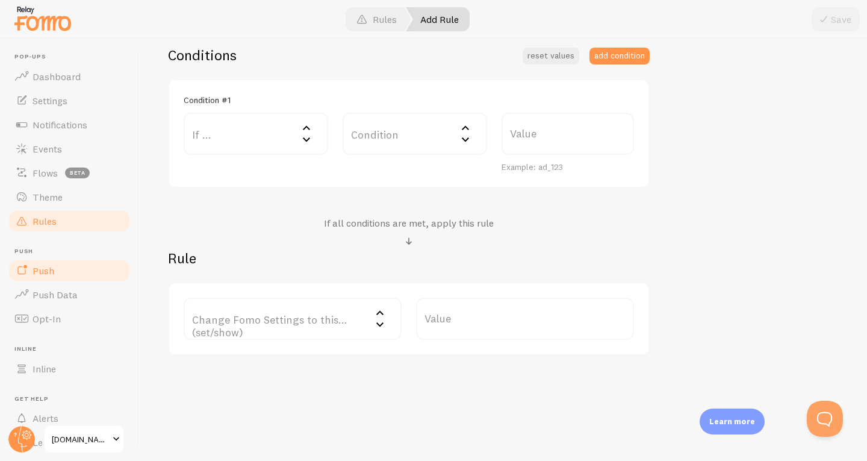
click at [48, 259] on link "Push" at bounding box center [69, 270] width 124 height 24
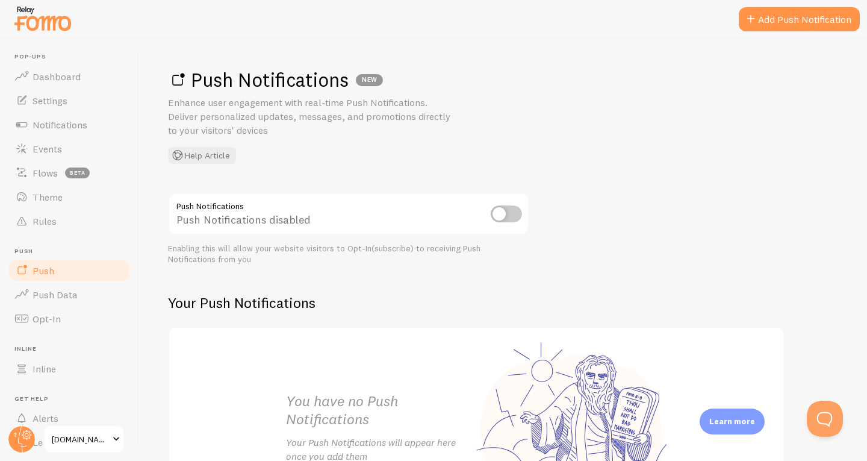
click at [504, 210] on input "checkbox" at bounding box center [506, 213] width 31 height 17
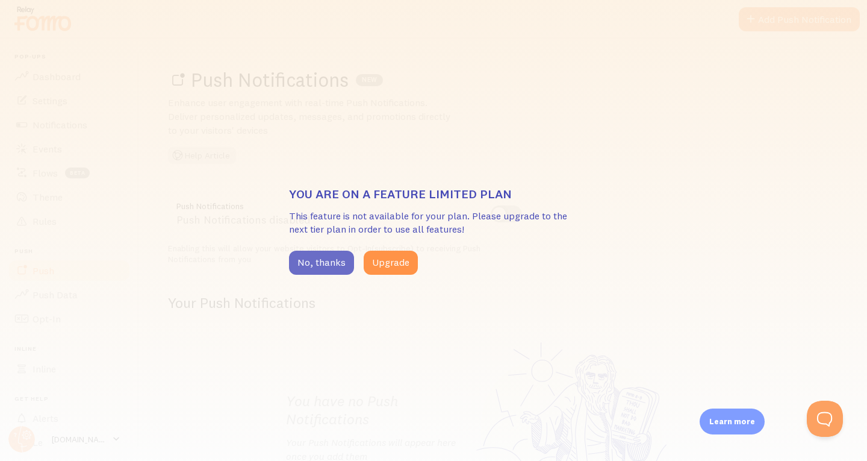
click at [320, 266] on button "No, thanks" at bounding box center [321, 263] width 65 height 24
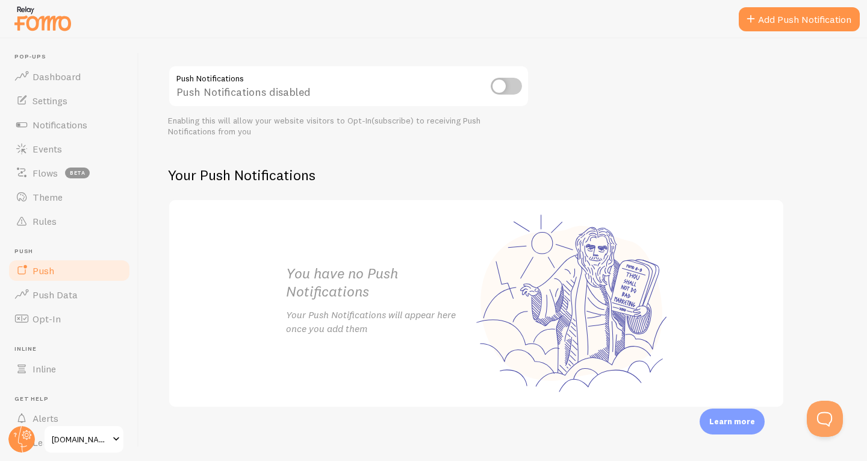
scroll to position [132, 0]
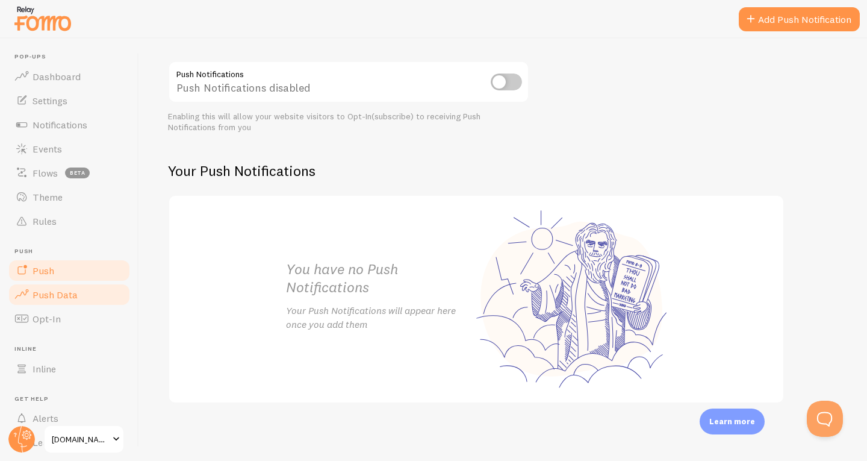
click at [40, 301] on link "Push Data" at bounding box center [69, 295] width 124 height 24
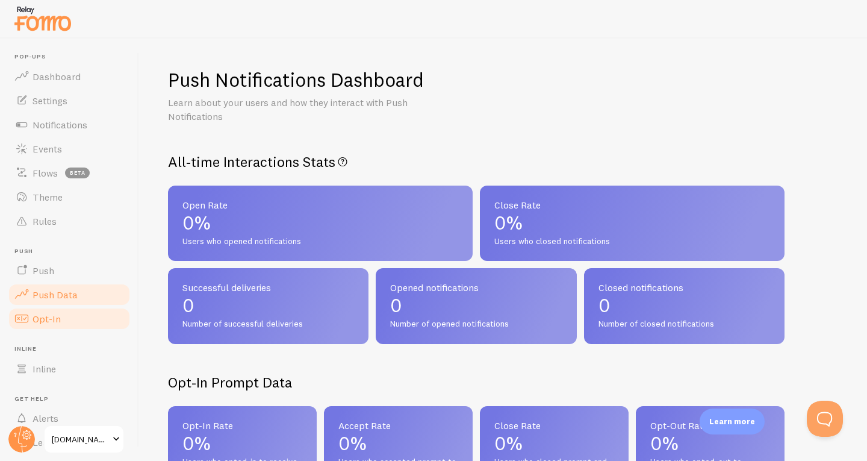
click at [45, 316] on span "Opt-In" at bounding box center [47, 319] width 28 height 12
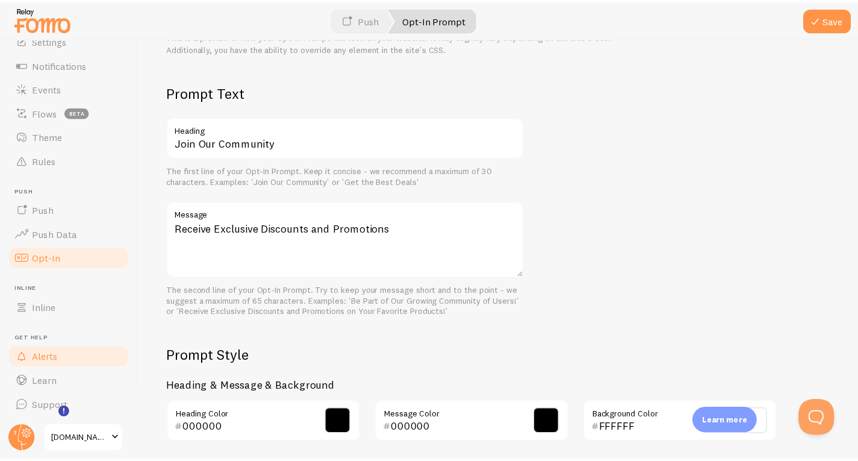
scroll to position [61, 0]
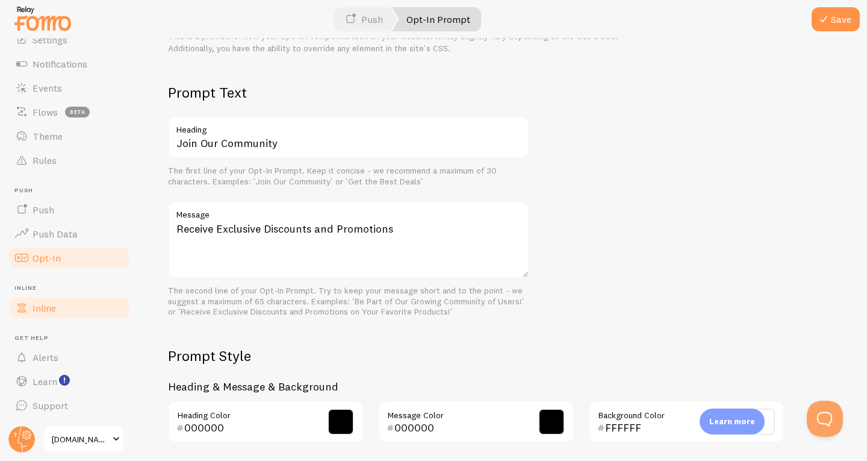
click at [59, 315] on link "Inline" at bounding box center [69, 308] width 124 height 24
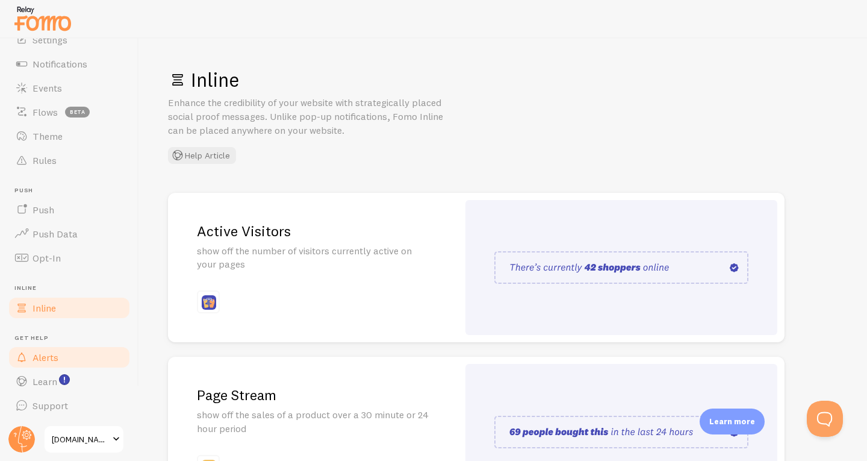
click at [65, 358] on link "Alerts" at bounding box center [69, 357] width 124 height 24
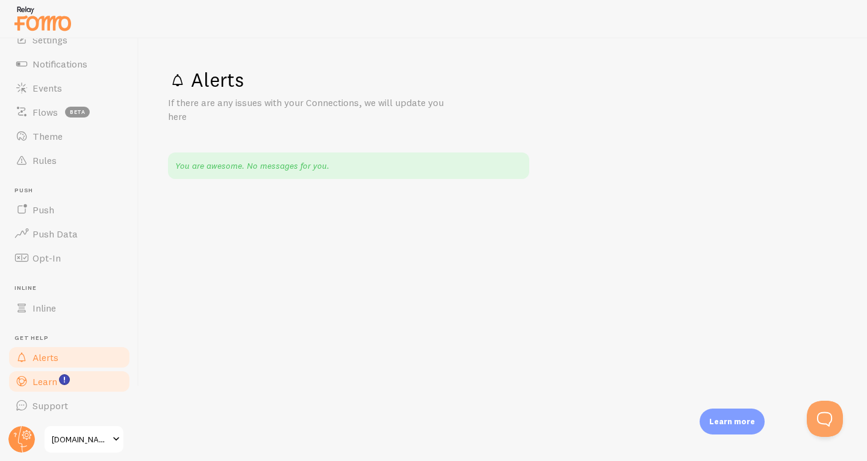
click at [33, 381] on span "Learn" at bounding box center [45, 381] width 25 height 12
